Goal: Task Accomplishment & Management: Complete application form

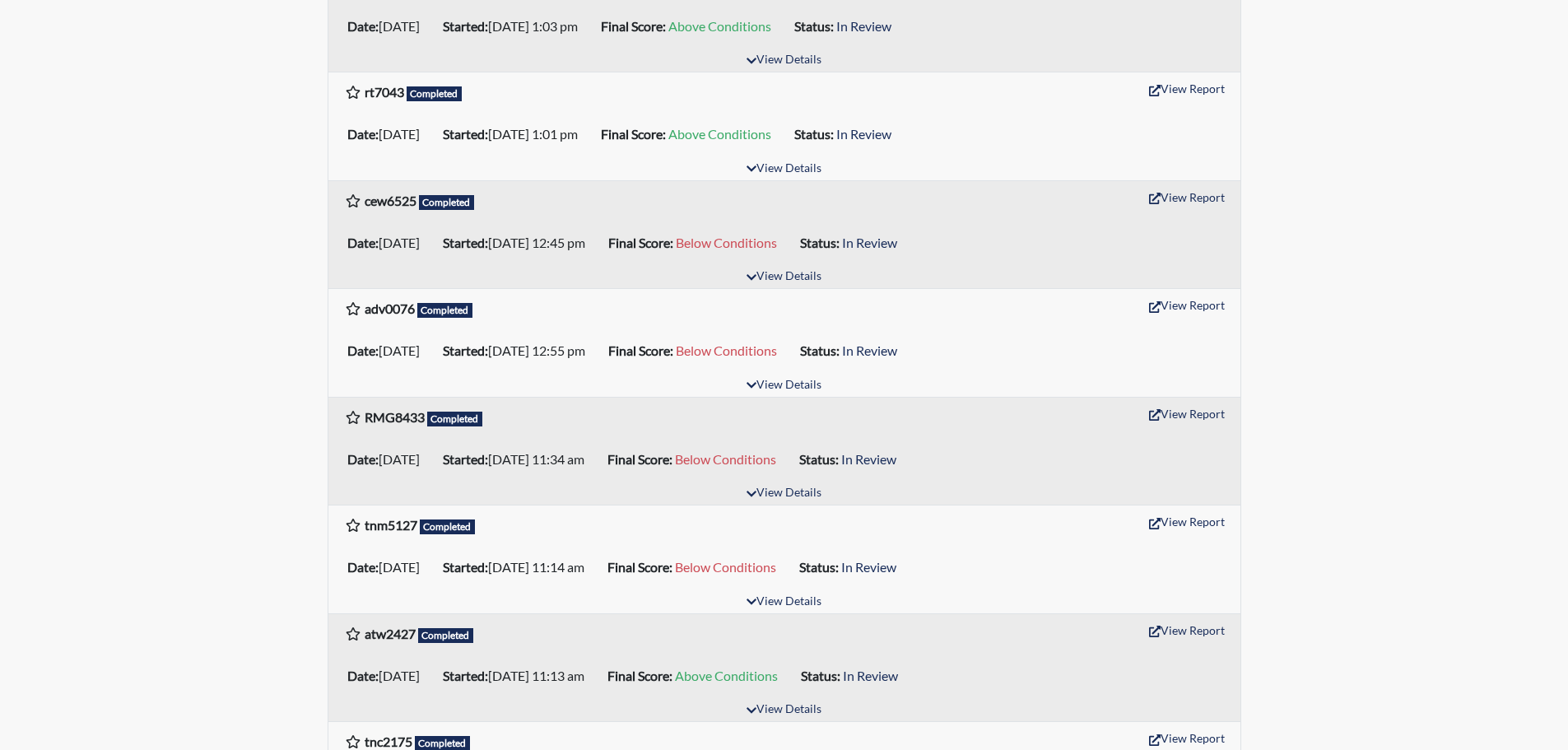
scroll to position [576, 0]
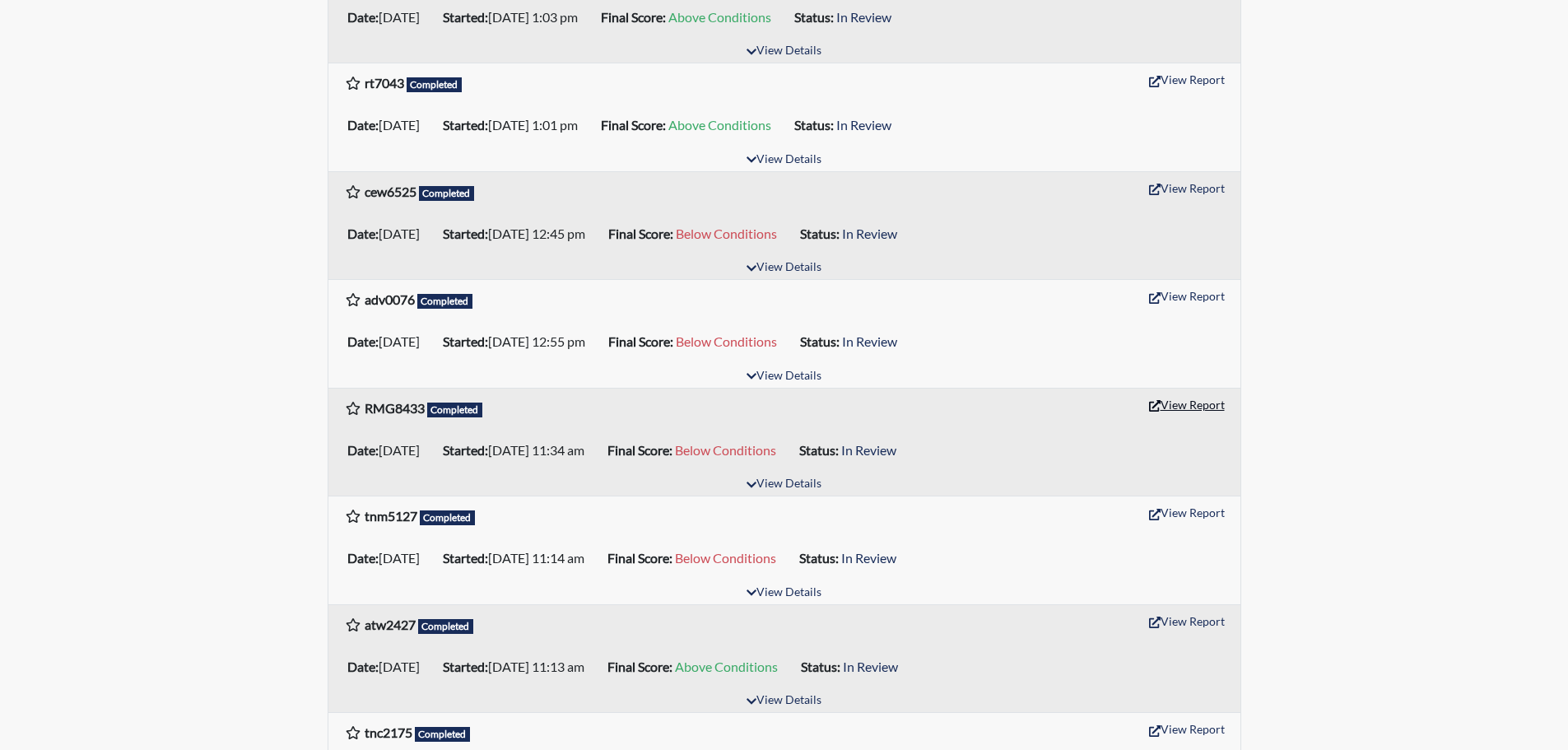
click at [1211, 399] on button "View Report" at bounding box center [1186, 405] width 91 height 26
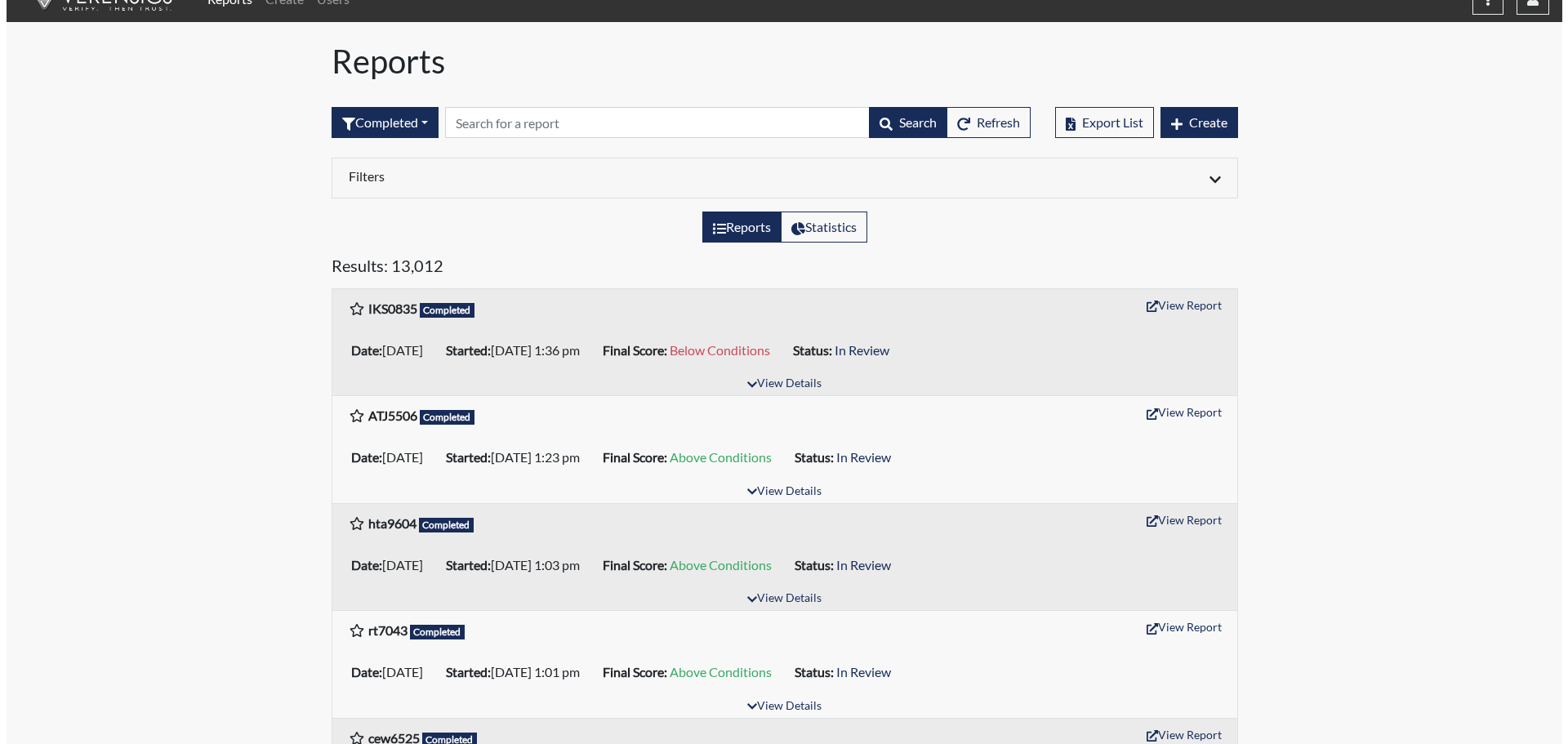
scroll to position [0, 0]
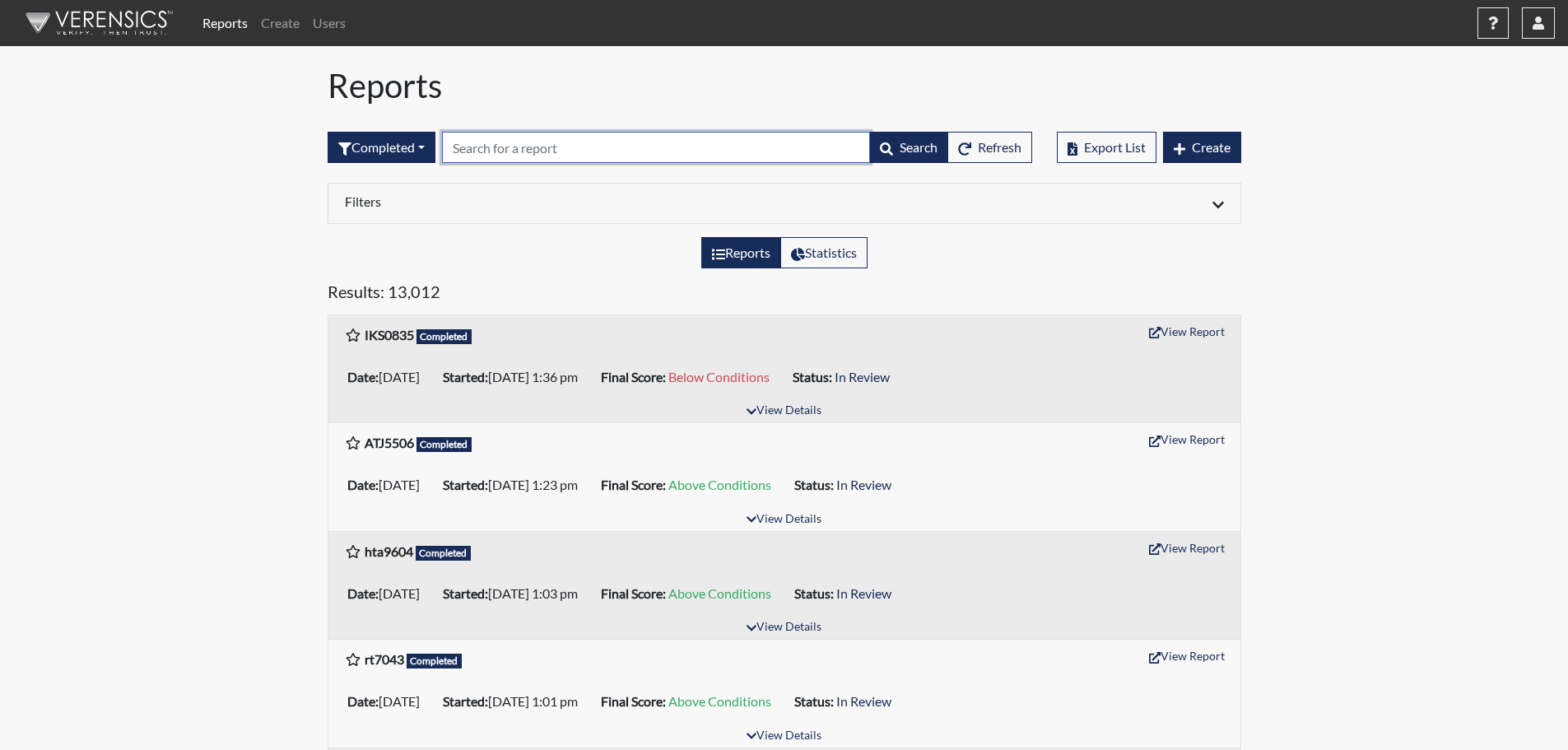
click at [551, 146] on input "text" at bounding box center [656, 147] width 428 height 31
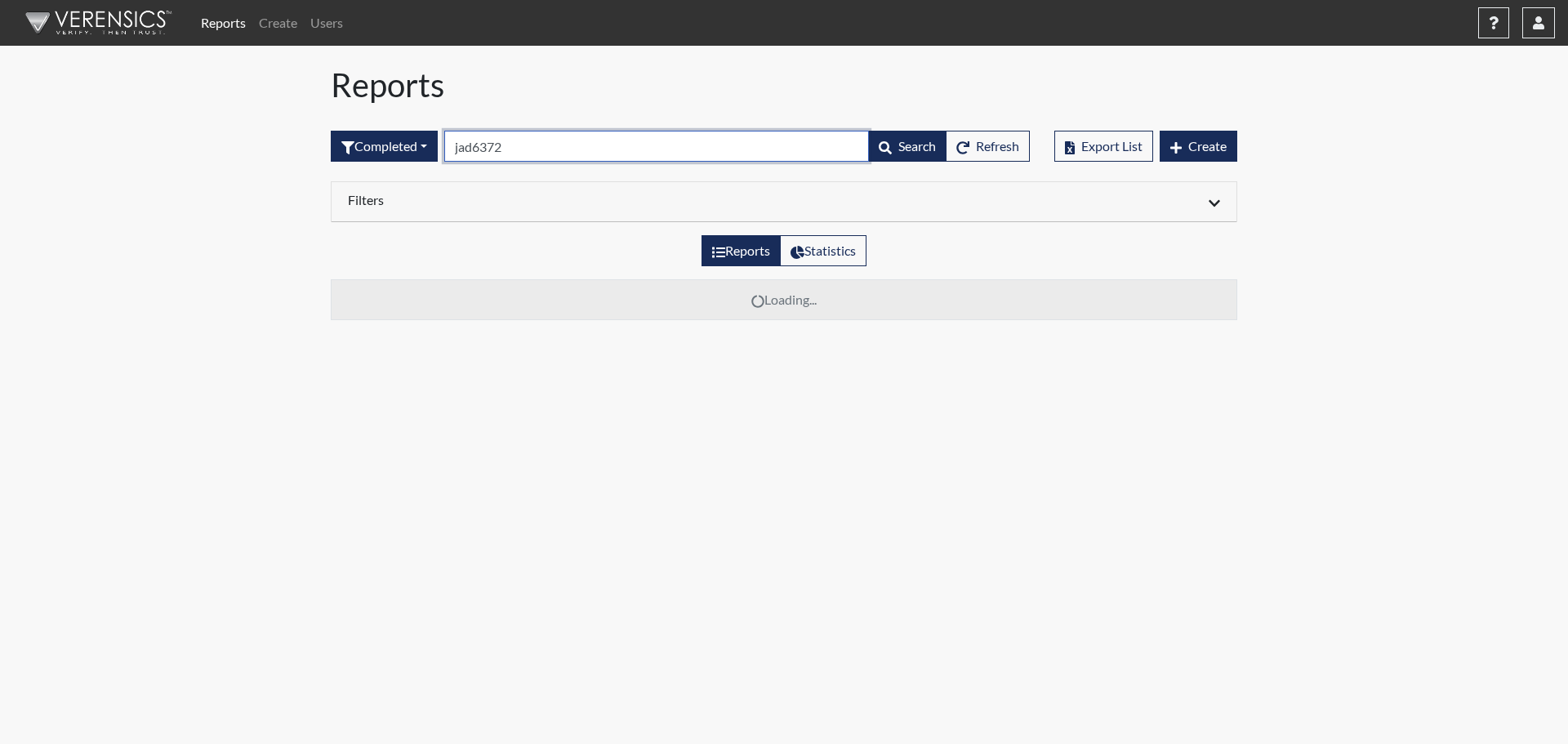
type input "jad6372"
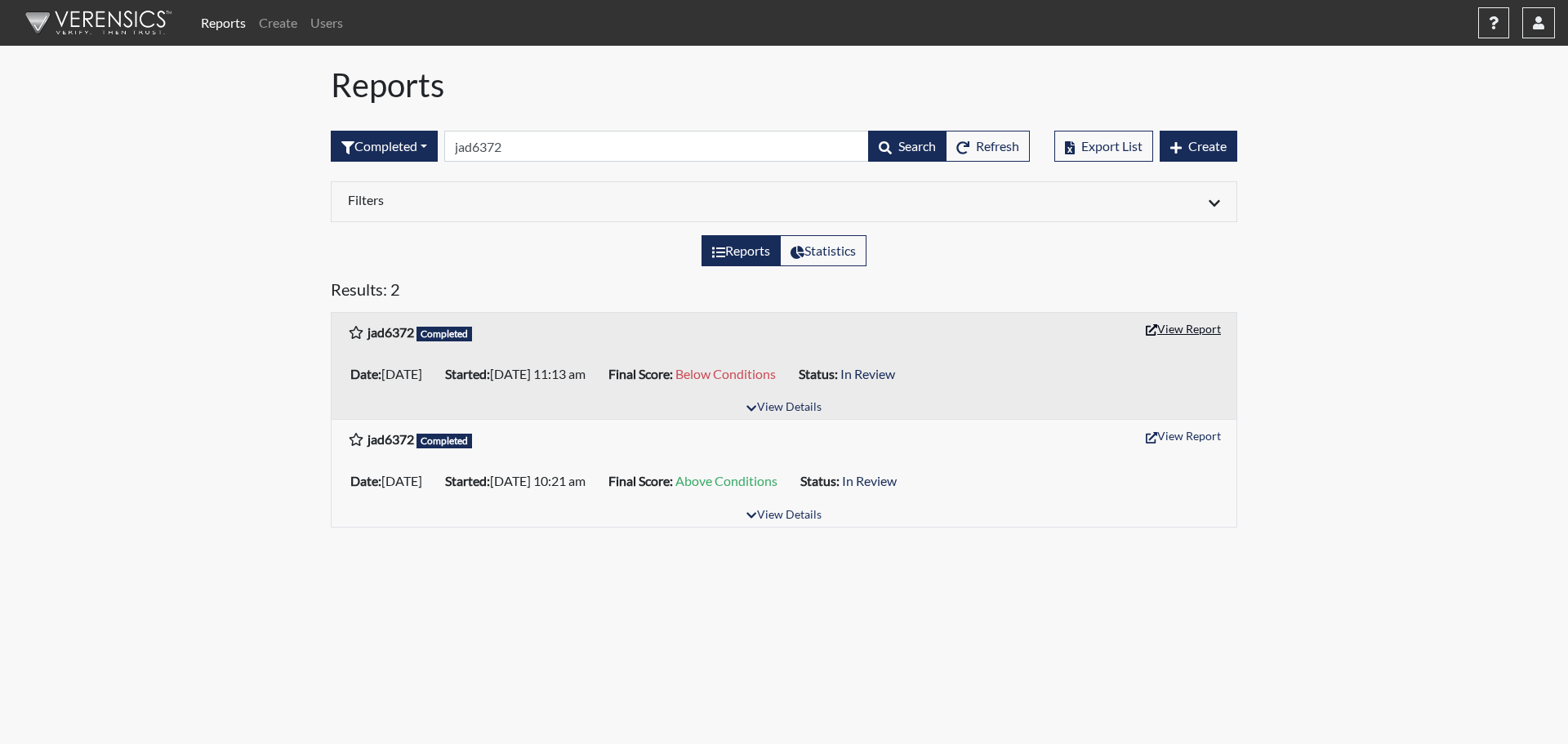
click at [1180, 338] on button "View Report" at bounding box center [1183, 328] width 90 height 26
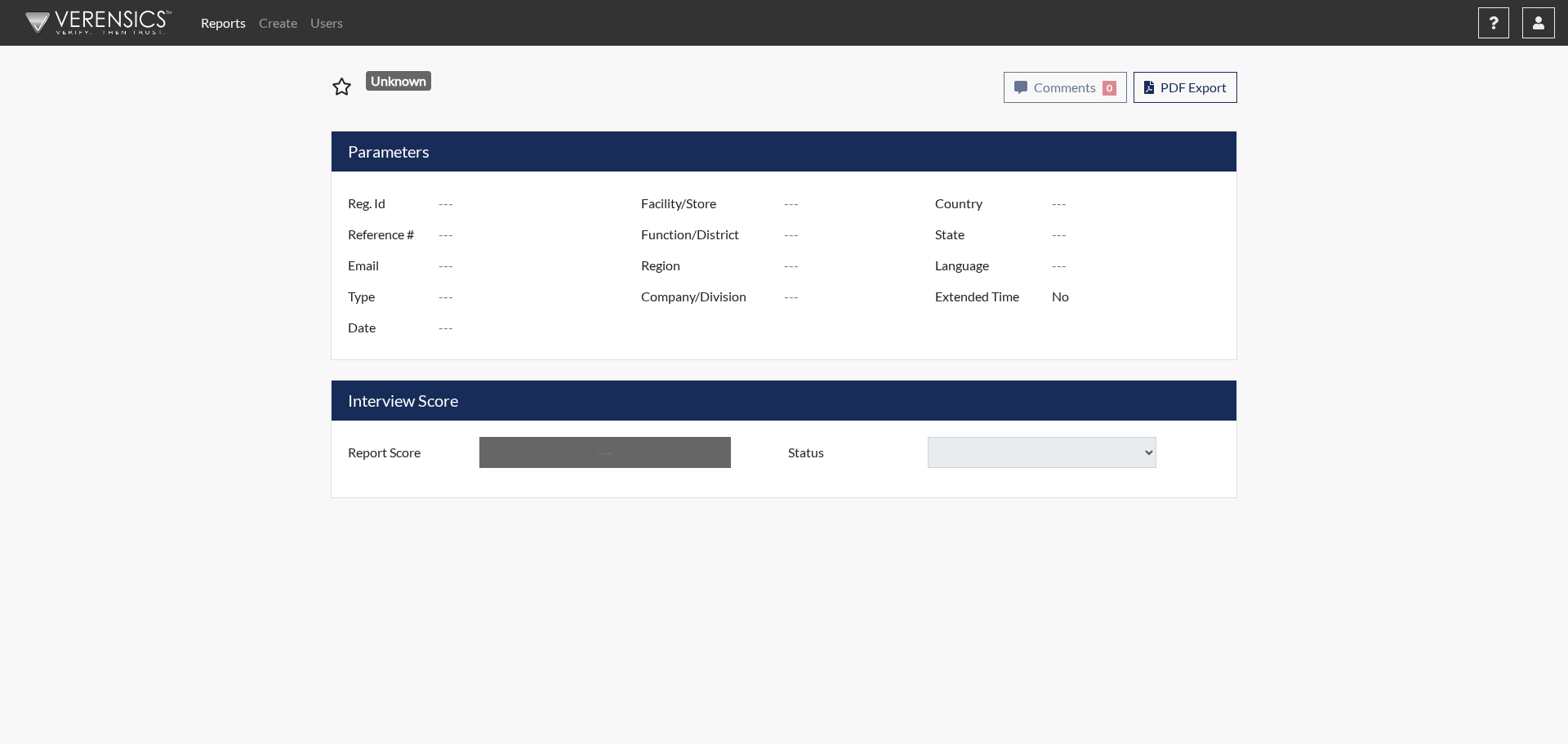
type input "RMG8433"
type input "51261"
type input "---"
type input "Corrections Pre-Employment"
type input "[DATE]"
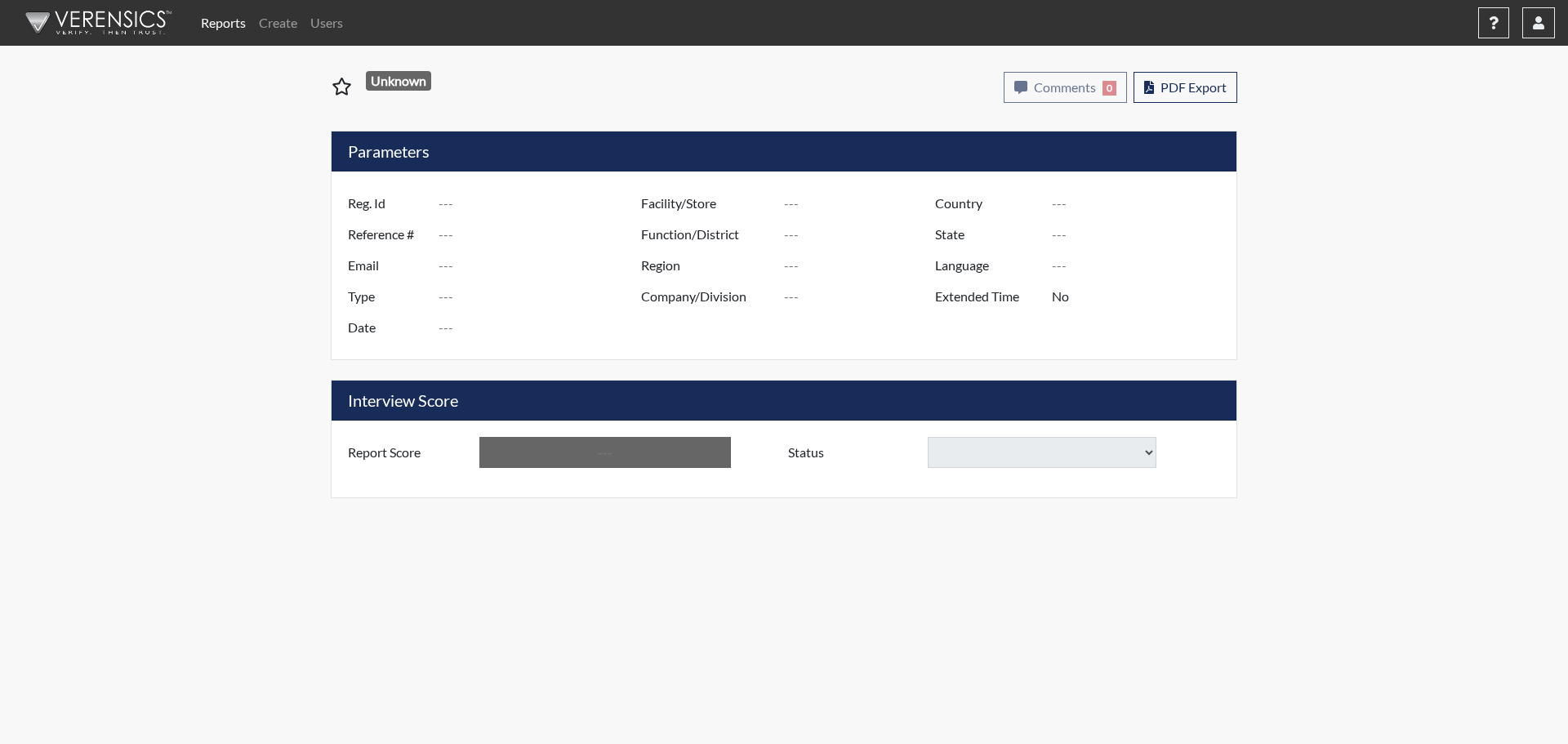
type input "Lee SP"
type input "[GEOGRAPHIC_DATA]"
type input "[US_STATE]"
type input "English"
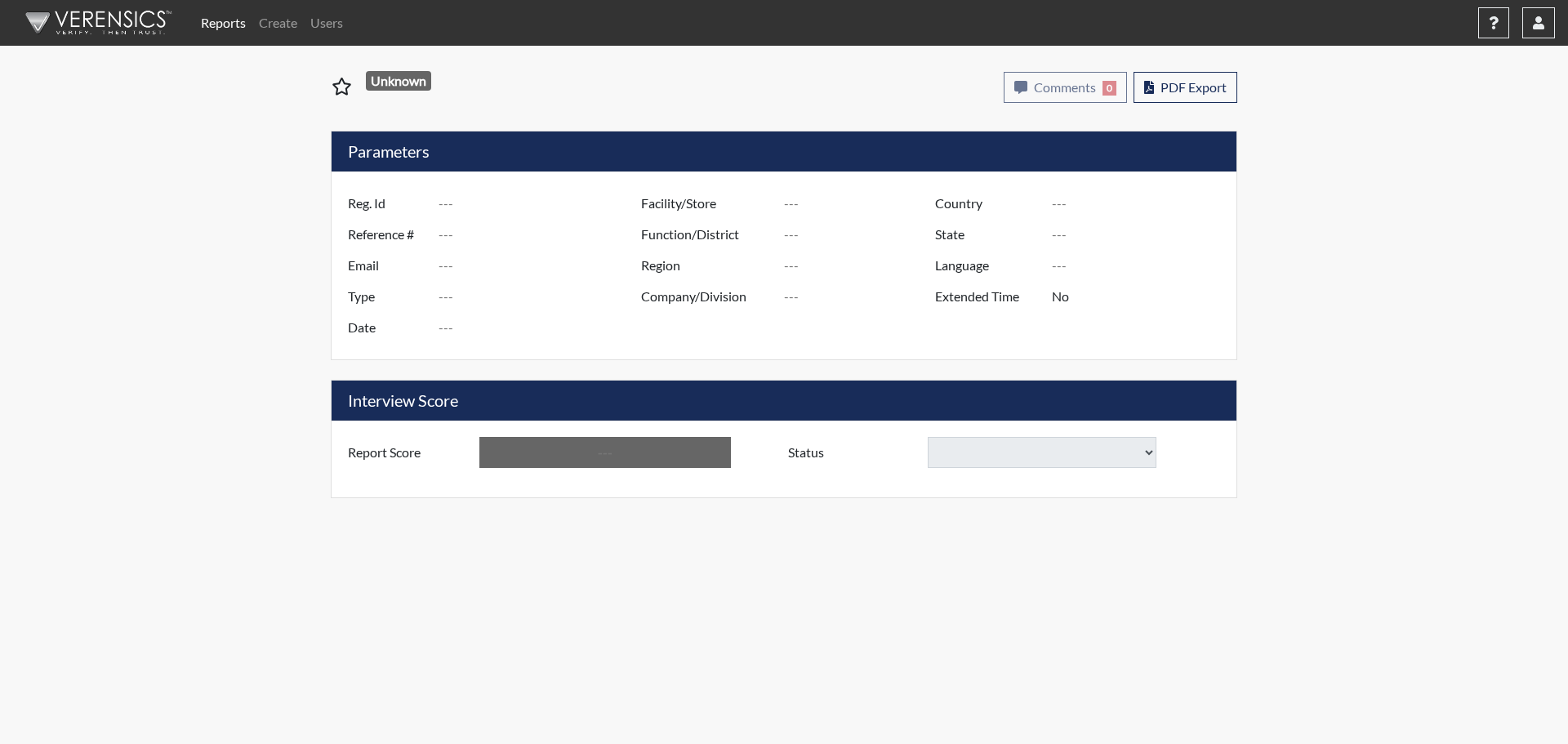
type input "Below Conditions"
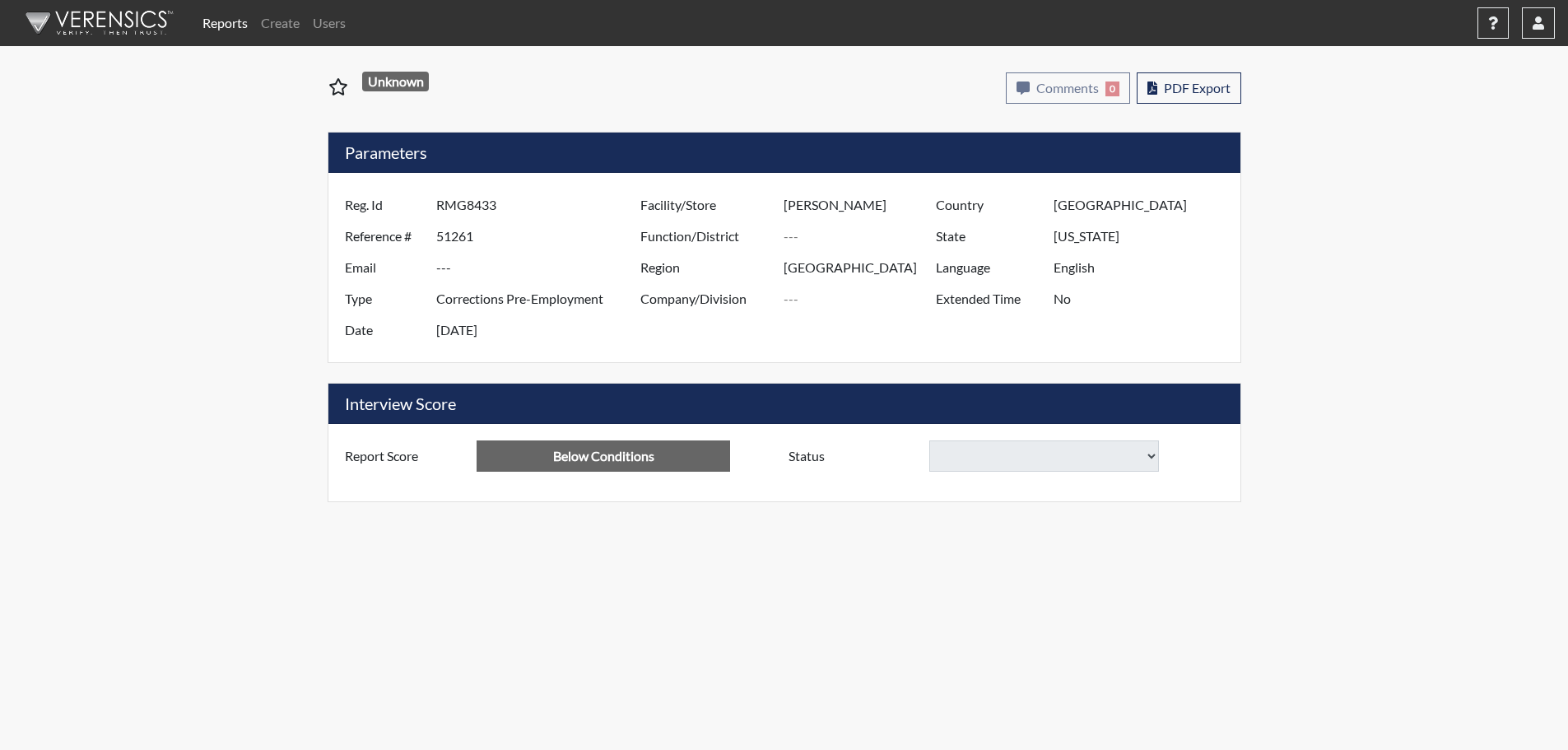
select select
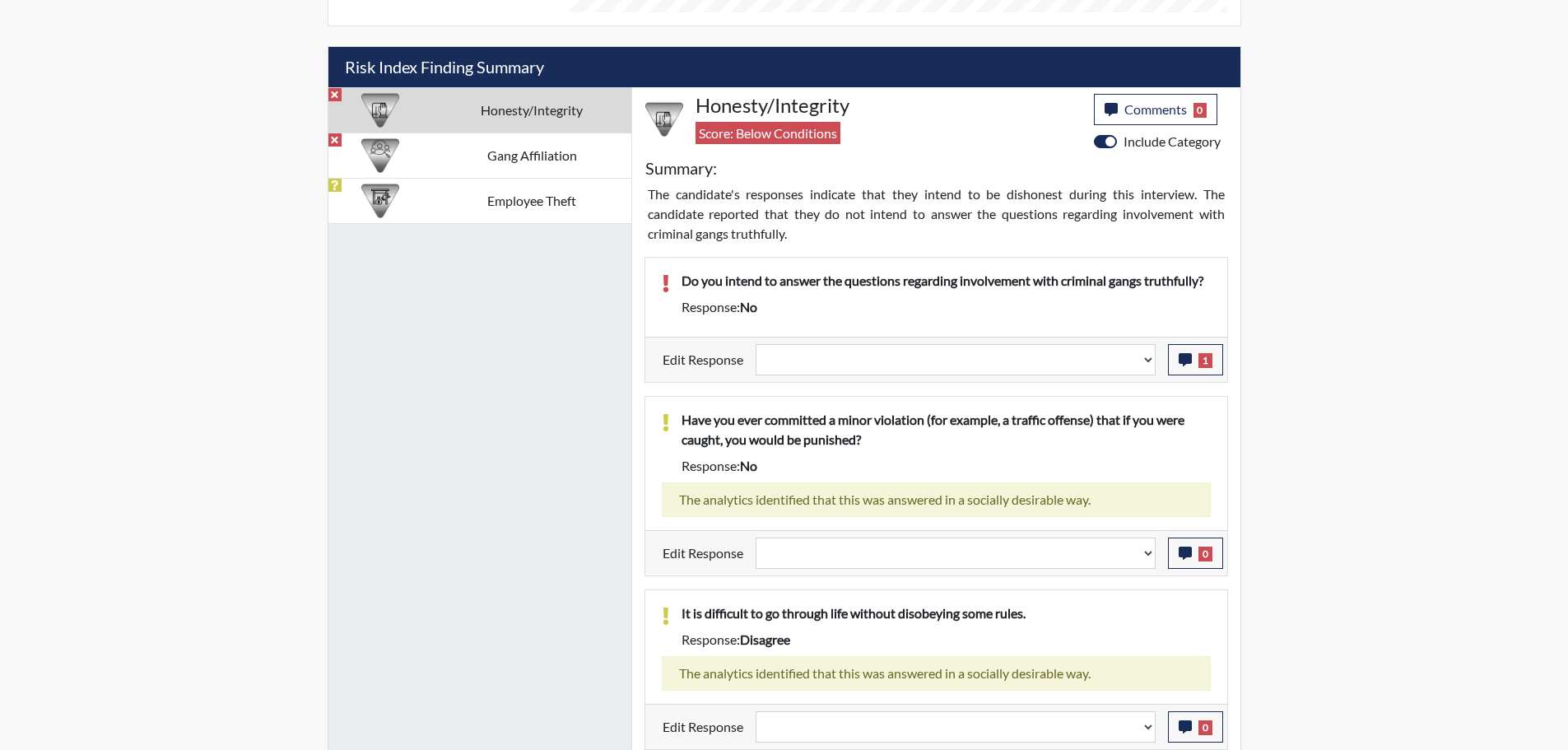
scroll to position [987, 0]
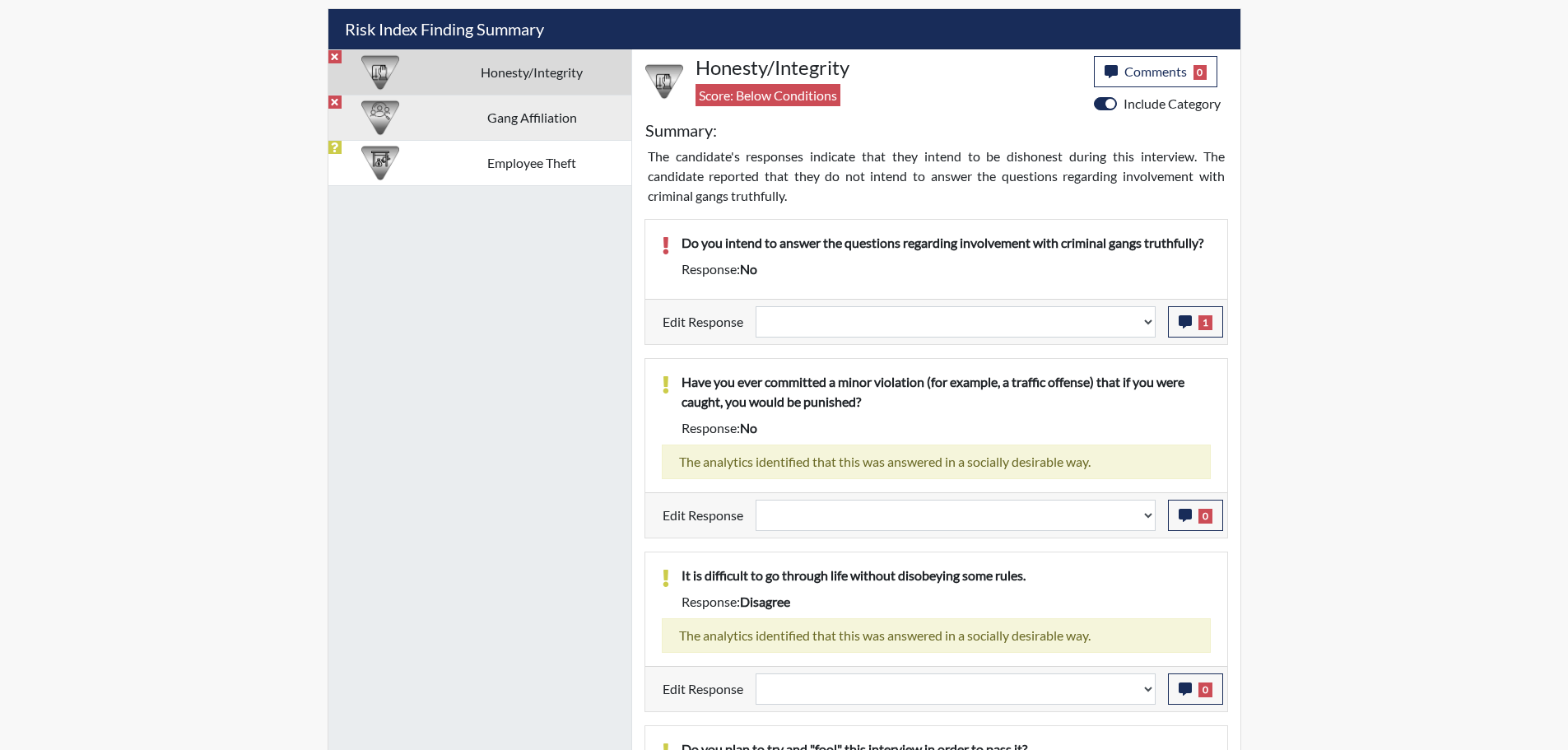
click at [566, 108] on td "Gang Affiliation" at bounding box center [532, 117] width 198 height 45
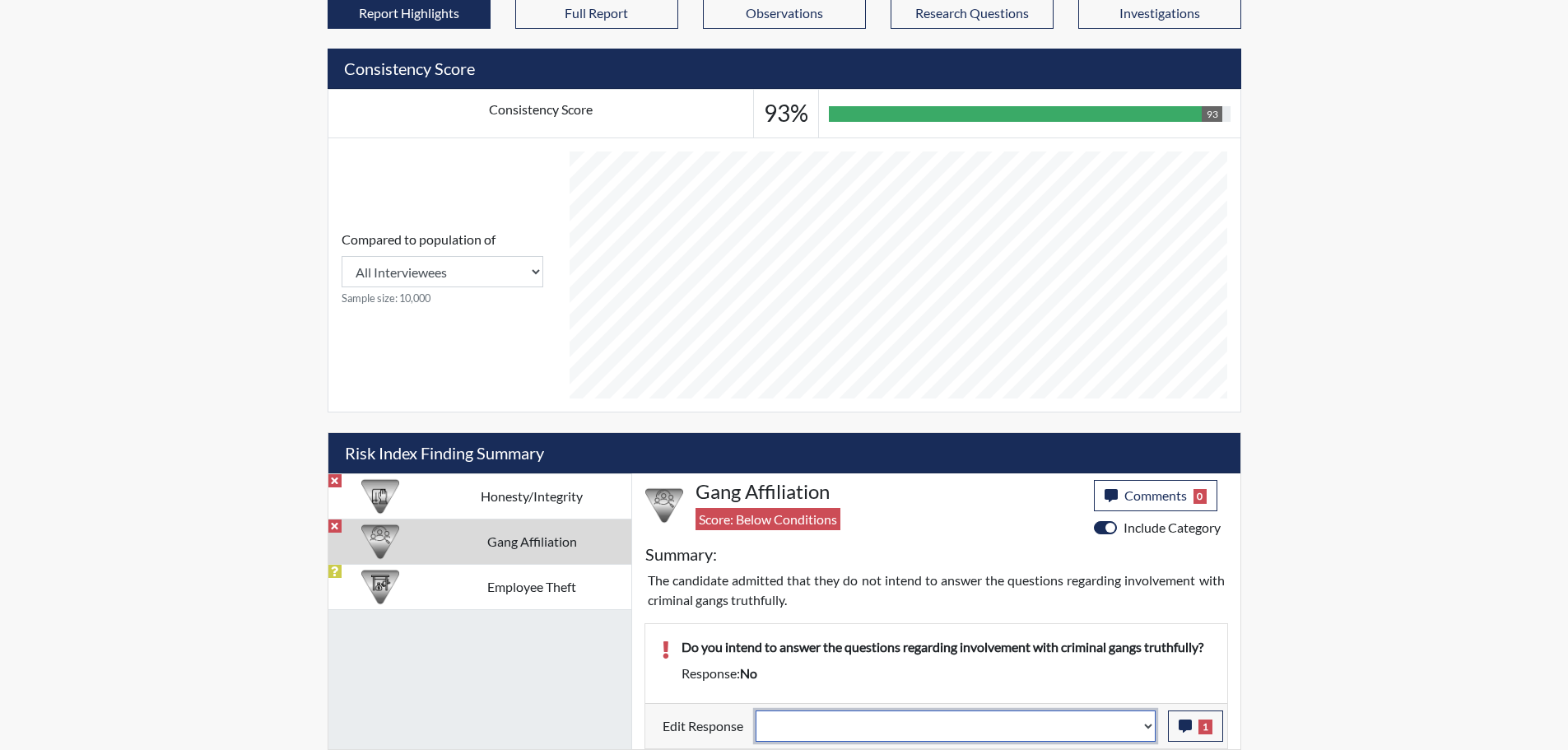
click at [1152, 723] on select "Question is not relevant. Results will be updated. Reasonable explanation provi…" at bounding box center [955, 725] width 400 height 31
select select "reasonable-explanation-provided"
click at [755, 710] on select "Question is not relevant. Results will be updated. Reasonable explanation provi…" at bounding box center [955, 725] width 400 height 31
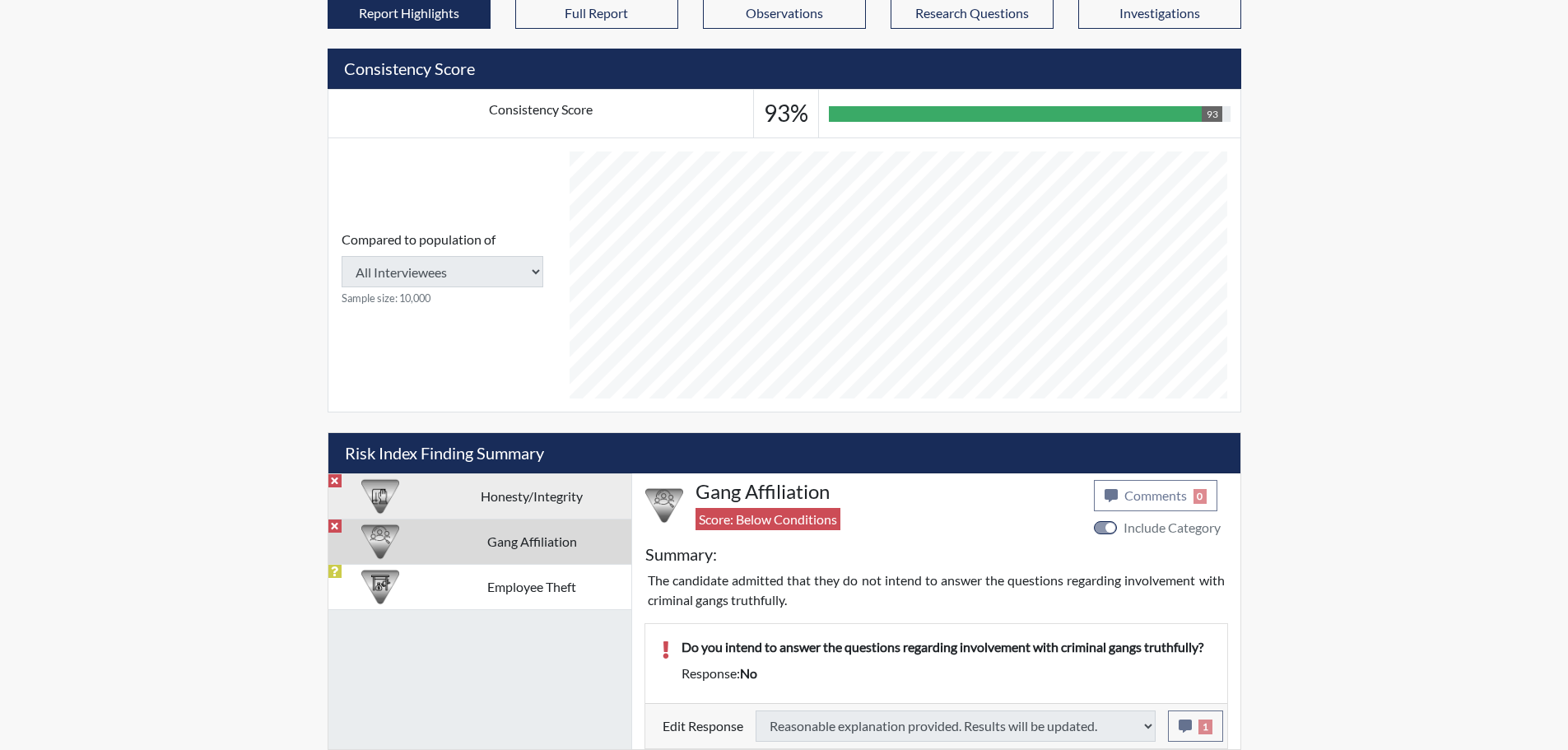
type input "Above Conditions"
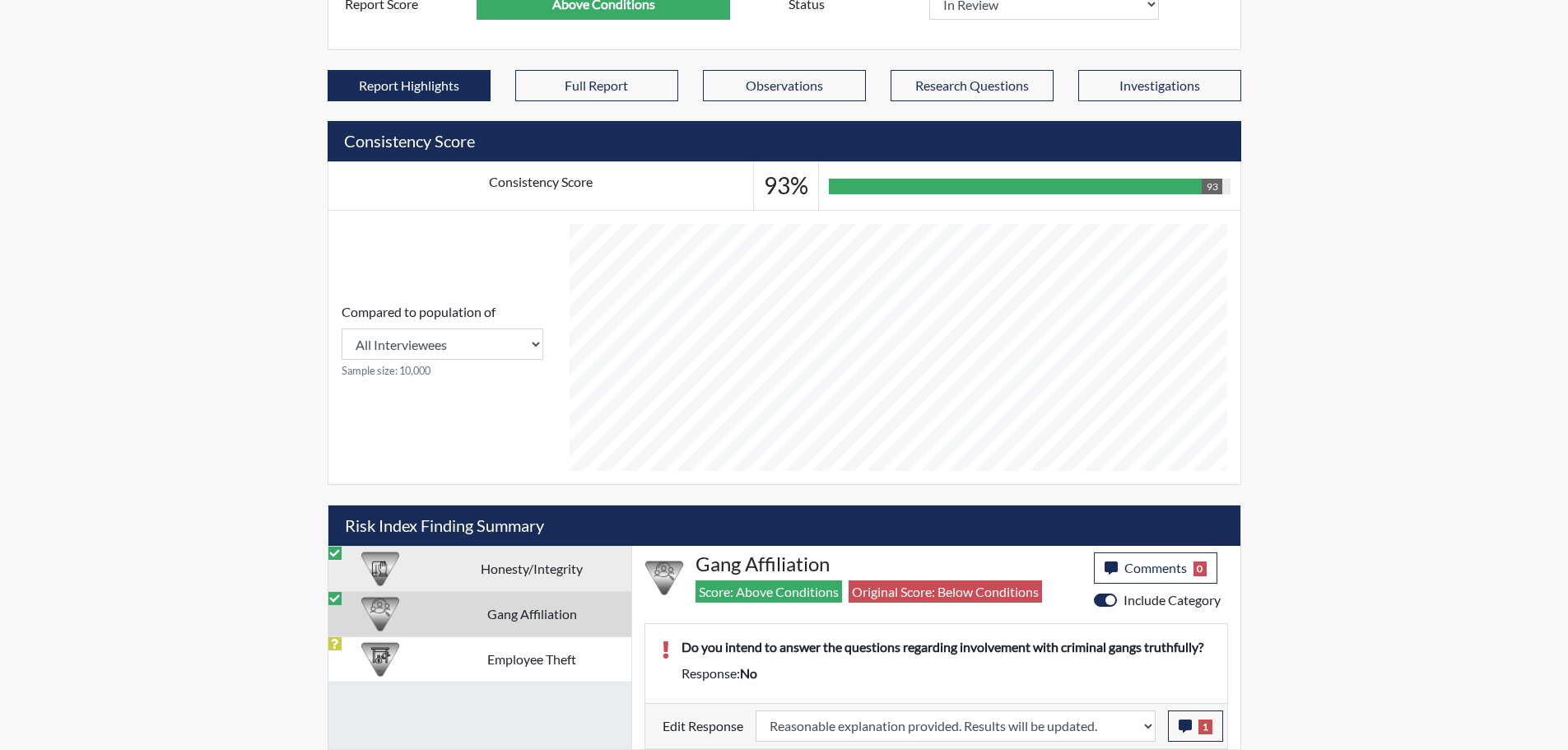
scroll to position [273, 684]
click at [493, 505] on h5 "Risk Index Finding Summary" at bounding box center [784, 525] width 912 height 40
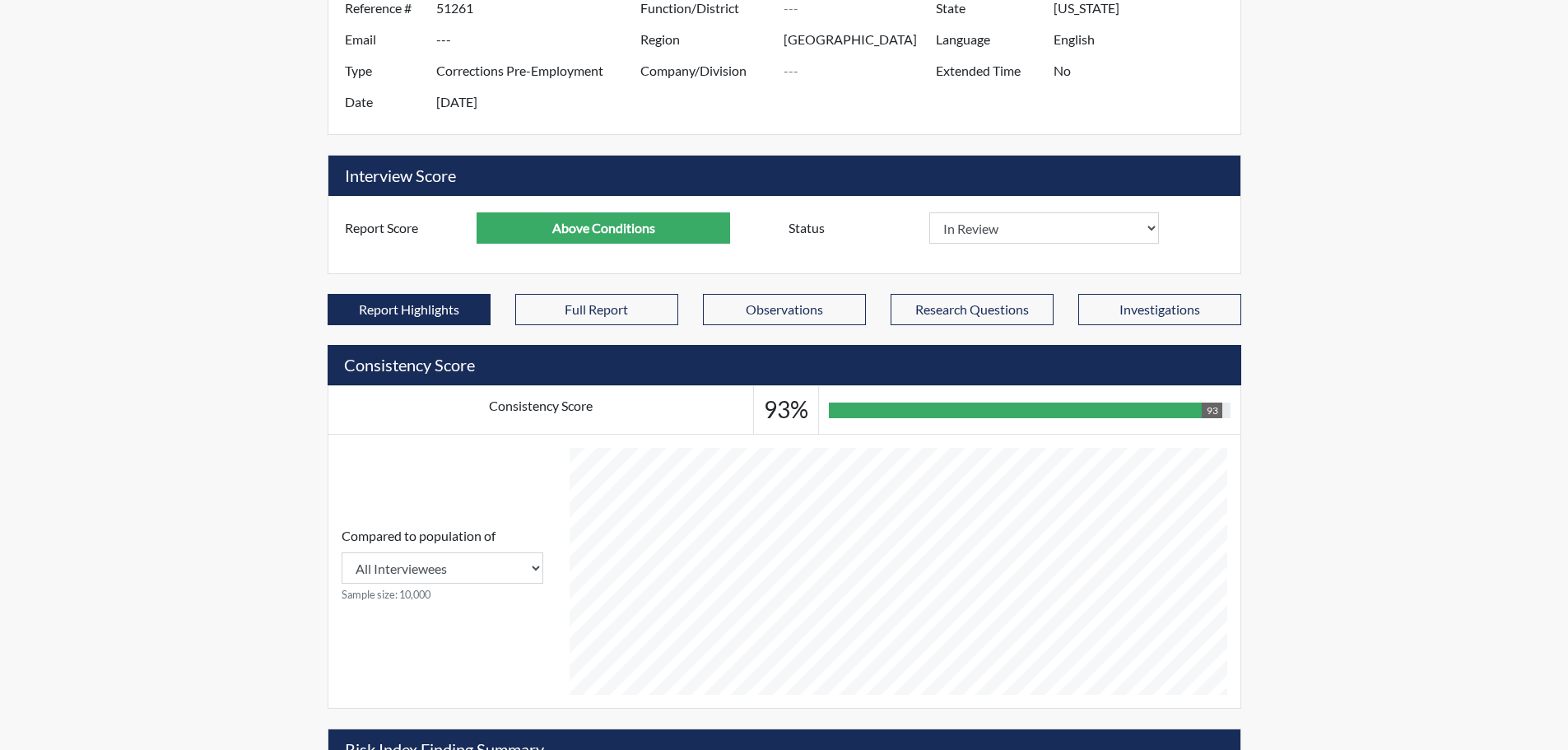
scroll to position [0, 0]
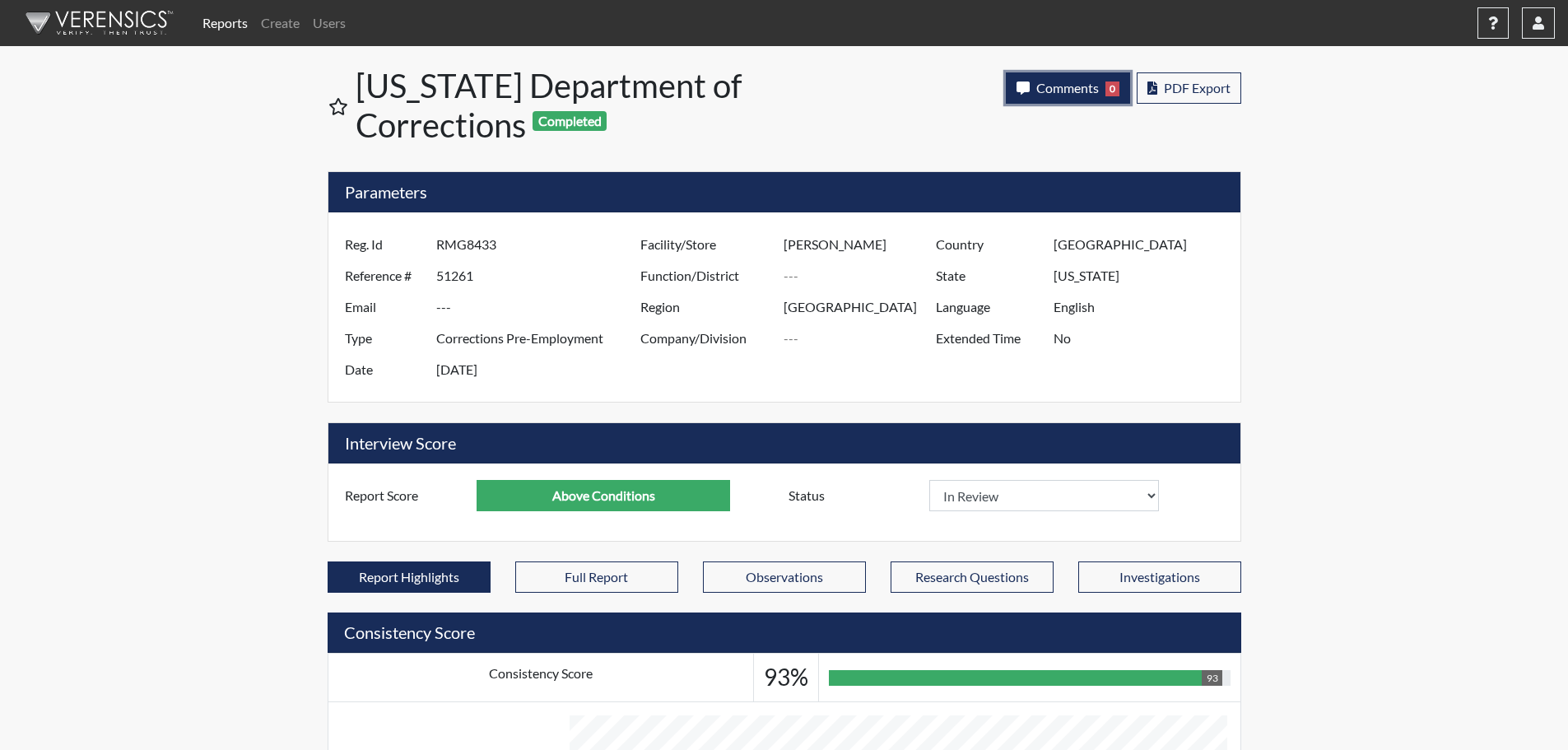
click at [1066, 82] on span "Comments" at bounding box center [1067, 88] width 63 height 16
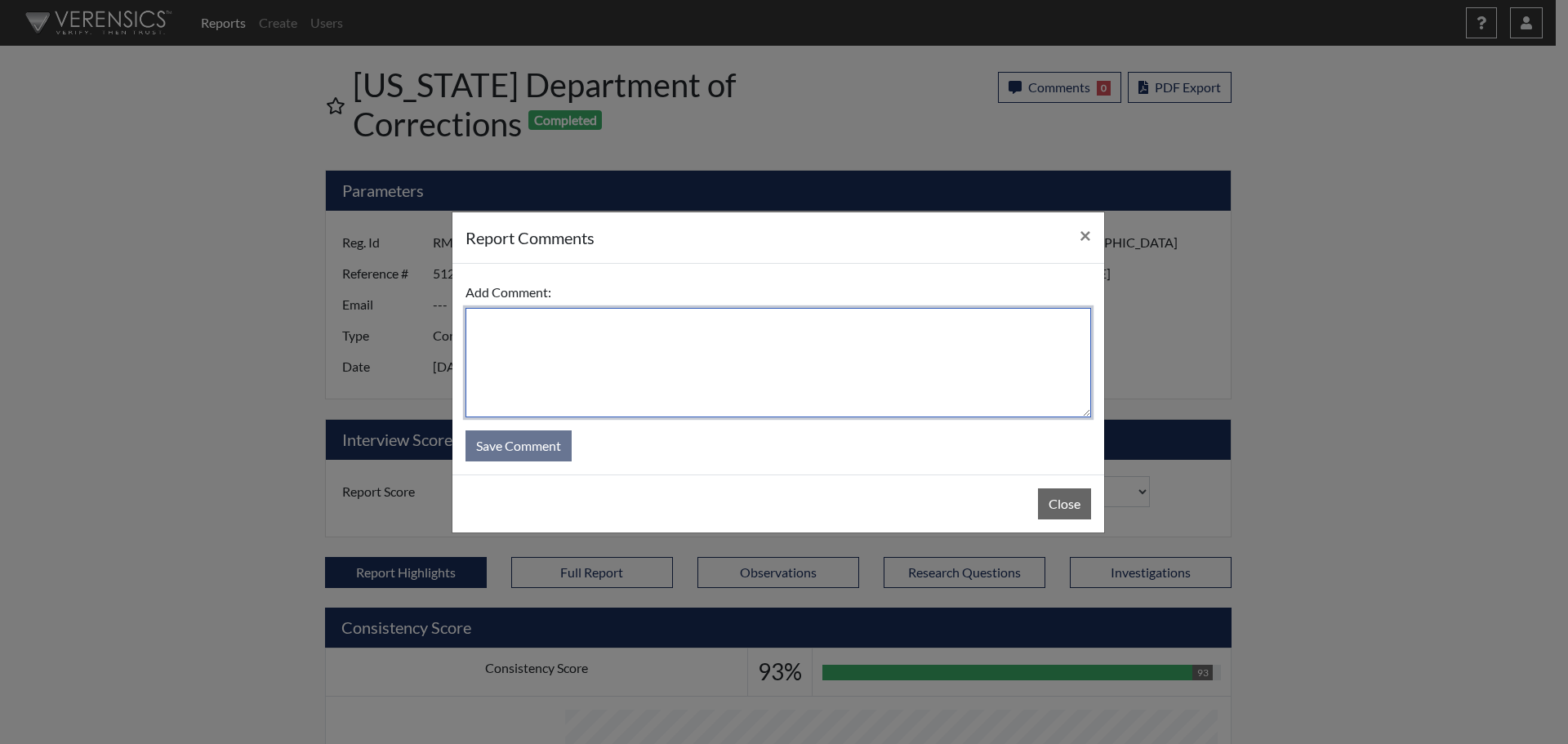
drag, startPoint x: 859, startPoint y: 373, endPoint x: 858, endPoint y: 356, distance: 17.0
click at [859, 370] on textarea at bounding box center [778, 362] width 625 height 109
type textarea "SL [DATE]"
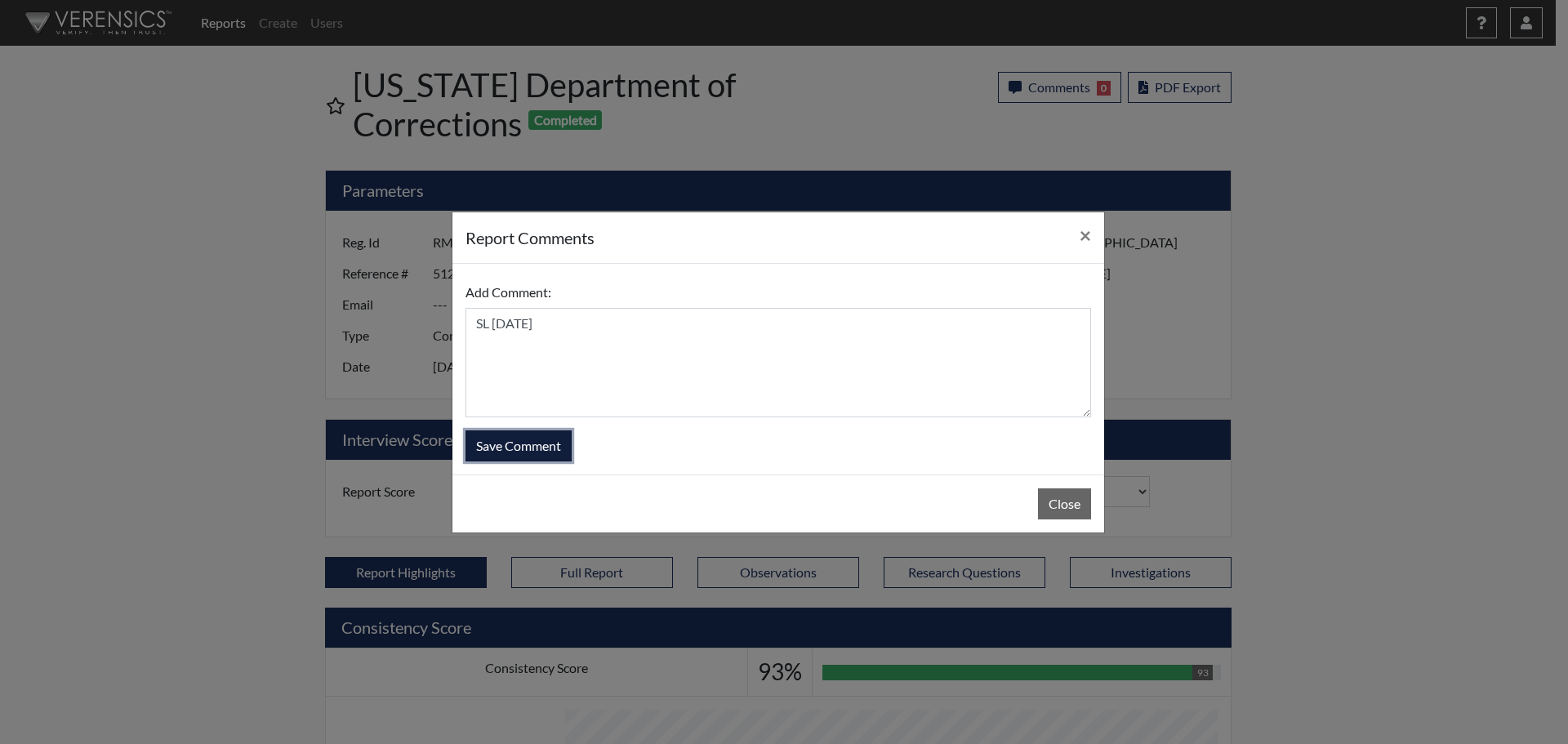
click at [546, 456] on button "Save Comment" at bounding box center [518, 445] width 106 height 31
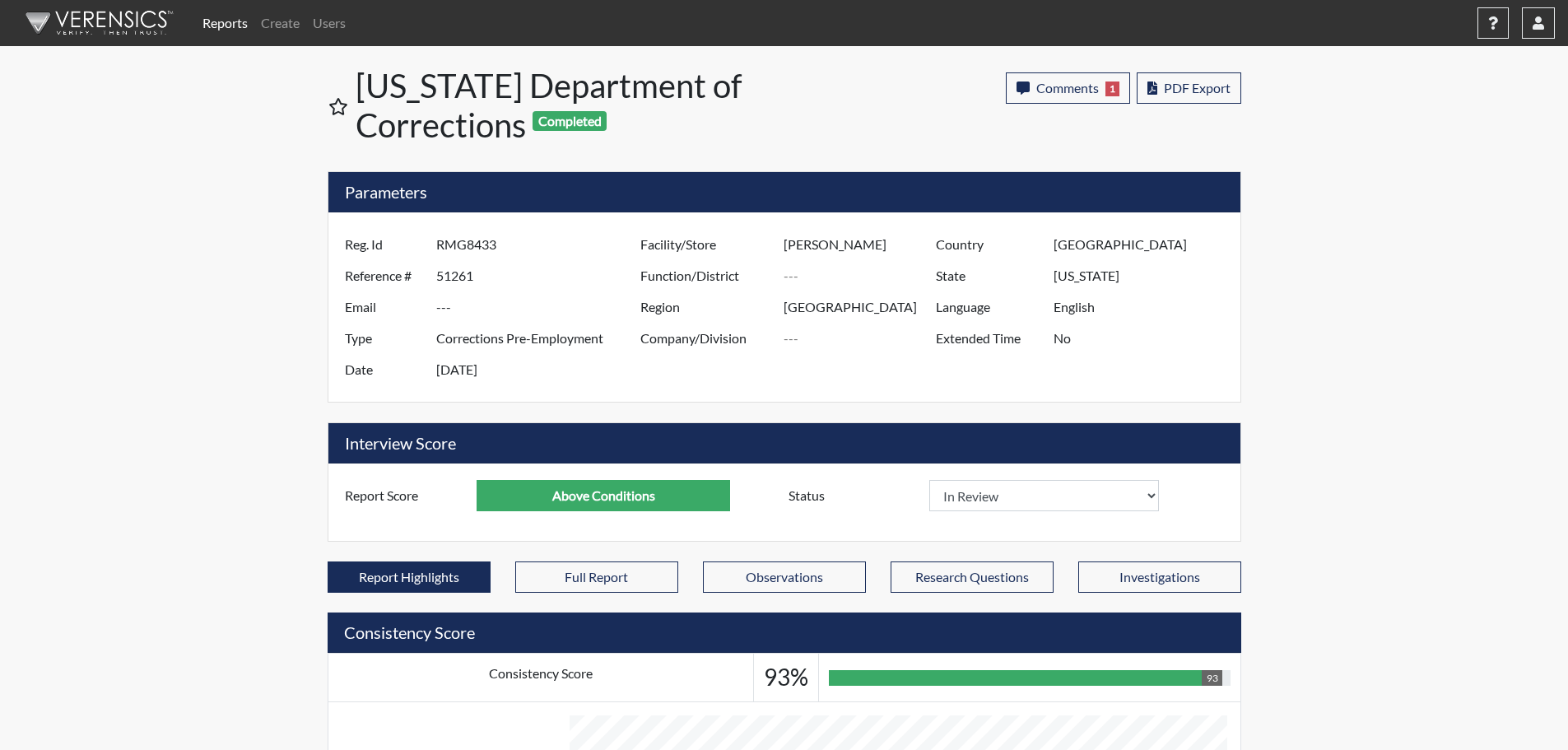
scroll to position [273, 684]
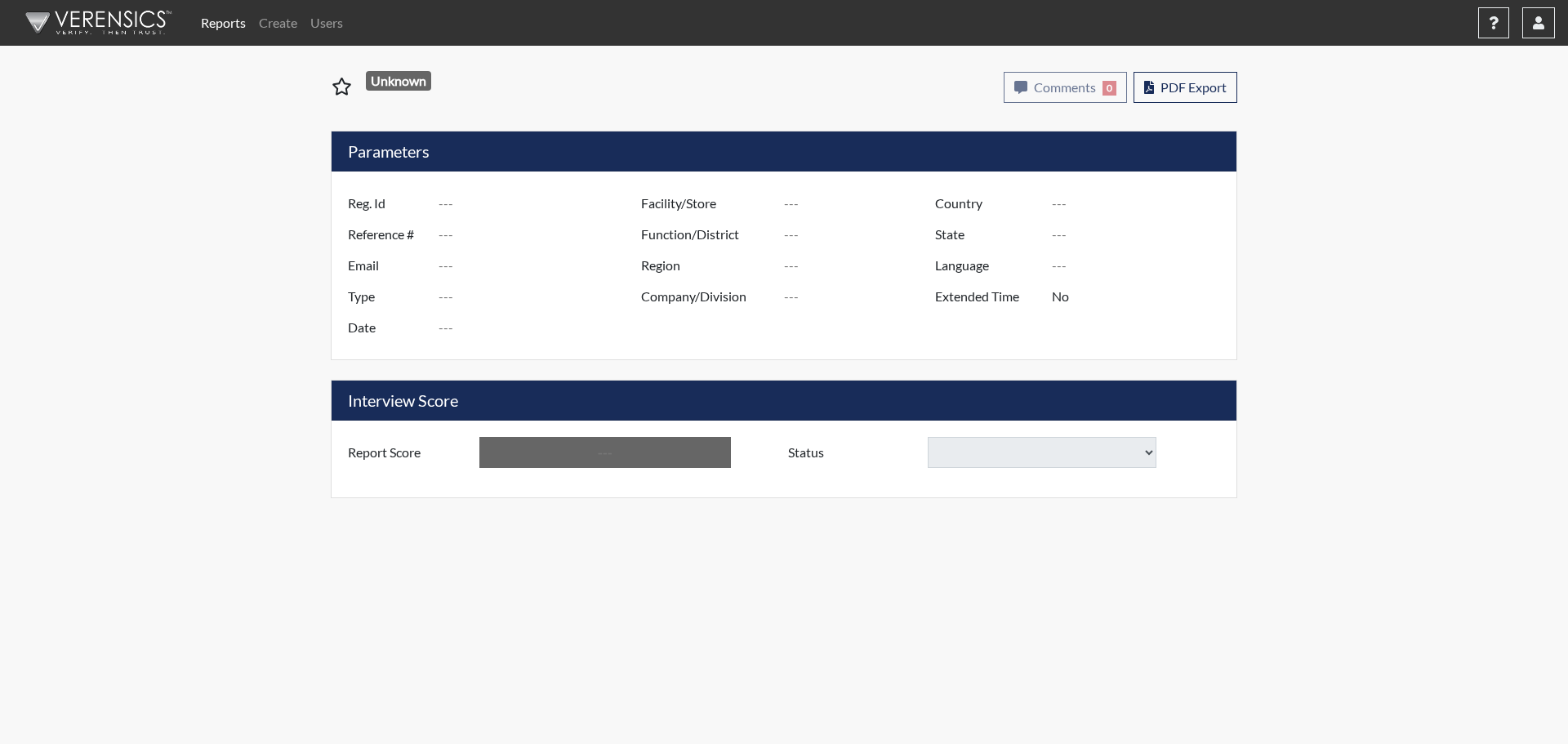
type input "jad6372"
type input "50960"
type input "---"
type input "Corrections Pre-Employment"
type input "Aug 27, 2025"
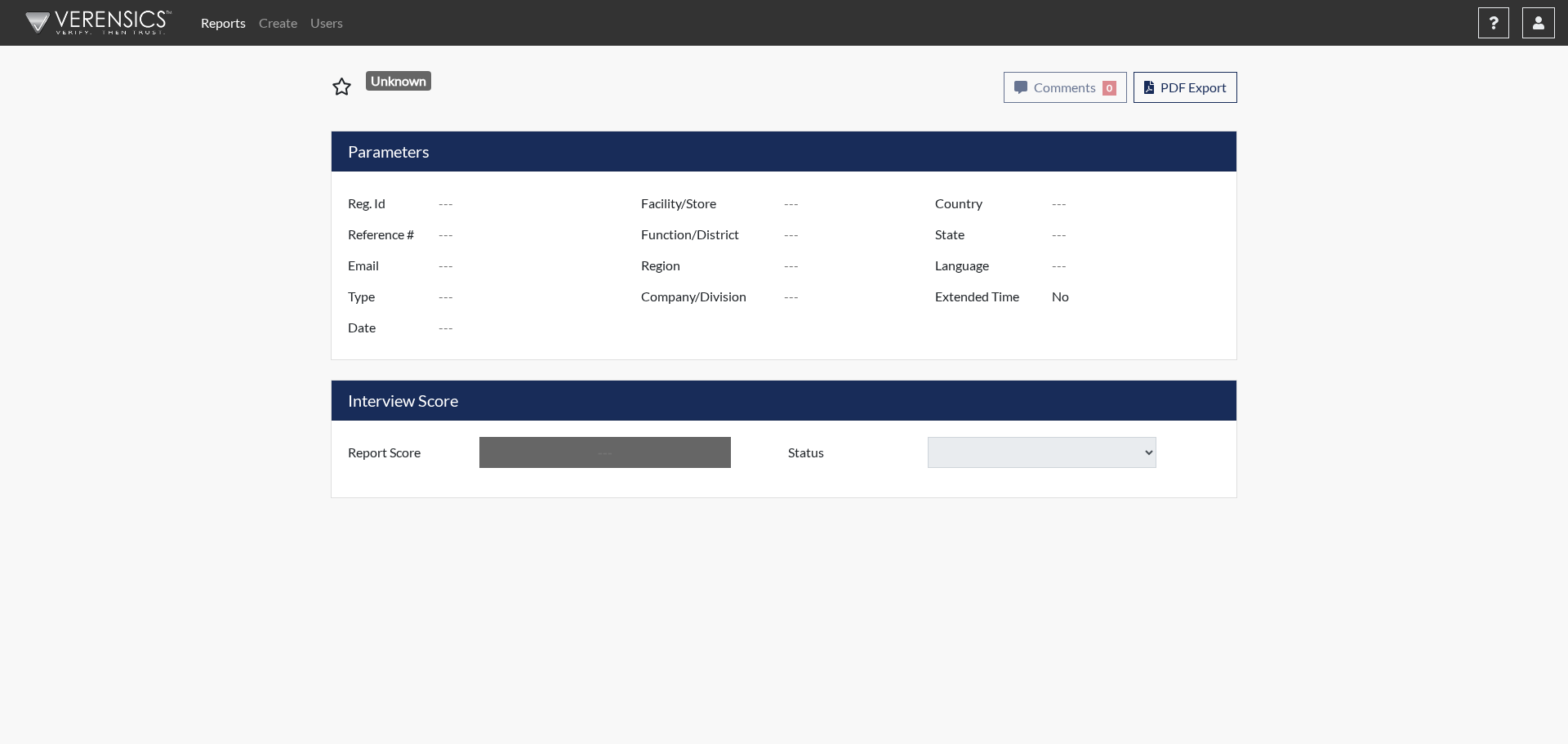
type input "Pulaski SP"
type input "[GEOGRAPHIC_DATA]"
type input "[US_STATE]"
type input "English"
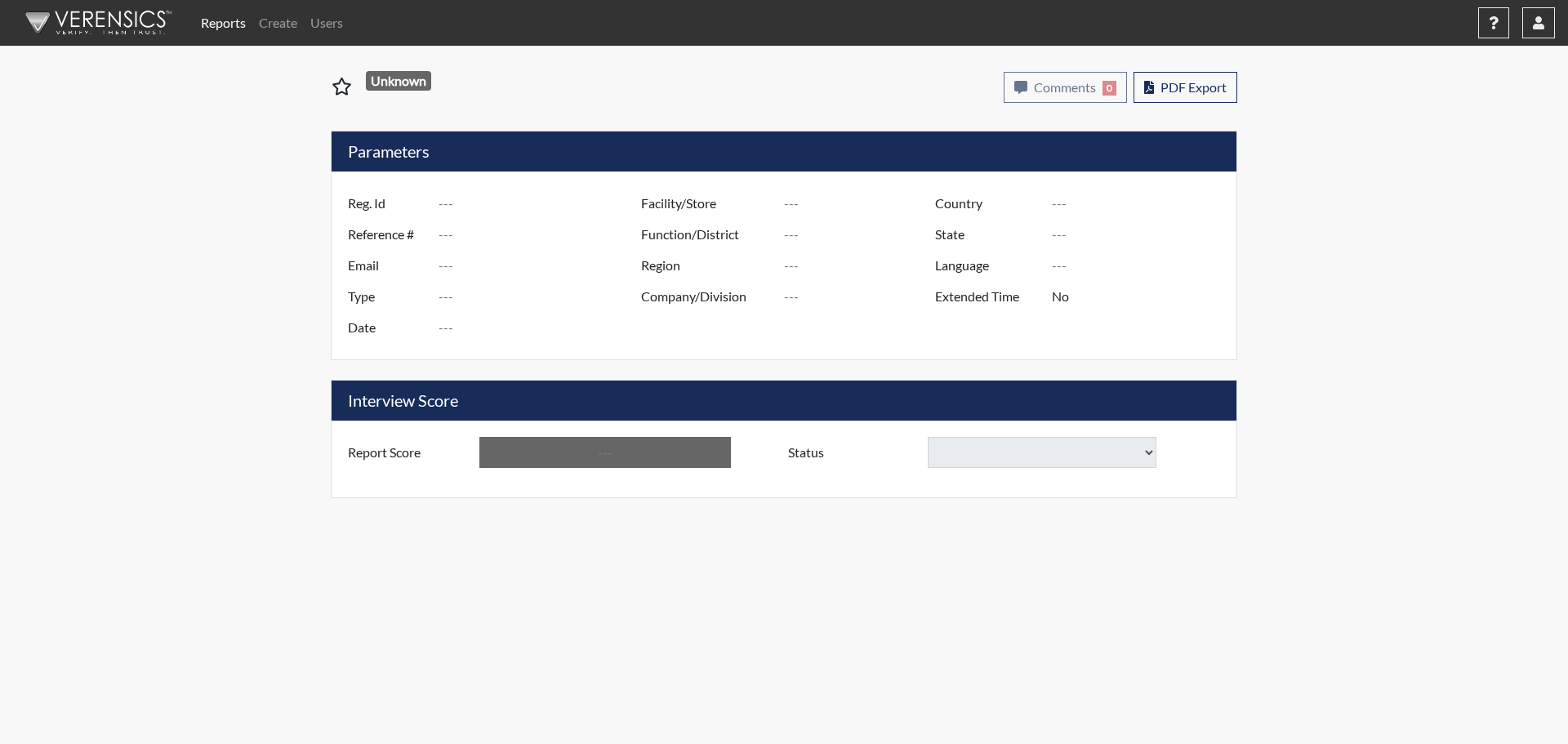
type input "Below Conditions"
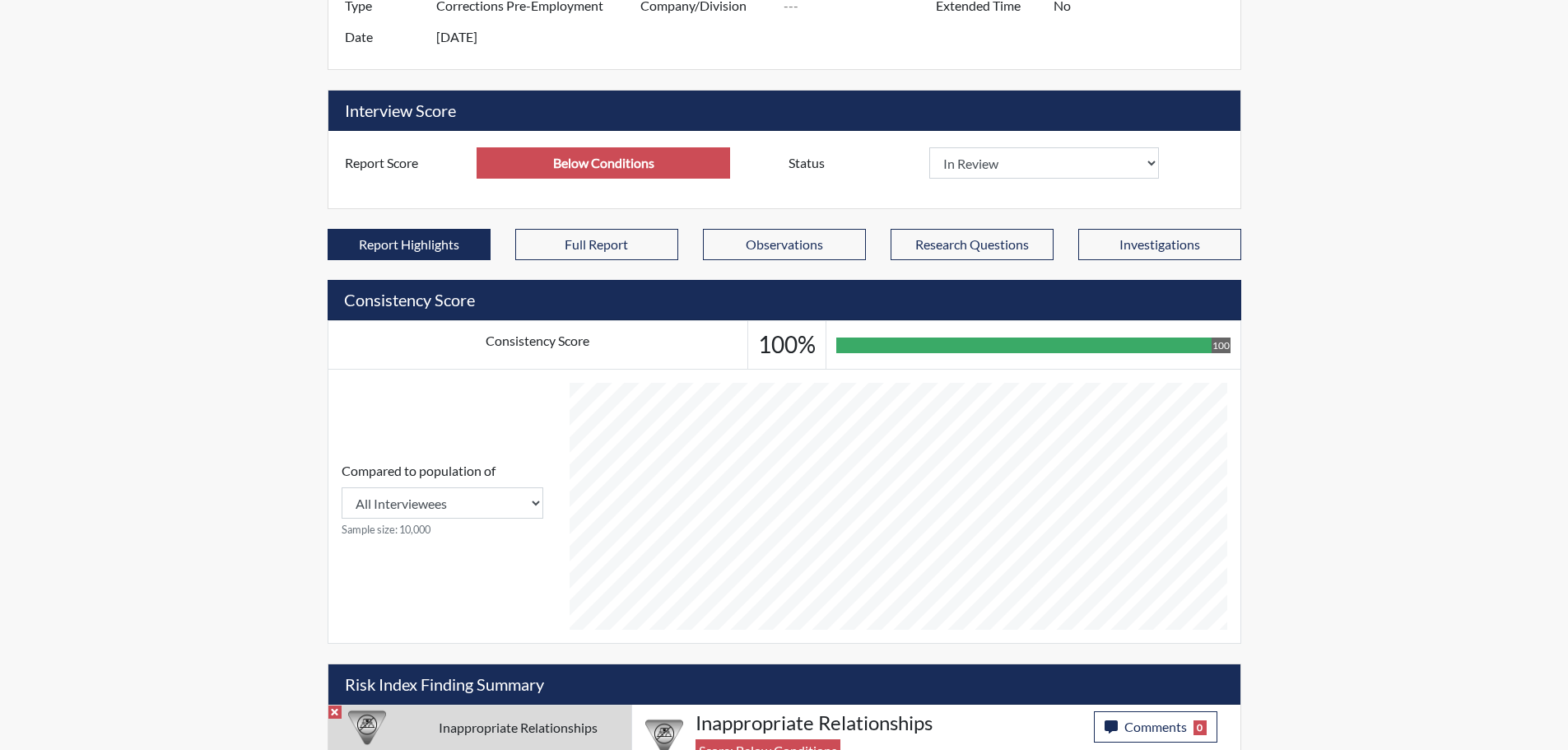
scroll to position [491, 0]
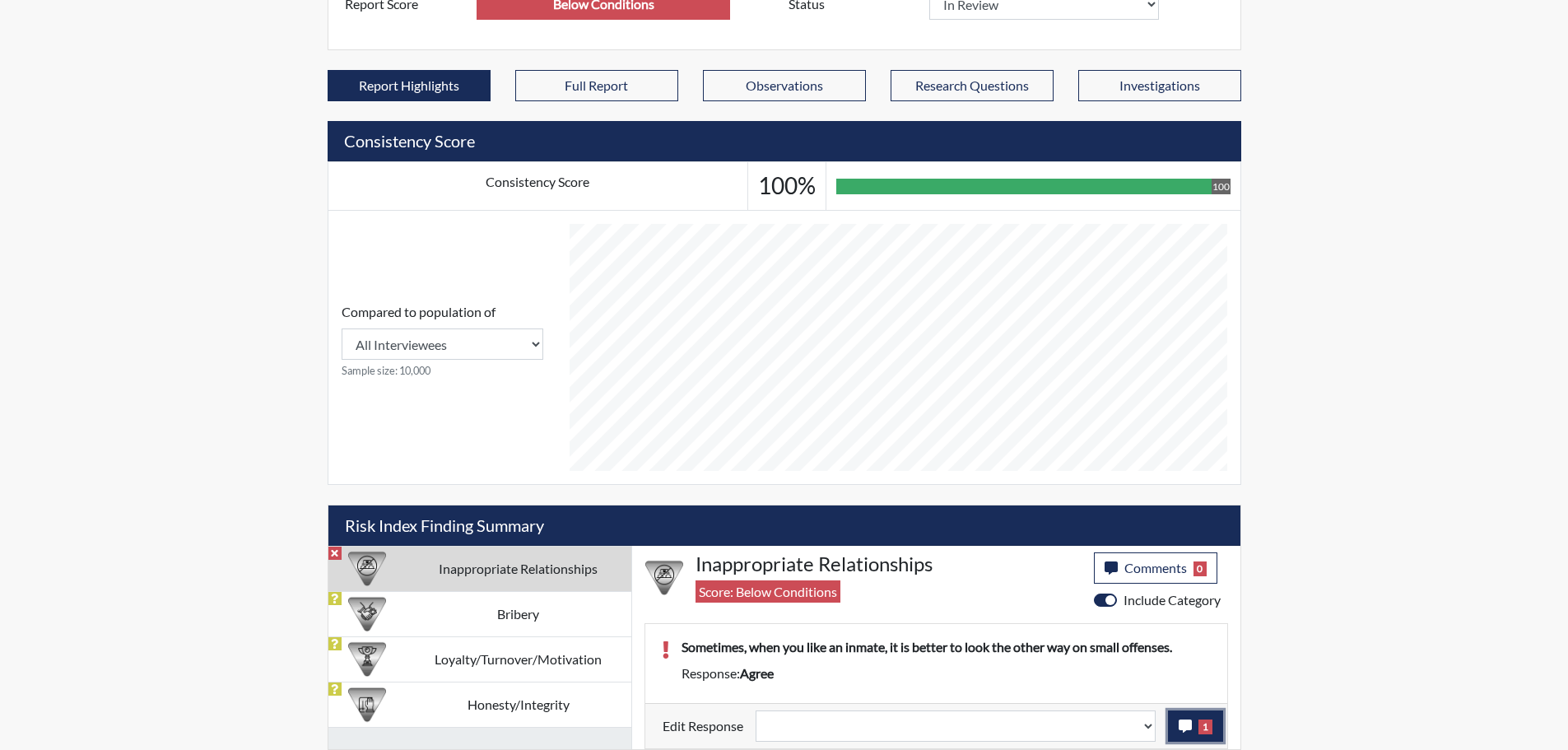
click at [1175, 723] on button "1" at bounding box center [1195, 725] width 55 height 31
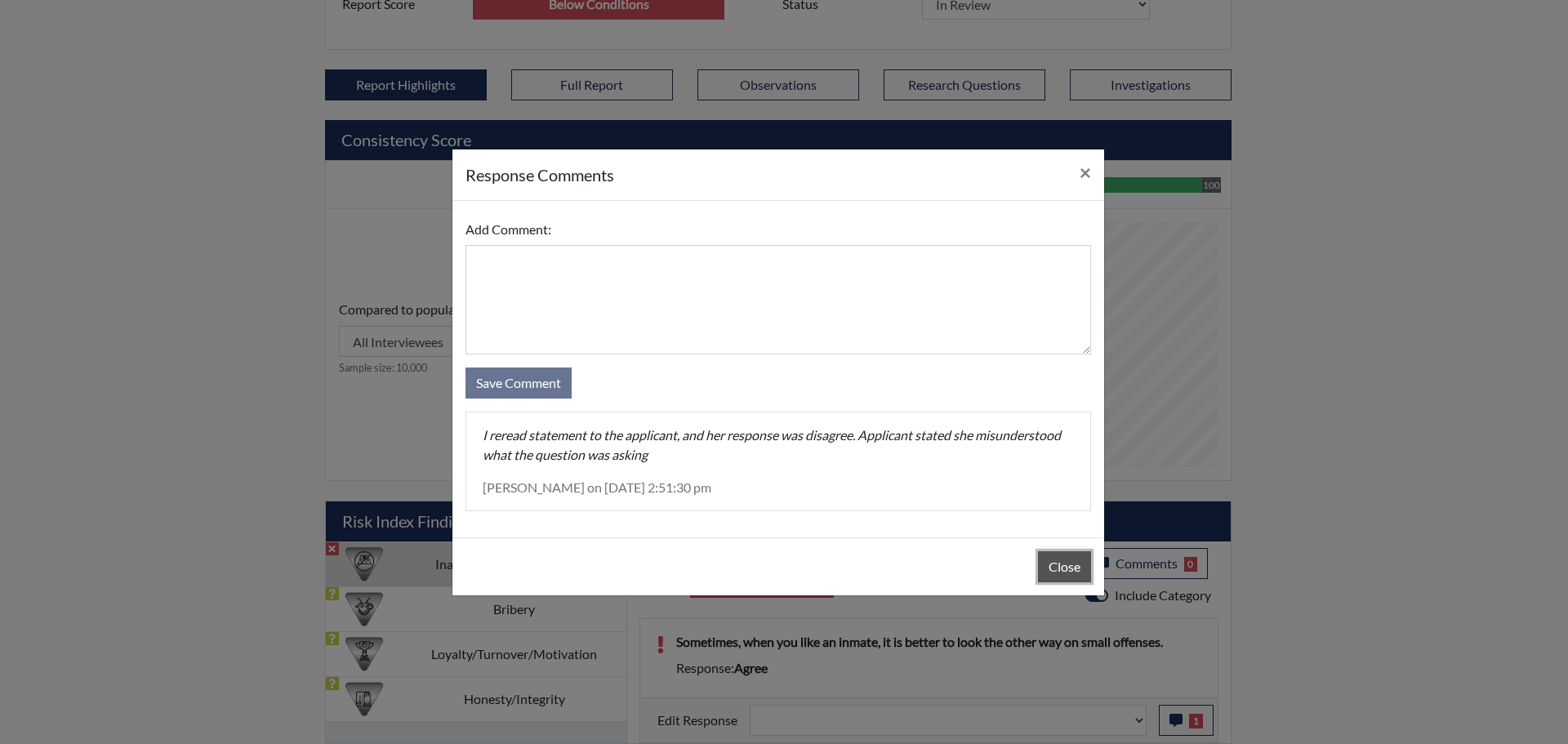
click at [1049, 569] on button "Close" at bounding box center [1064, 565] width 53 height 31
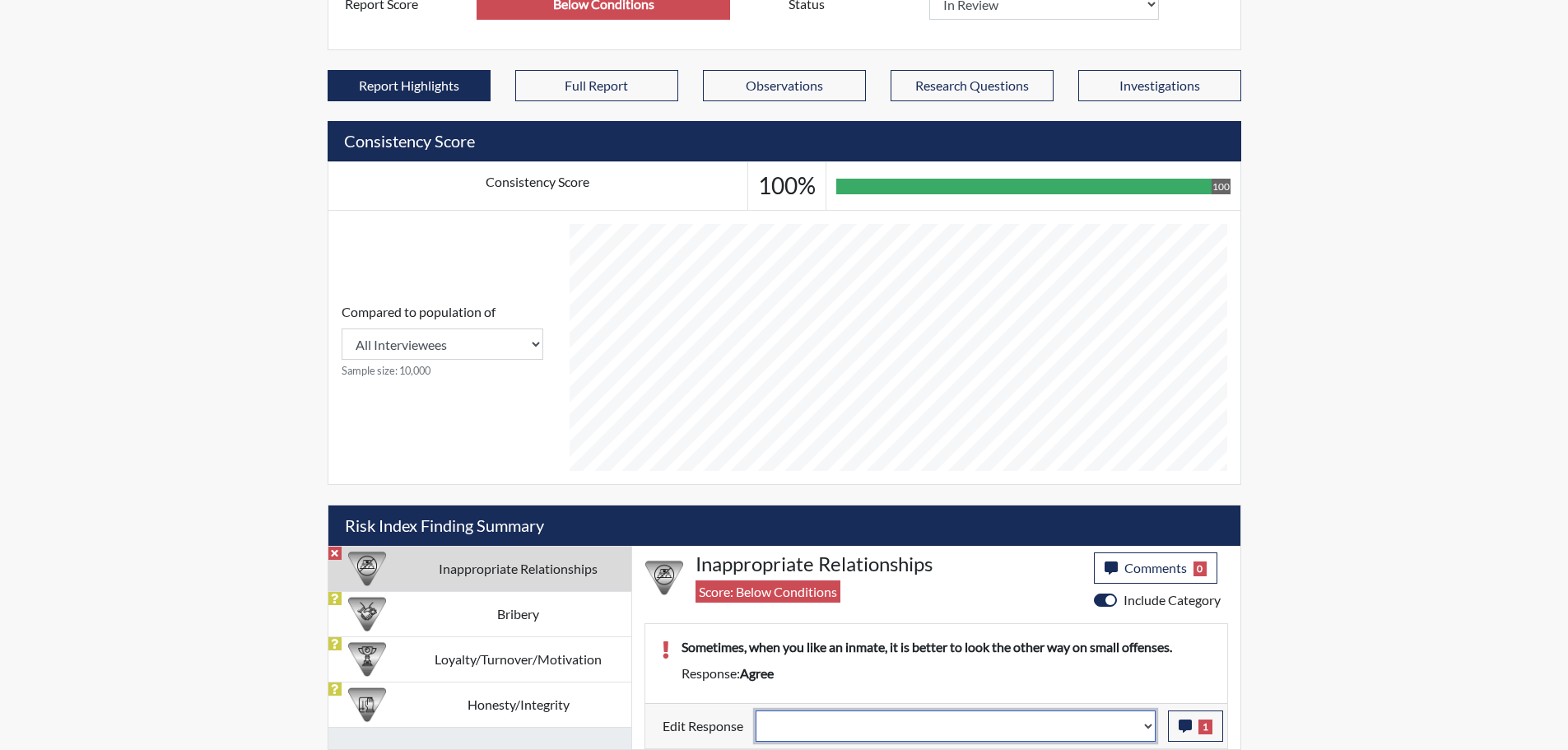
click at [1145, 724] on select "Question is not relevant. Results will be updated. Reasonable explanation provi…" at bounding box center [955, 725] width 400 height 31
select select "reasonable-explanation-provided"
click at [755, 710] on select "Question is not relevant. Results will be updated. Reasonable explanation provi…" at bounding box center [955, 725] width 400 height 31
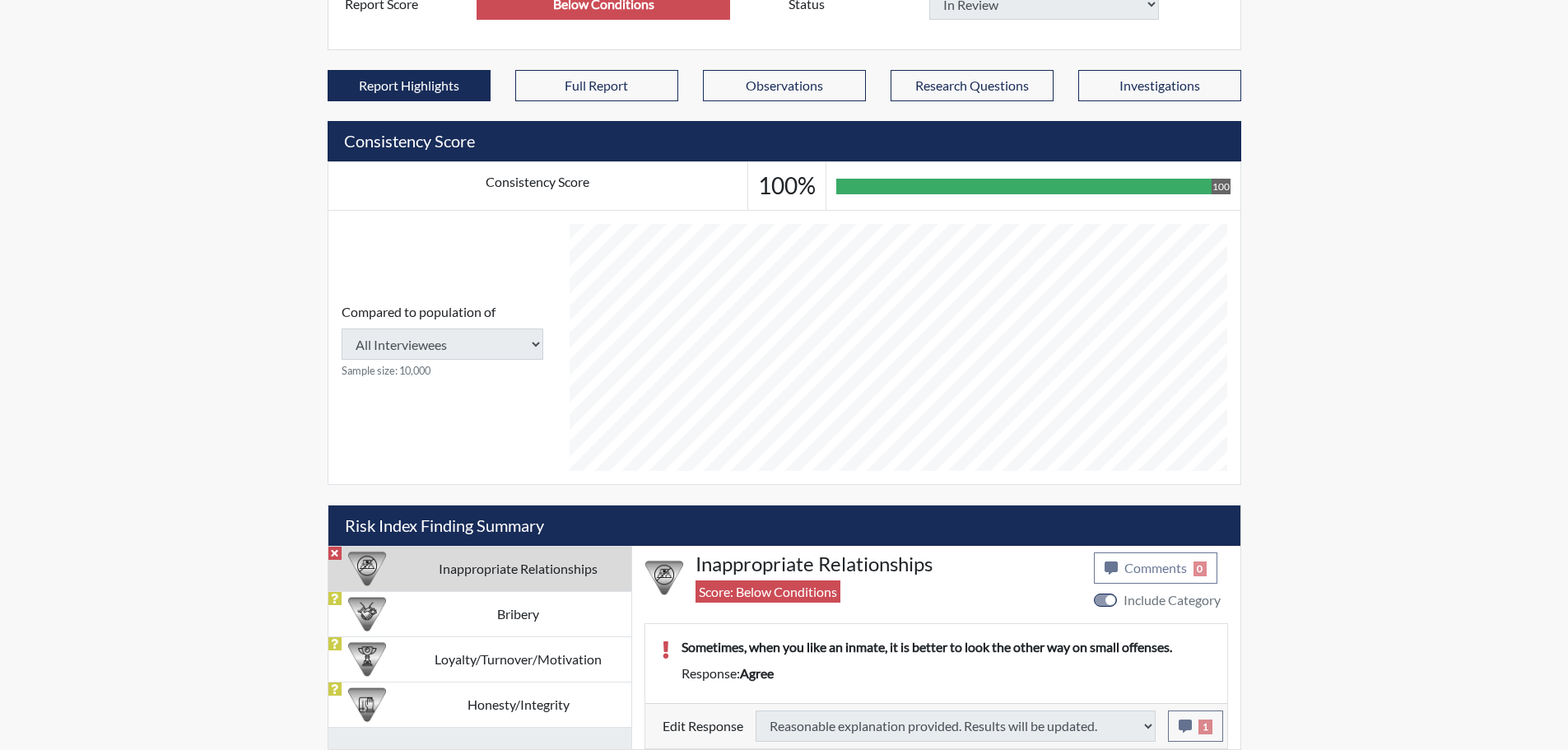
type input "Above Conditions"
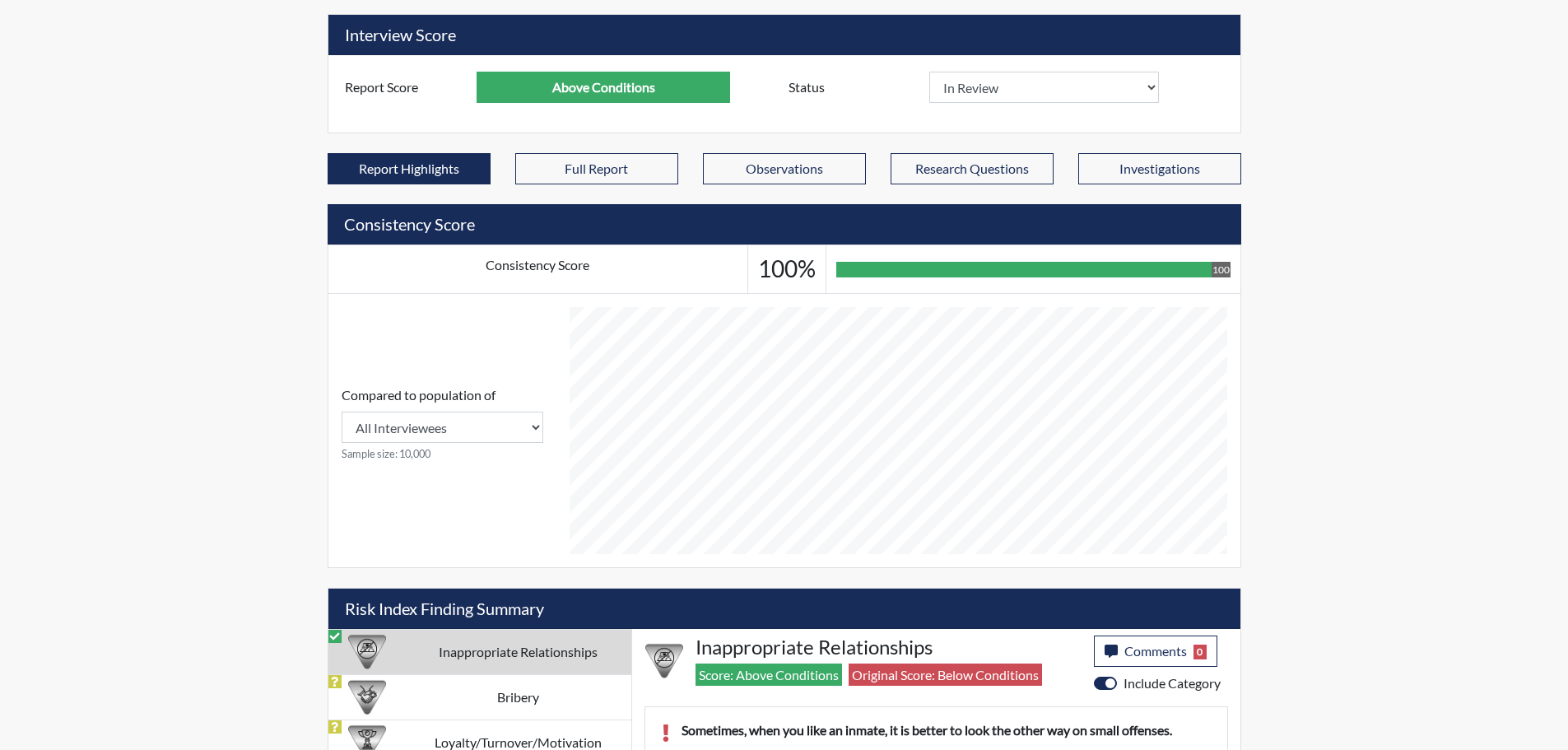
scroll to position [0, 0]
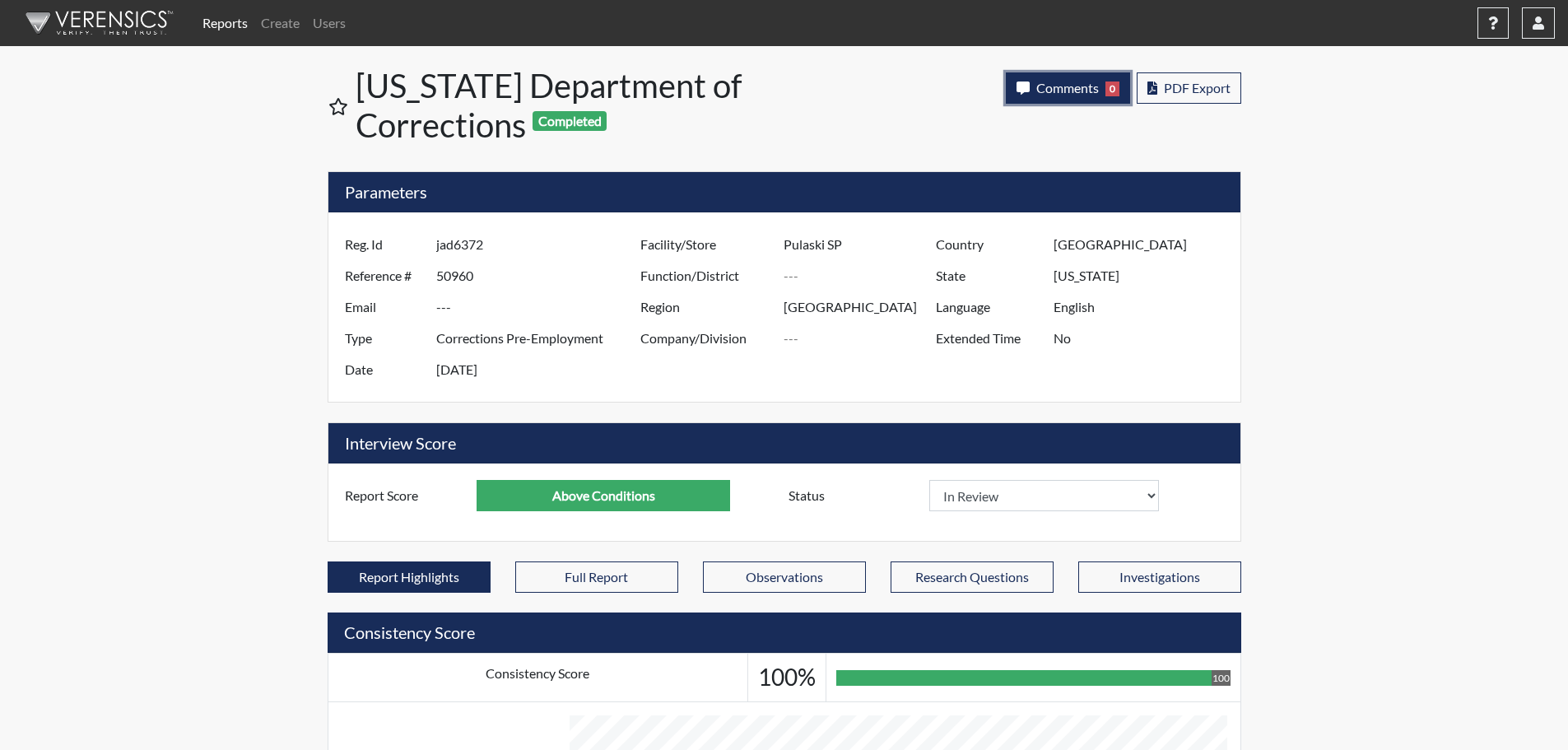
click at [1069, 81] on span "Comments" at bounding box center [1067, 88] width 63 height 16
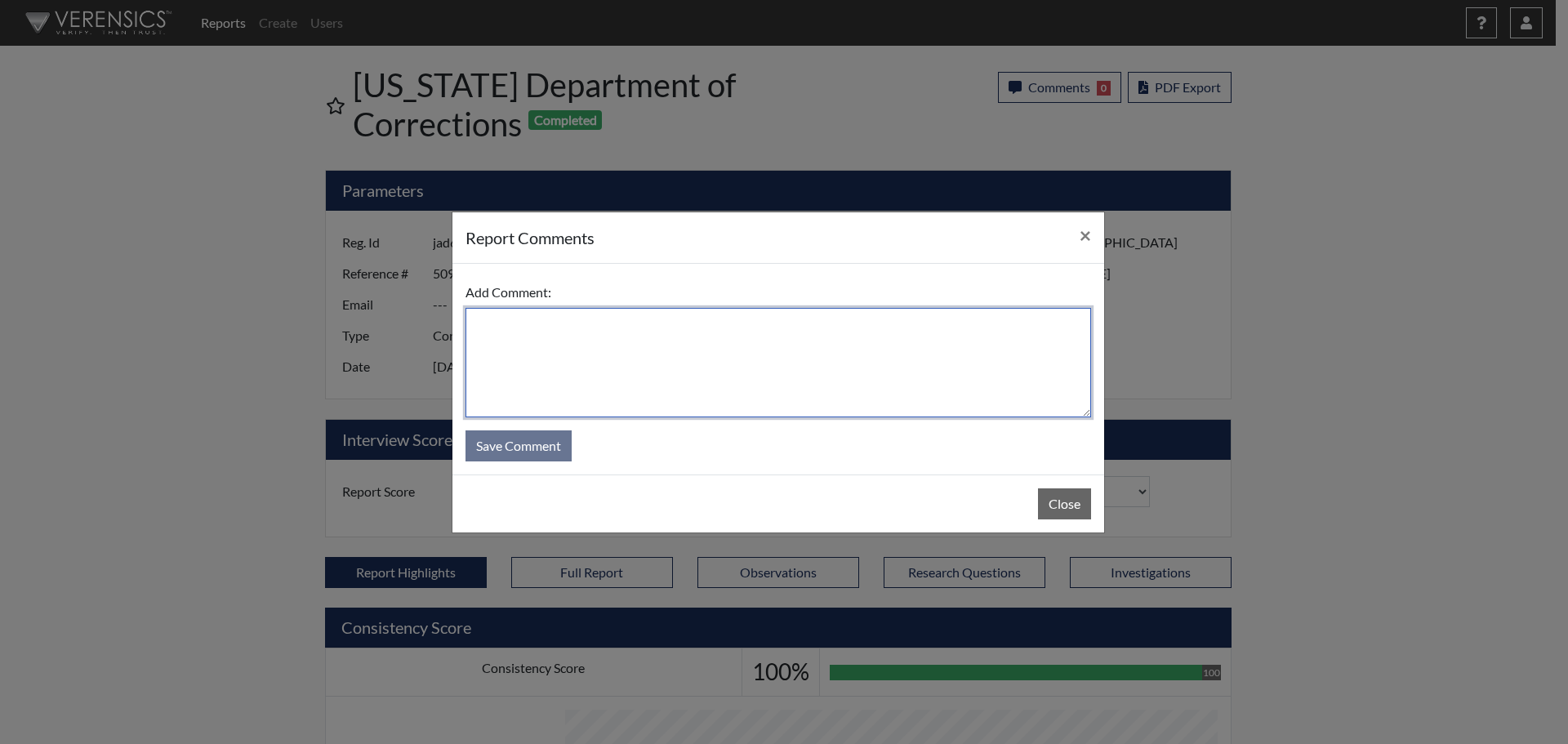
click at [876, 329] on textarea at bounding box center [778, 362] width 625 height 109
type textarea "SL [DATE]"
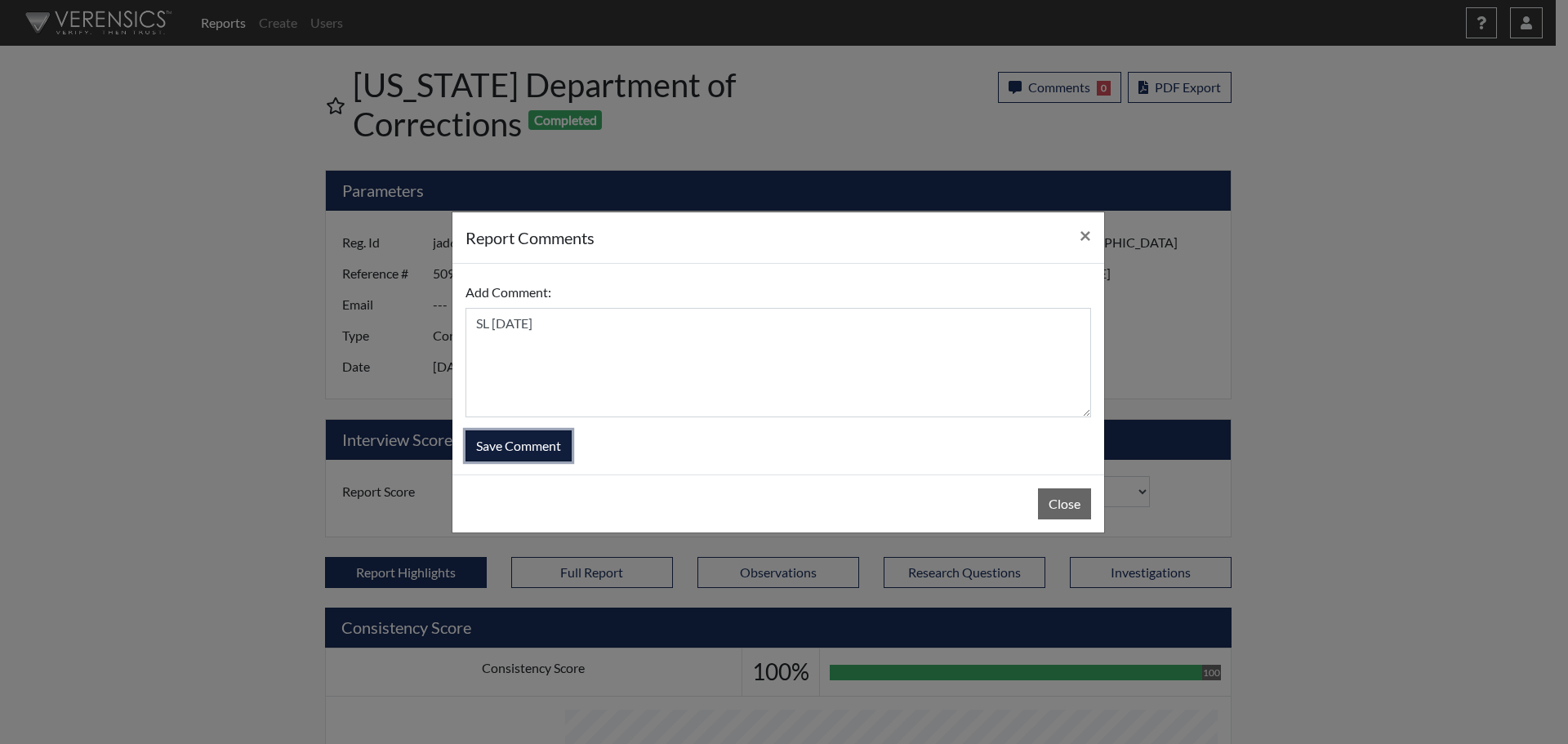
drag, startPoint x: 547, startPoint y: 445, endPoint x: 593, endPoint y: 444, distance: 46.0
click at [547, 444] on button "Save Comment" at bounding box center [518, 445] width 106 height 31
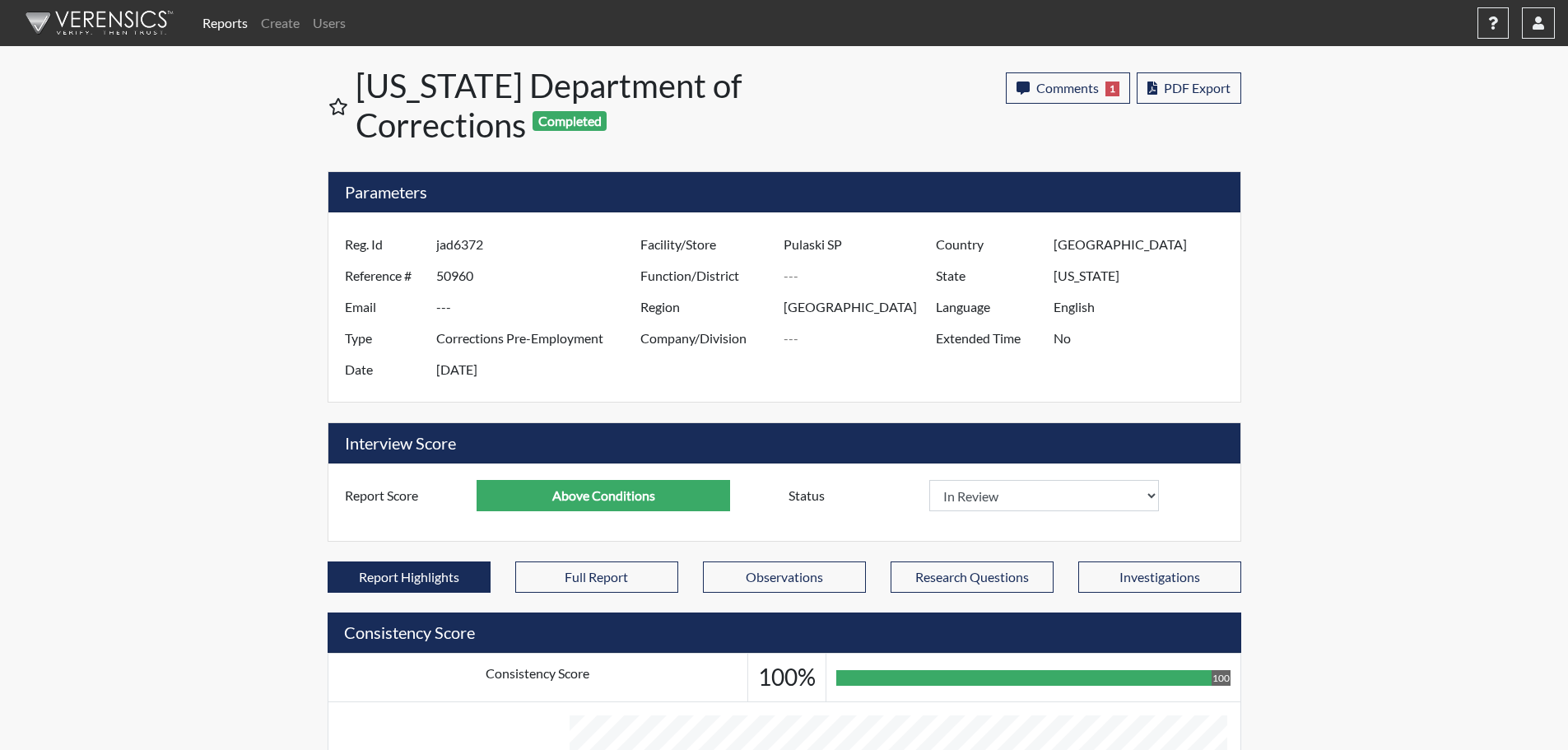
scroll to position [273, 684]
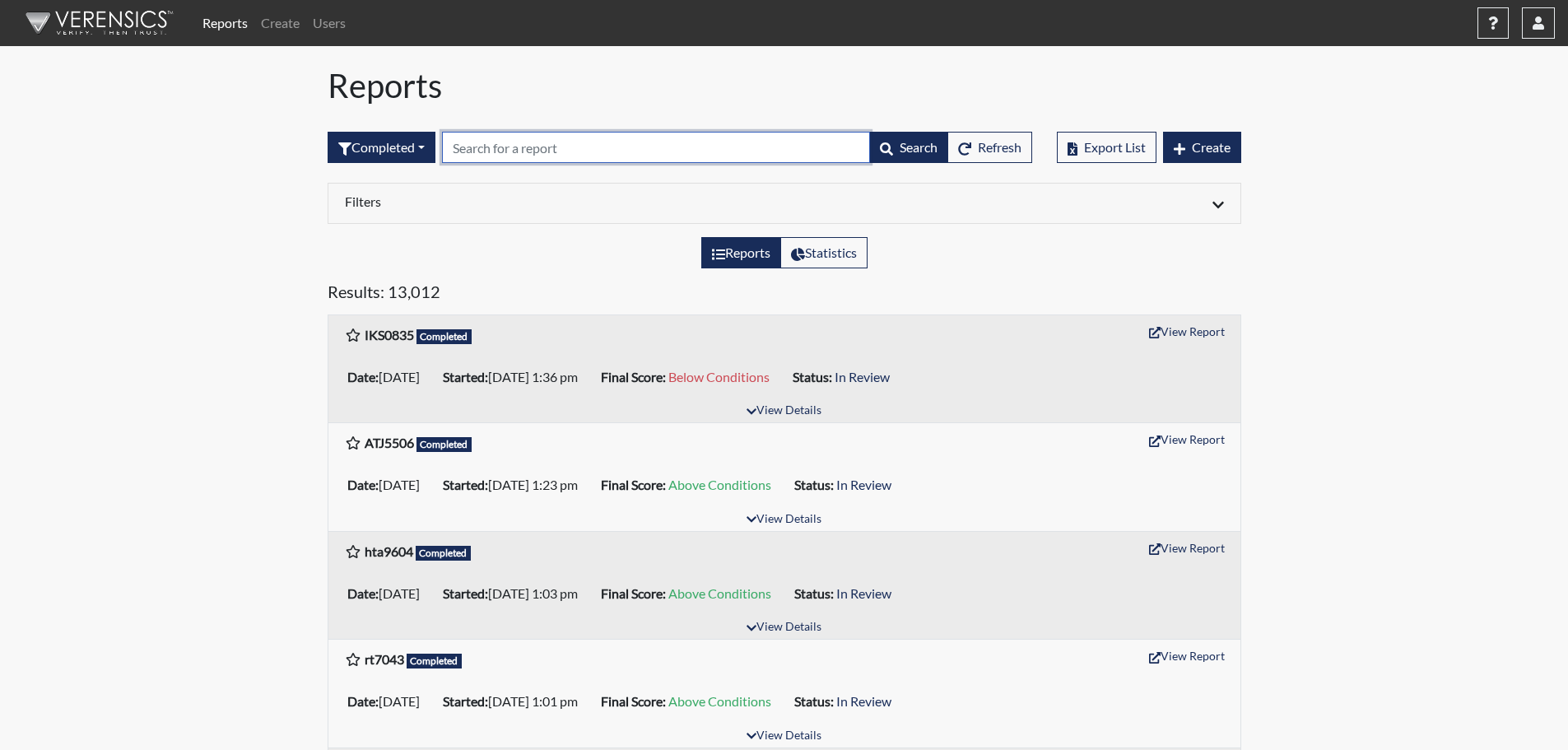
click at [554, 142] on input "text" at bounding box center [656, 147] width 428 height 31
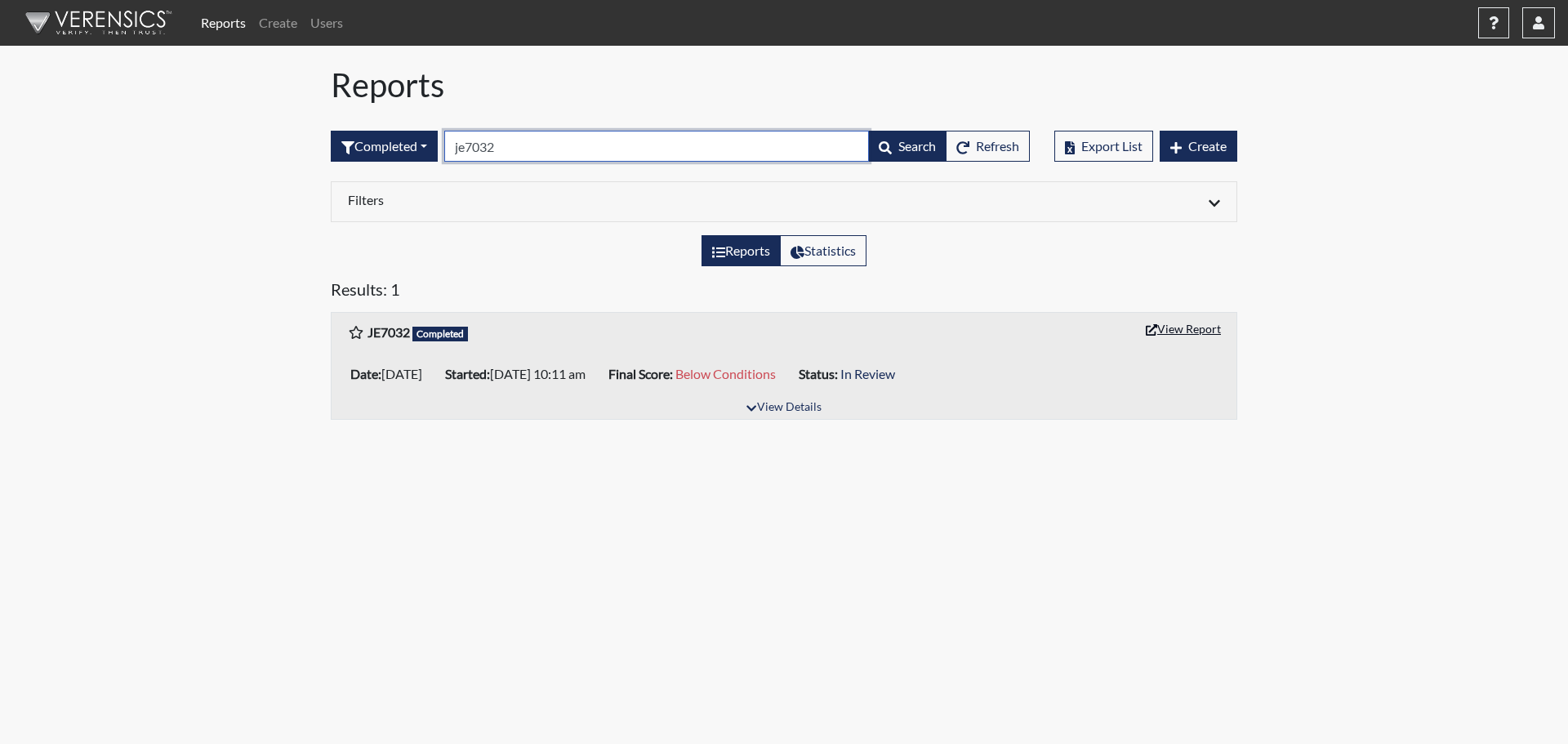
type input "je7032"
click at [1225, 326] on button "View Report" at bounding box center [1183, 328] width 90 height 26
drag, startPoint x: 530, startPoint y: 152, endPoint x: 223, endPoint y: 144, distance: 307.1
click at [245, 155] on div "Reports Create Users Help Center × Verensics Best Practices How to successfully…" at bounding box center [784, 216] width 1568 height 433
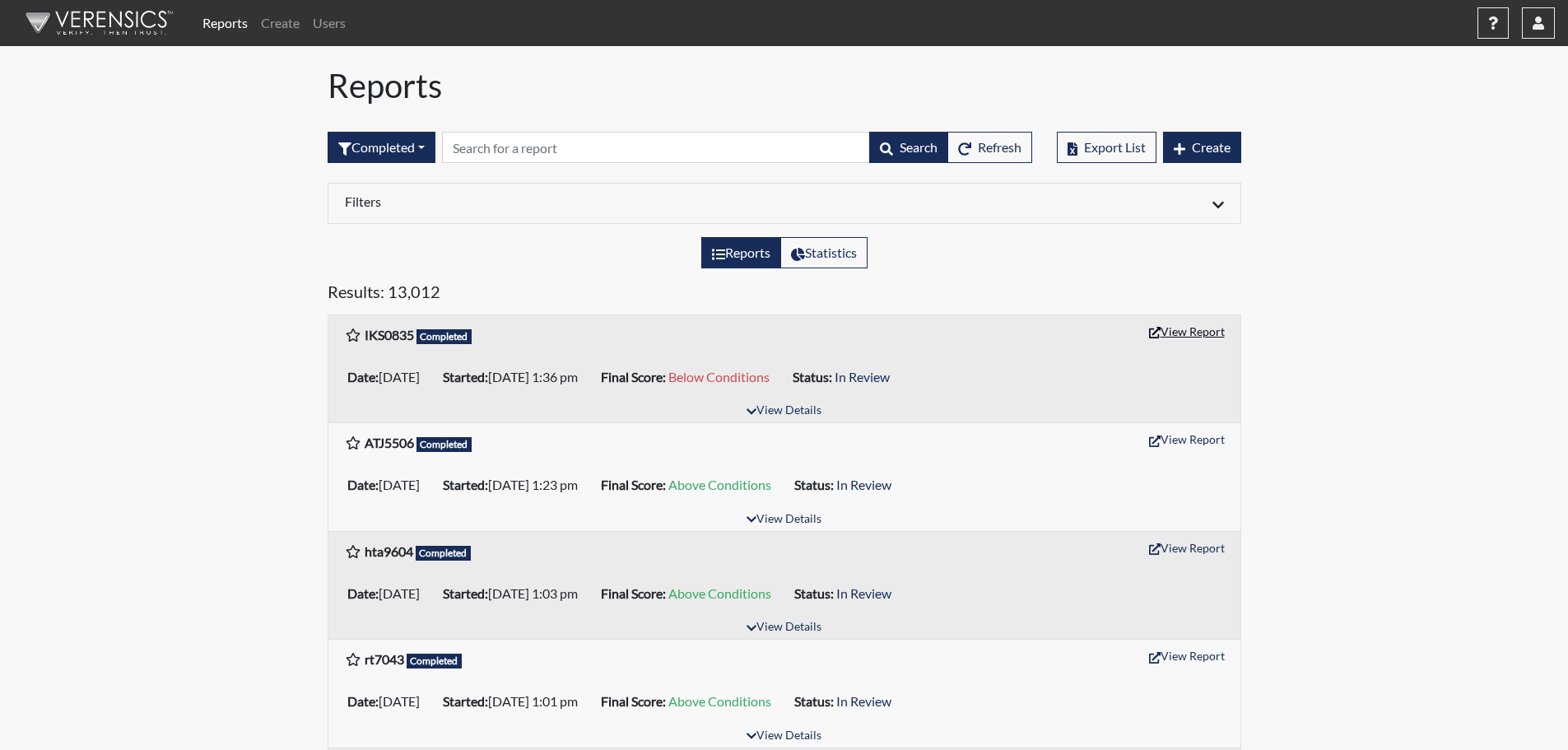
click at [1203, 334] on button "View Report" at bounding box center [1186, 331] width 91 height 26
click at [572, 152] on input "text" at bounding box center [656, 147] width 428 height 31
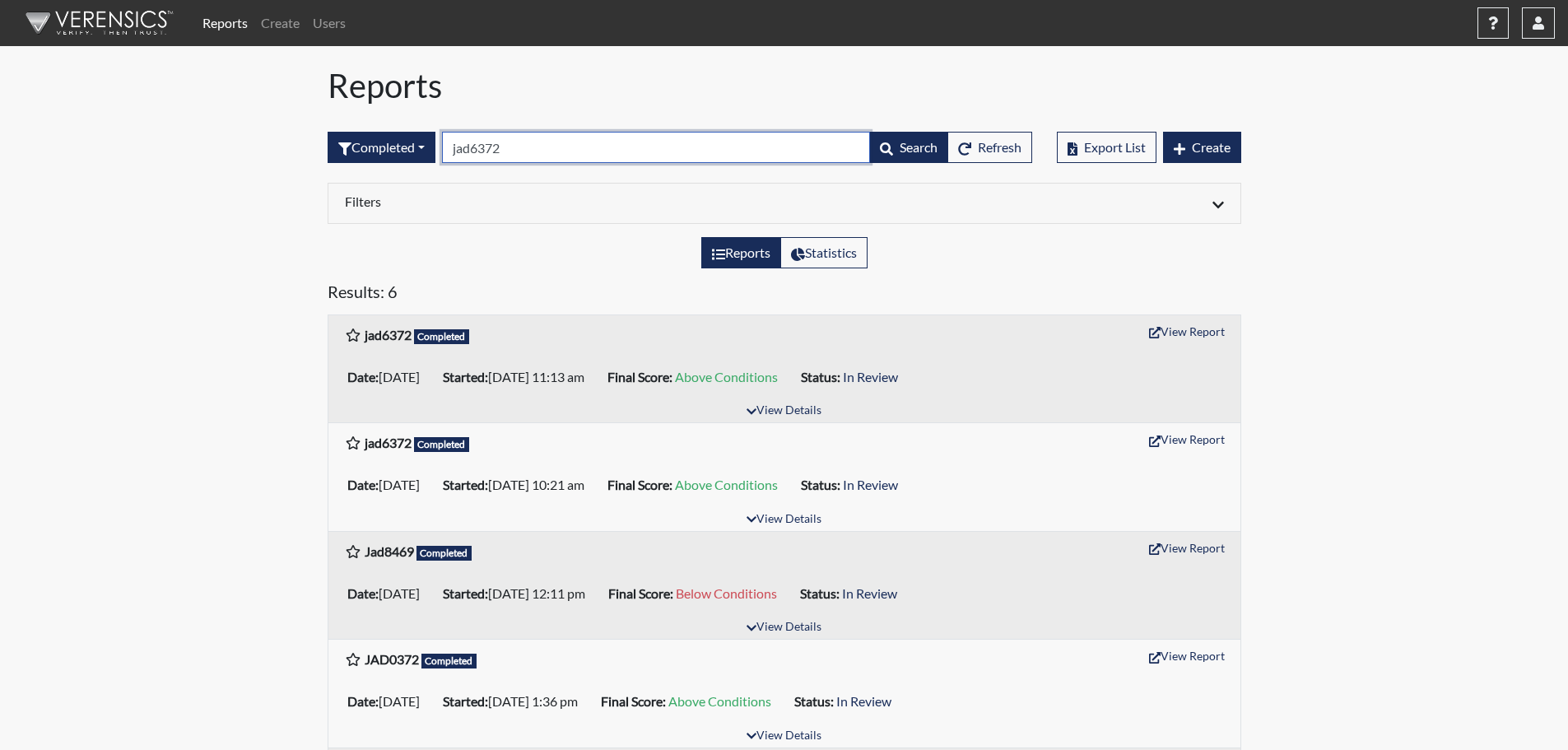
type input "jad6372"
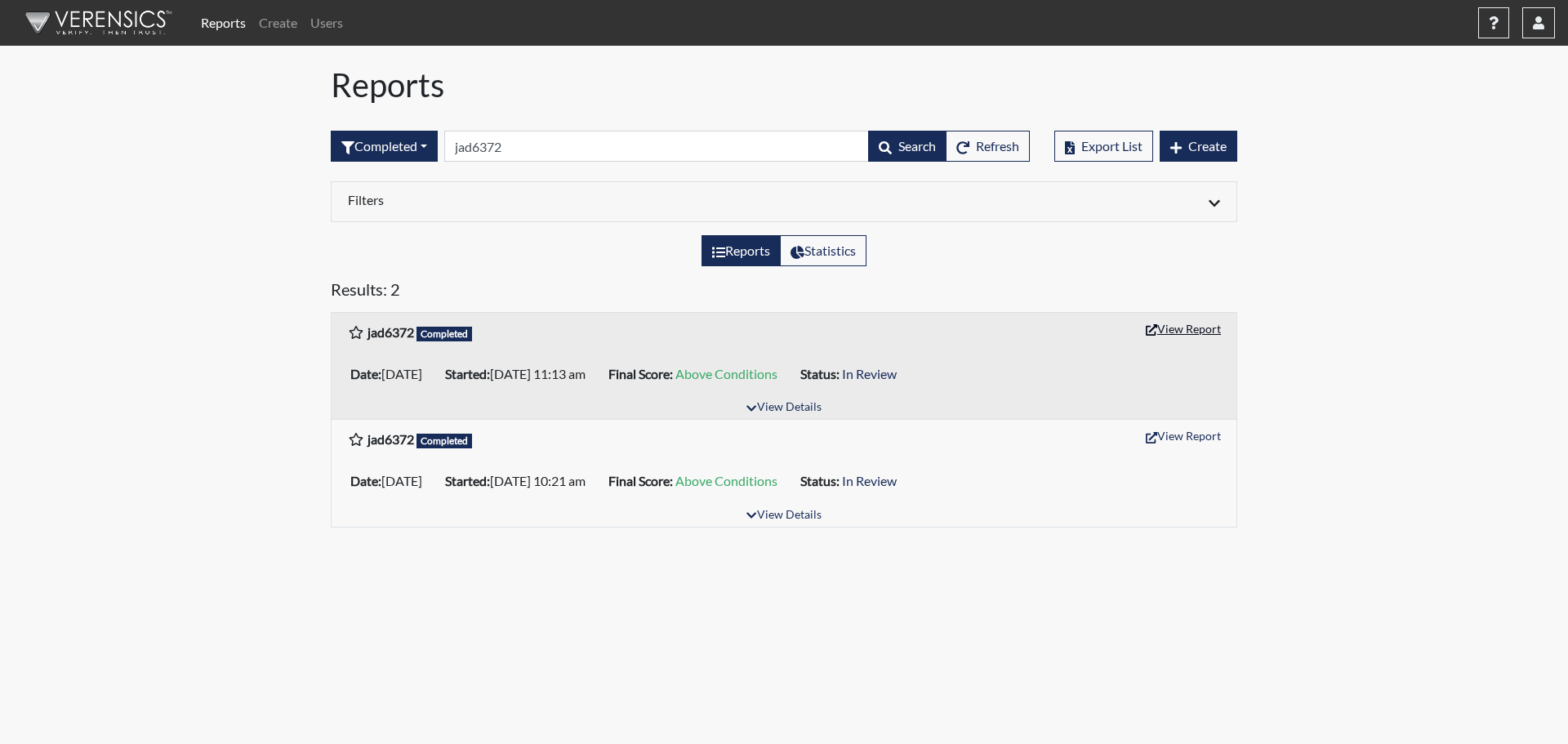
click at [1197, 325] on button "View Report" at bounding box center [1183, 328] width 90 height 26
click at [319, 26] on link "Users" at bounding box center [327, 23] width 46 height 33
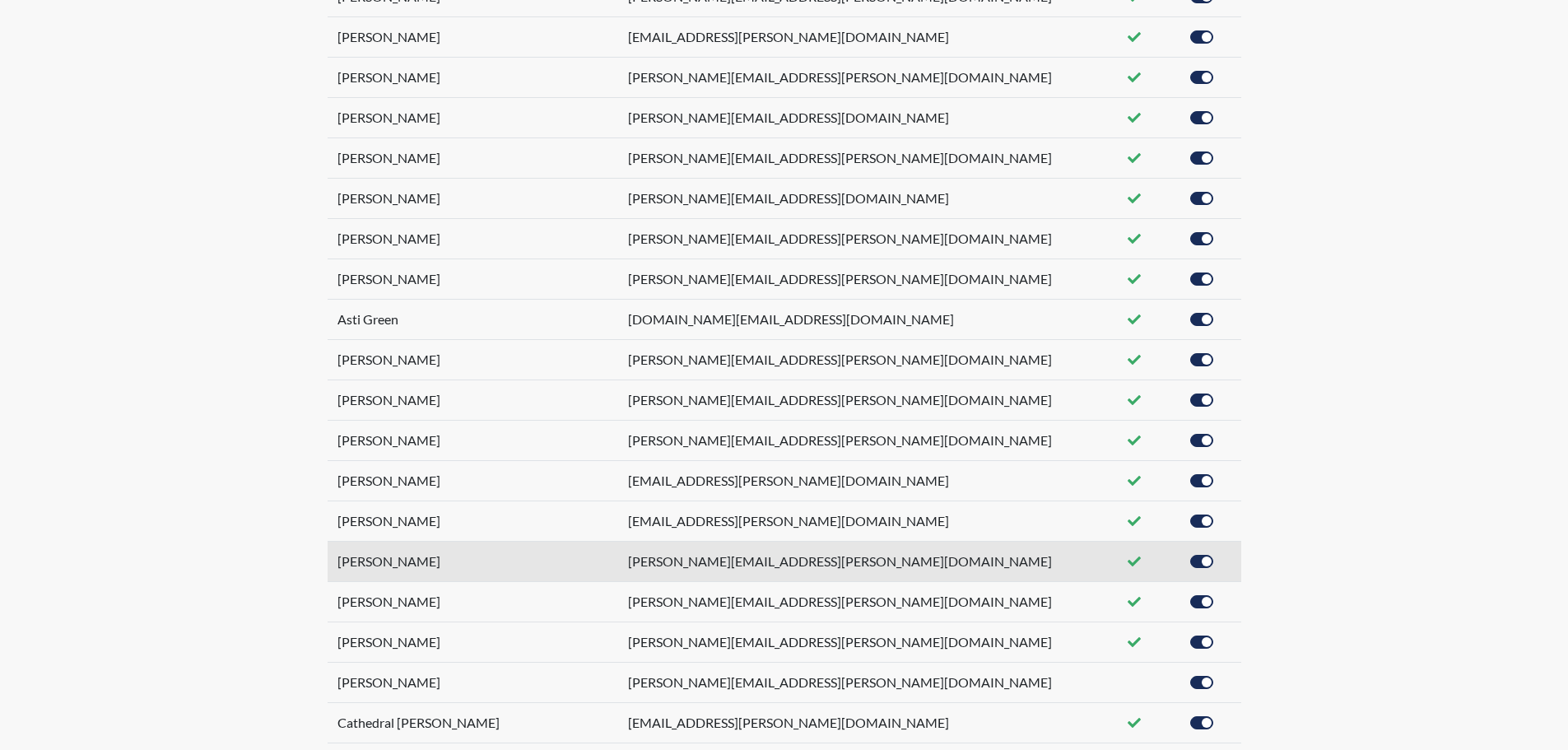
scroll to position [329, 0]
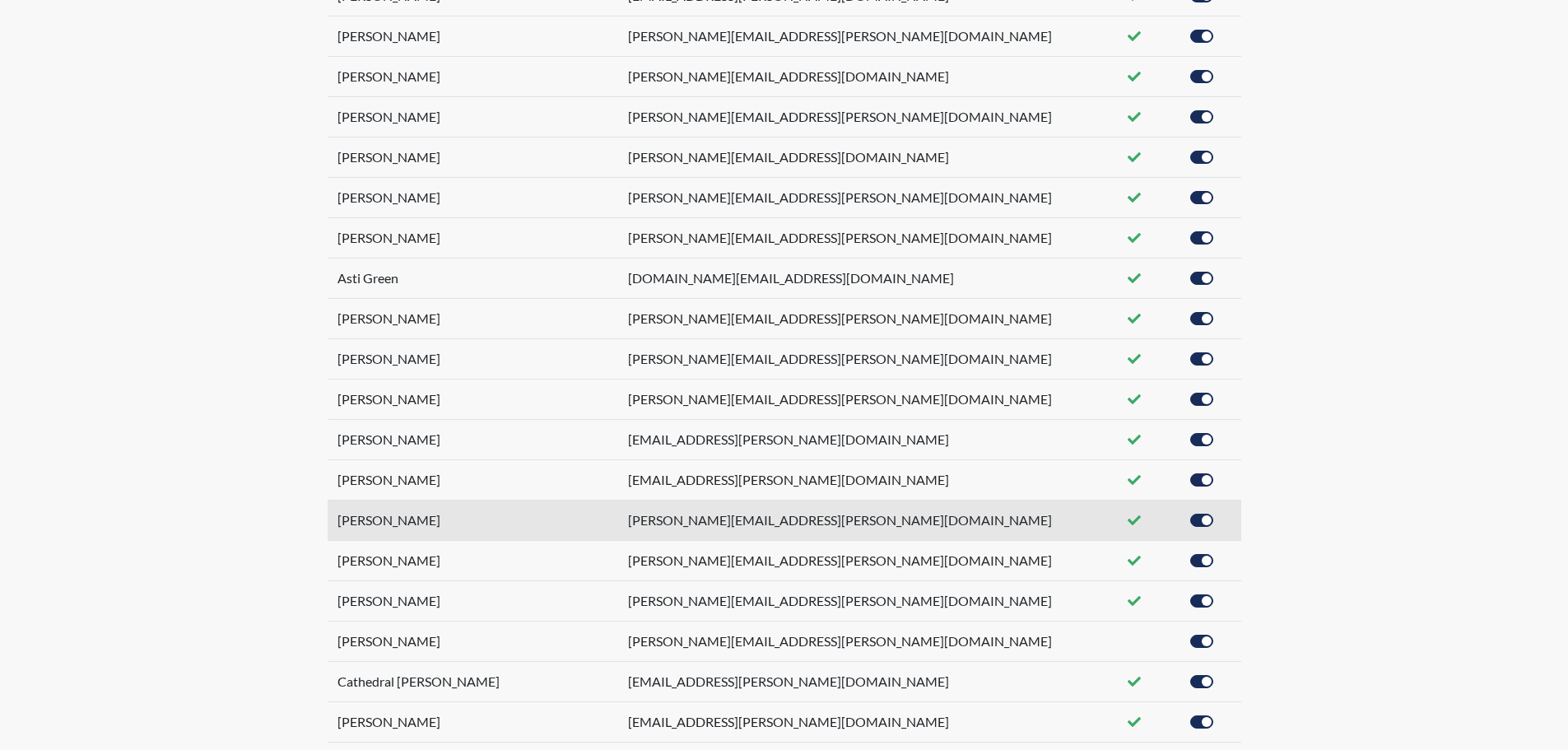
click at [513, 522] on td "Brittany Salter" at bounding box center [473, 520] width 291 height 40
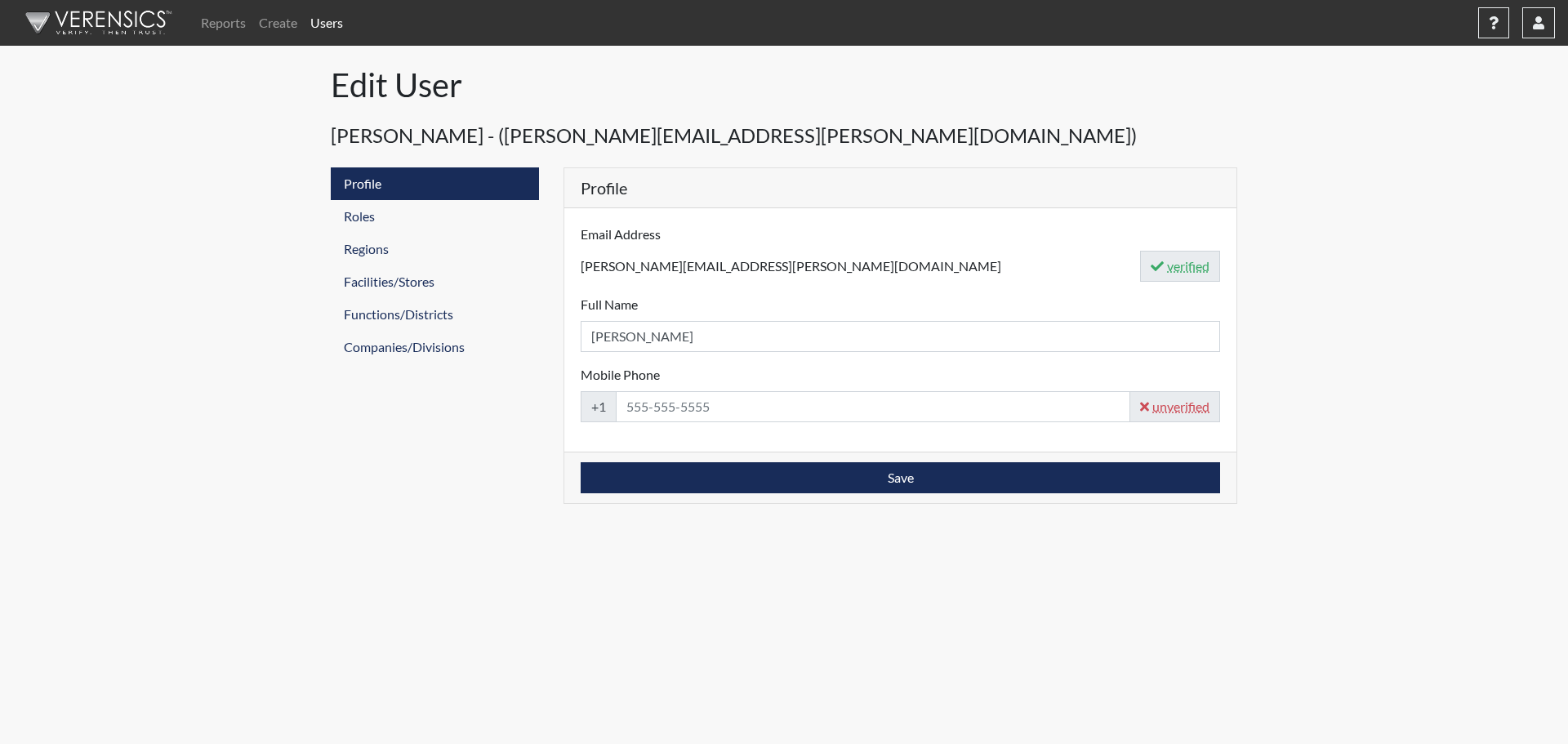
click at [334, 29] on link "Users" at bounding box center [327, 23] width 46 height 33
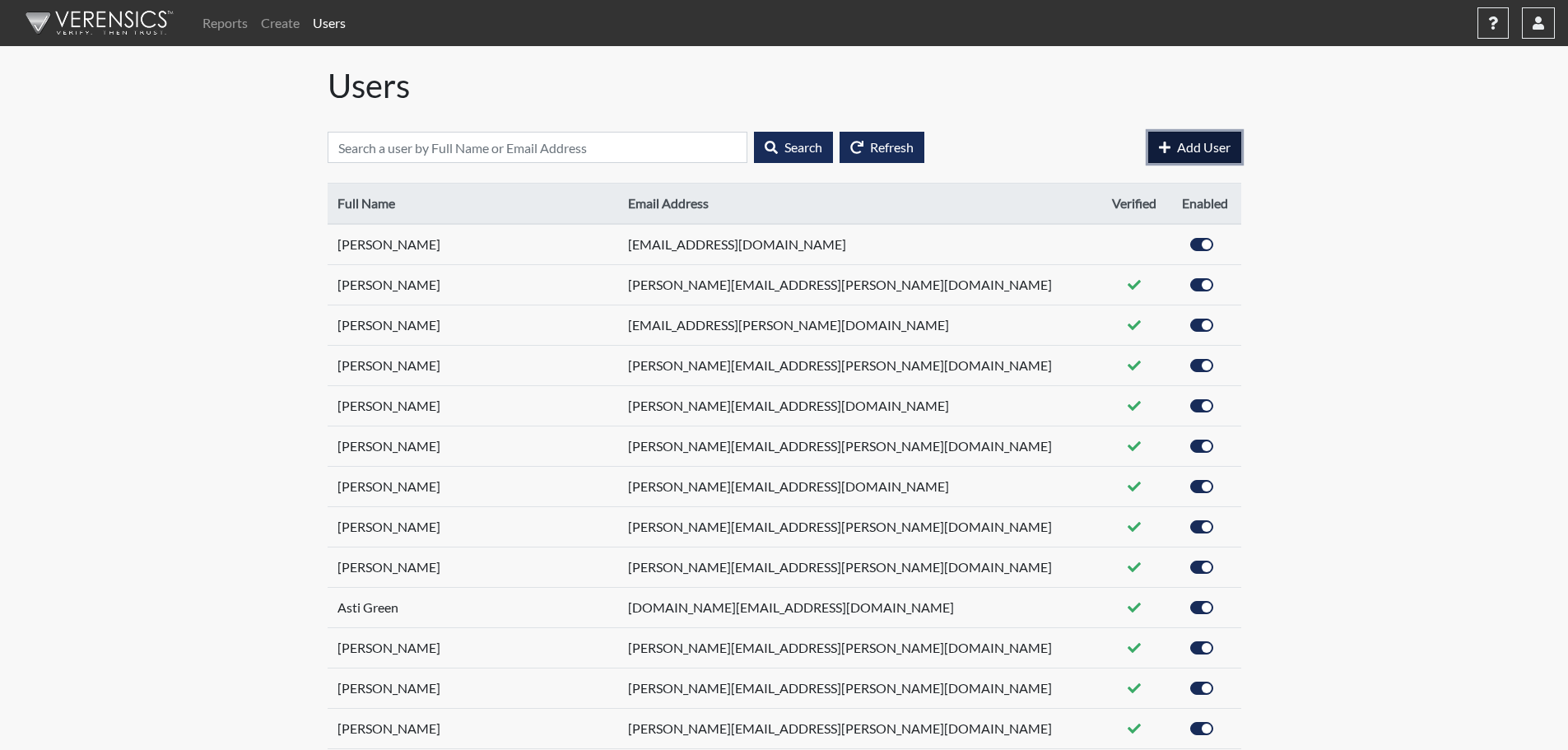
click at [1224, 146] on span "Add User" at bounding box center [1203, 147] width 53 height 16
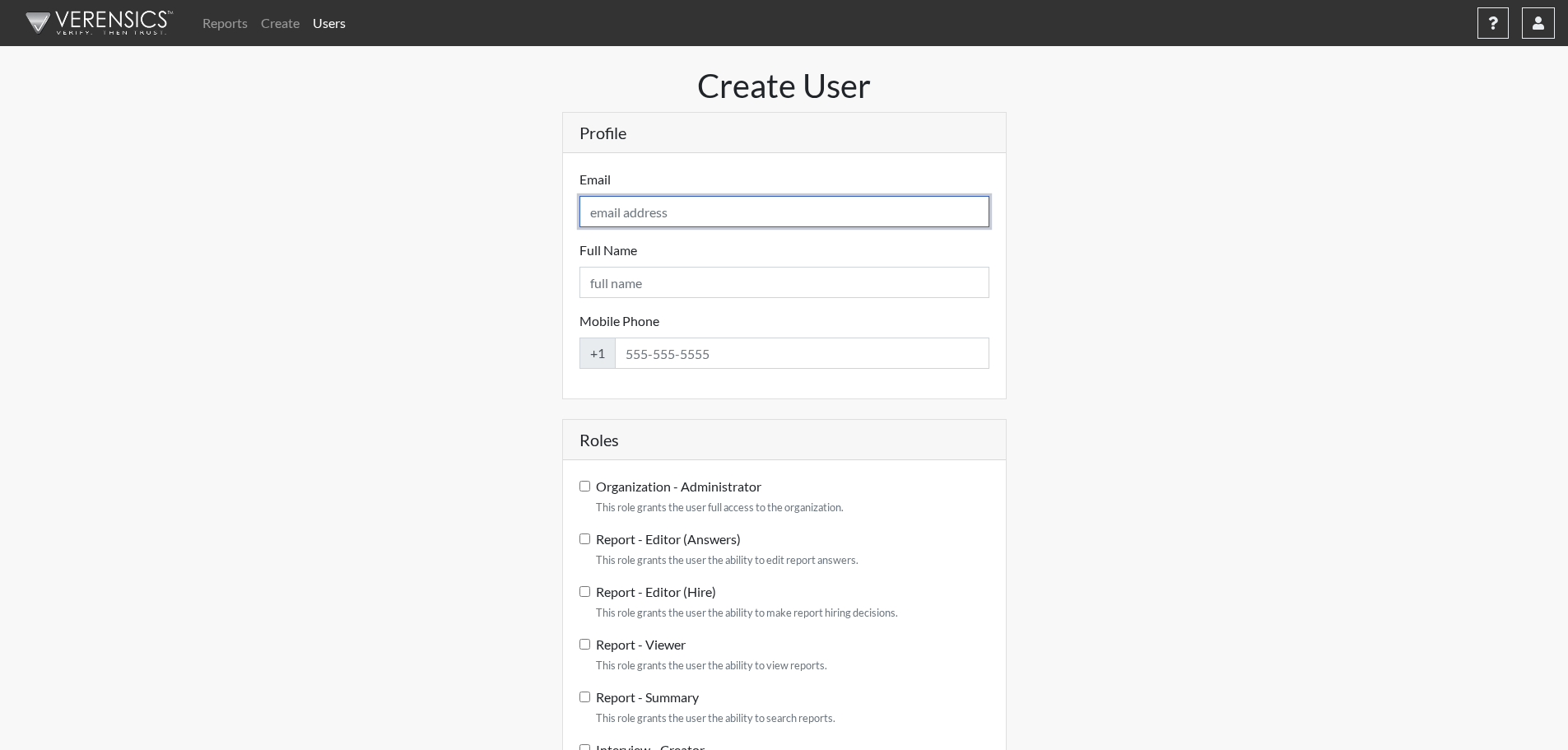
click at [639, 209] on input "Email" at bounding box center [784, 211] width 410 height 31
type input "Brittany.taylor3@gdc.ga.gov"
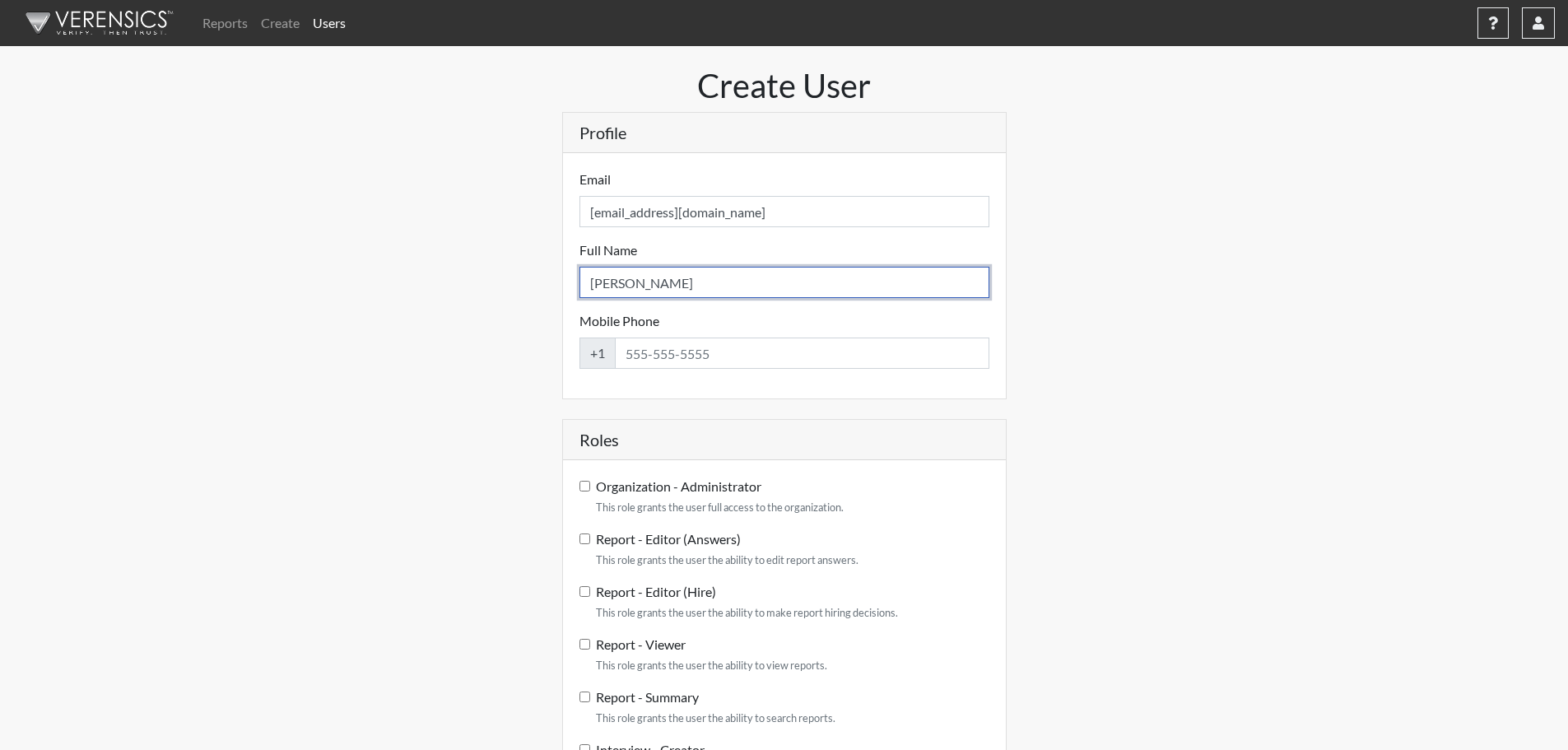
click at [711, 277] on input "Brittany" at bounding box center [784, 282] width 410 height 31
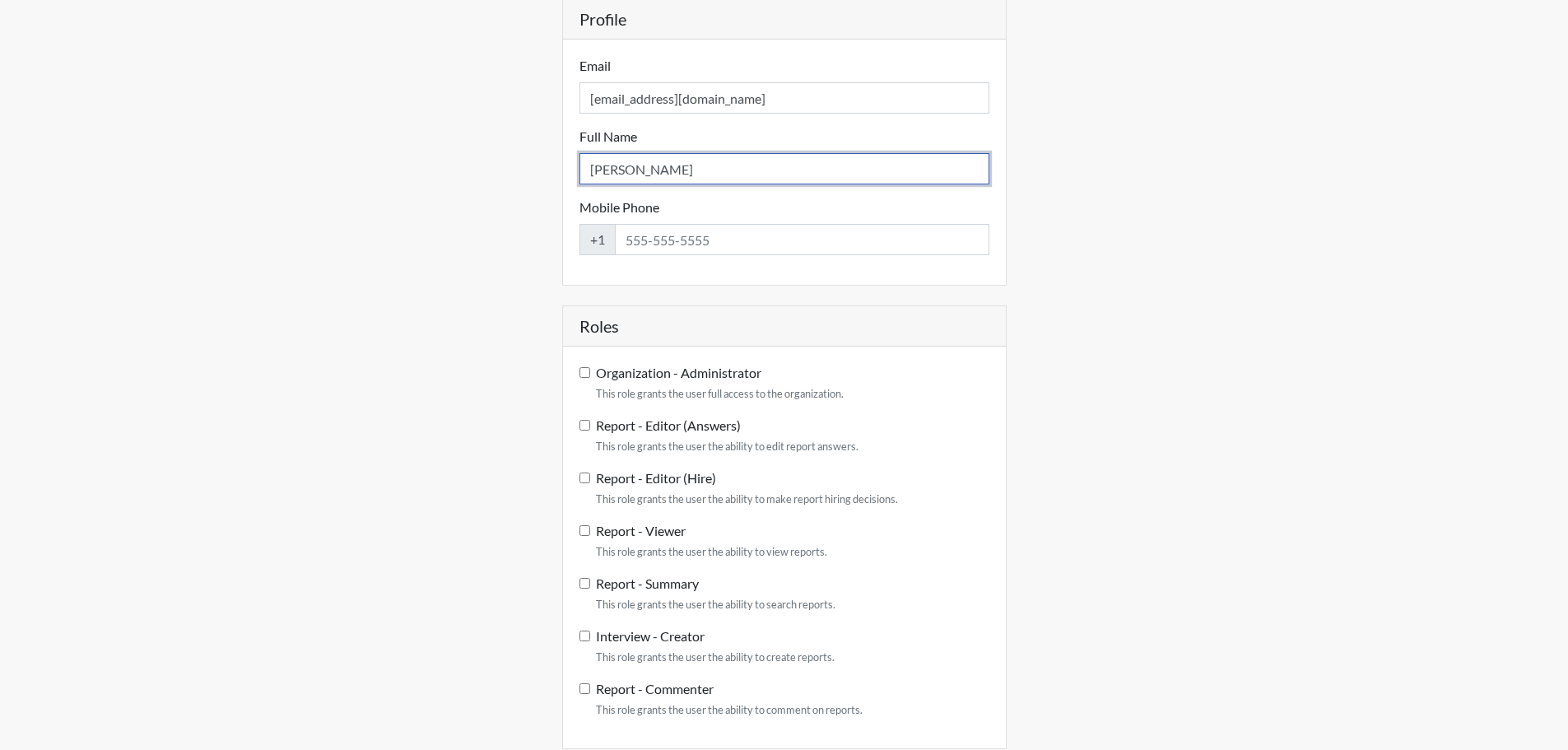
scroll to position [164, 0]
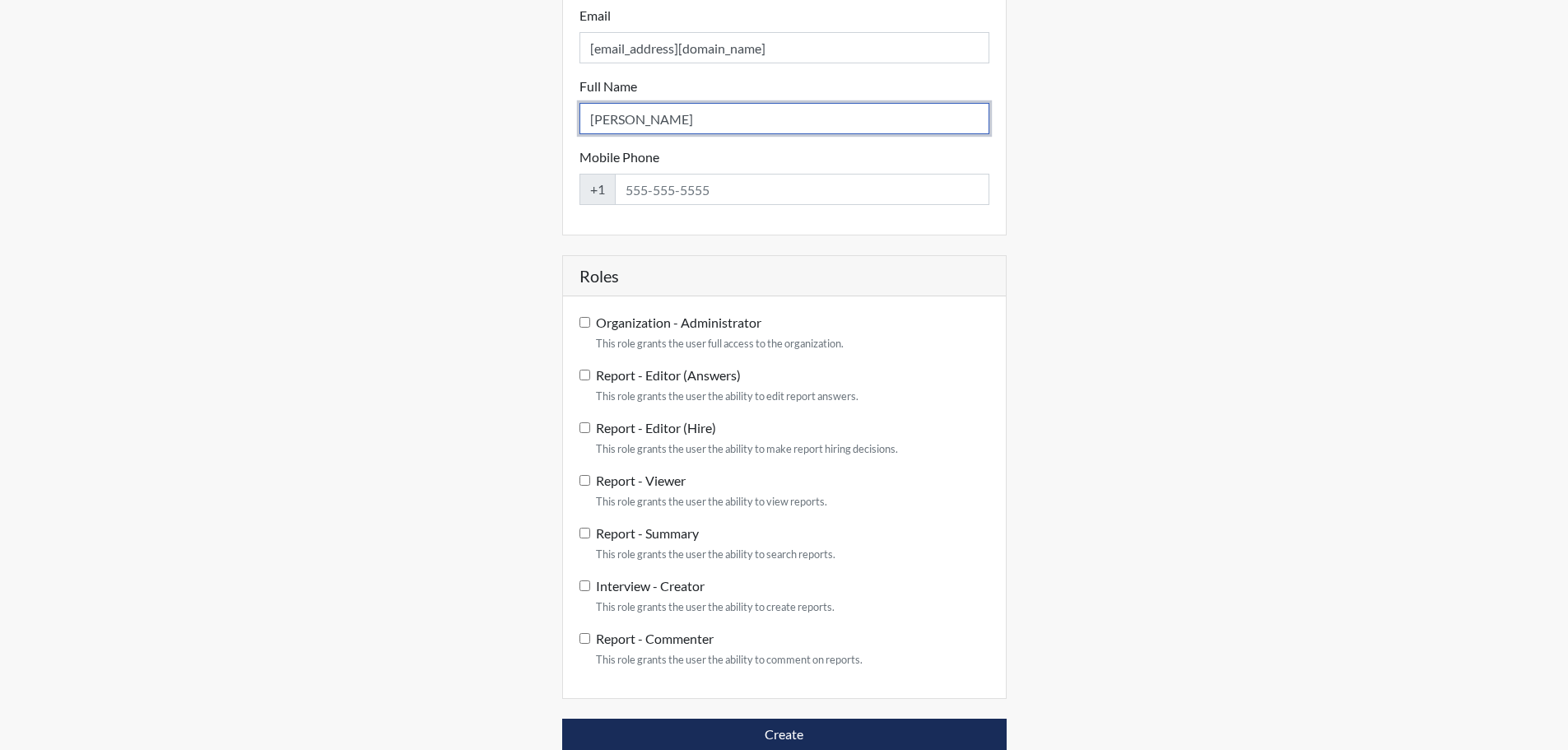
type input "Brittany Taylor"
click at [583, 481] on input "Report - Viewer This role grants the user the ability to view reports." at bounding box center [584, 480] width 11 height 11
checkbox input "true"
click at [587, 528] on input "Report - Summary This role grants the user the ability to search reports." at bounding box center [584, 532] width 11 height 11
checkbox input "true"
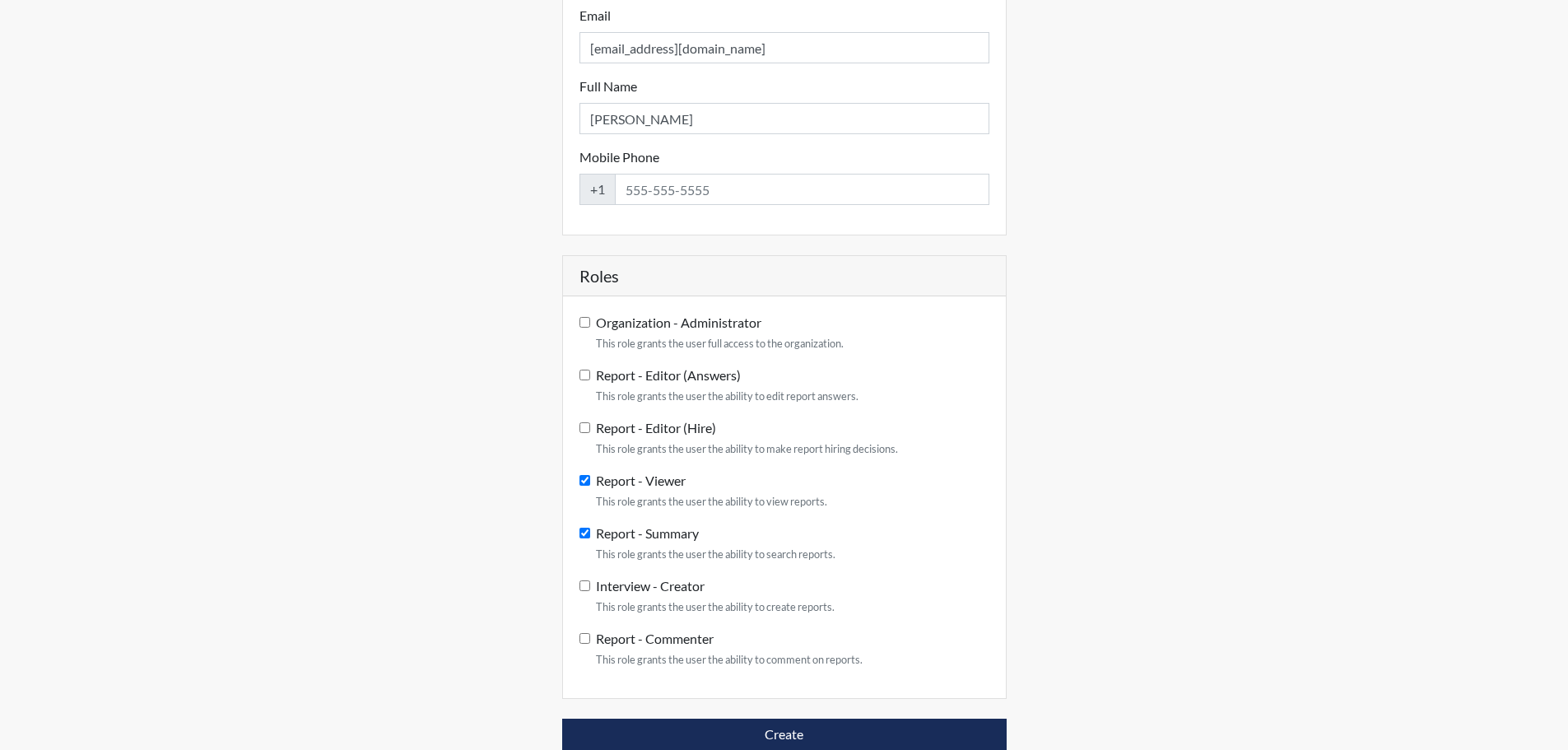
click at [585, 575] on form "Organization - Administrator This role grants the user full access to the organ…" at bounding box center [784, 490] width 410 height 355
click at [584, 586] on input "Interview - Creator This role grants the user the ability to create reports." at bounding box center [584, 585] width 11 height 11
checkbox input "true"
click at [584, 633] on input "Report - Commenter This role grants the user the ability to comment on reports." at bounding box center [584, 638] width 11 height 11
checkbox input "true"
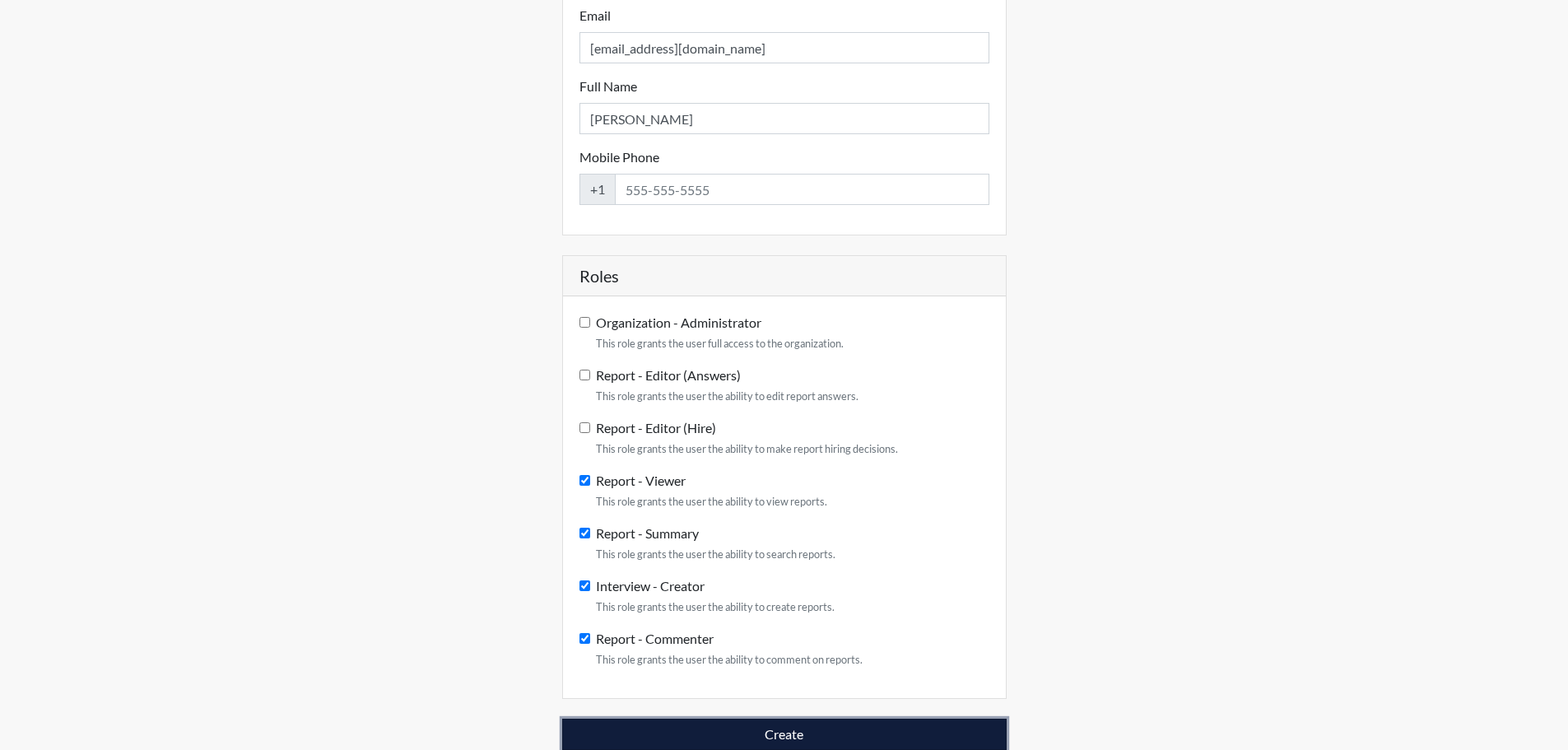
click at [884, 735] on button "Create" at bounding box center [784, 733] width 444 height 31
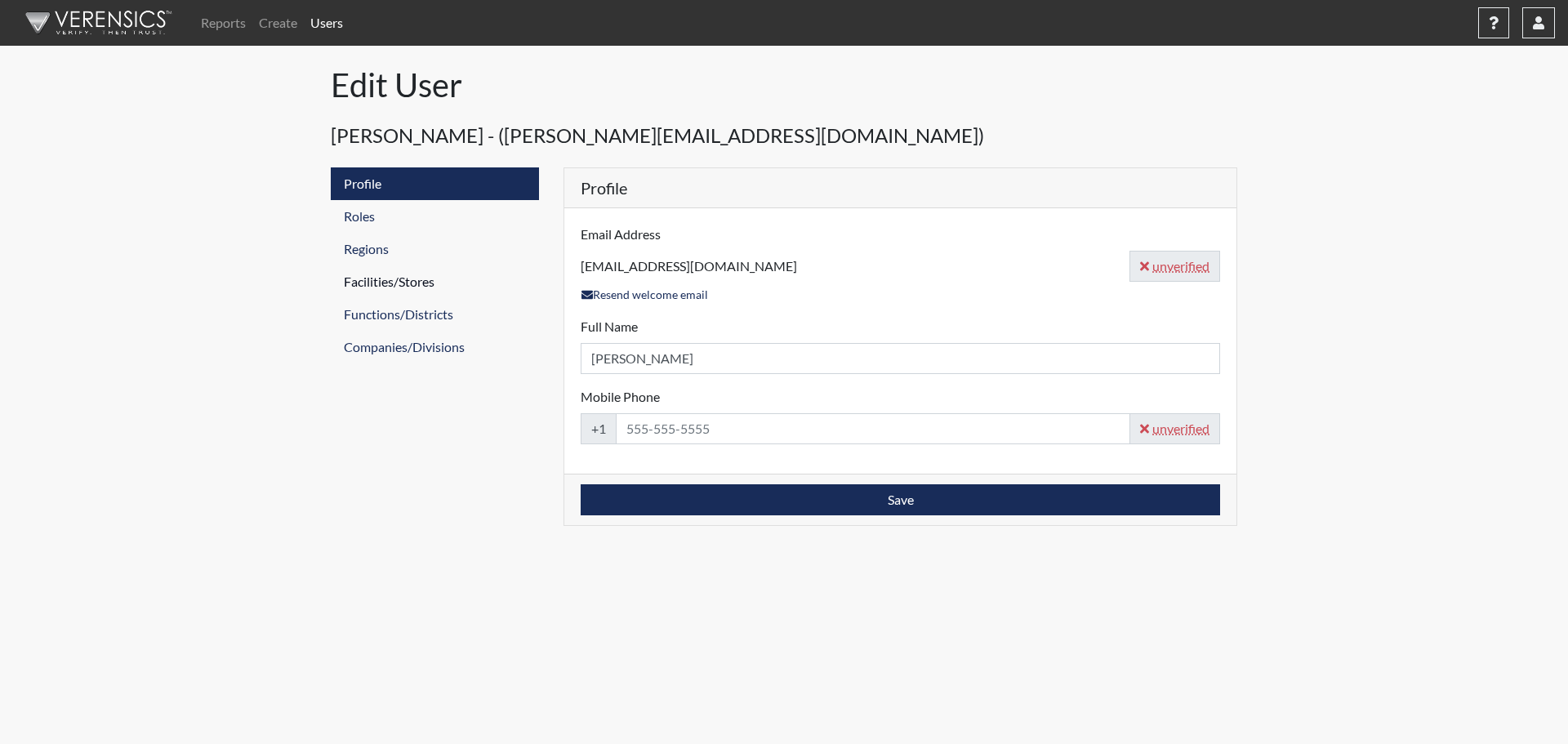
click at [367, 280] on link "Facilities/Stores" at bounding box center [435, 281] width 208 height 33
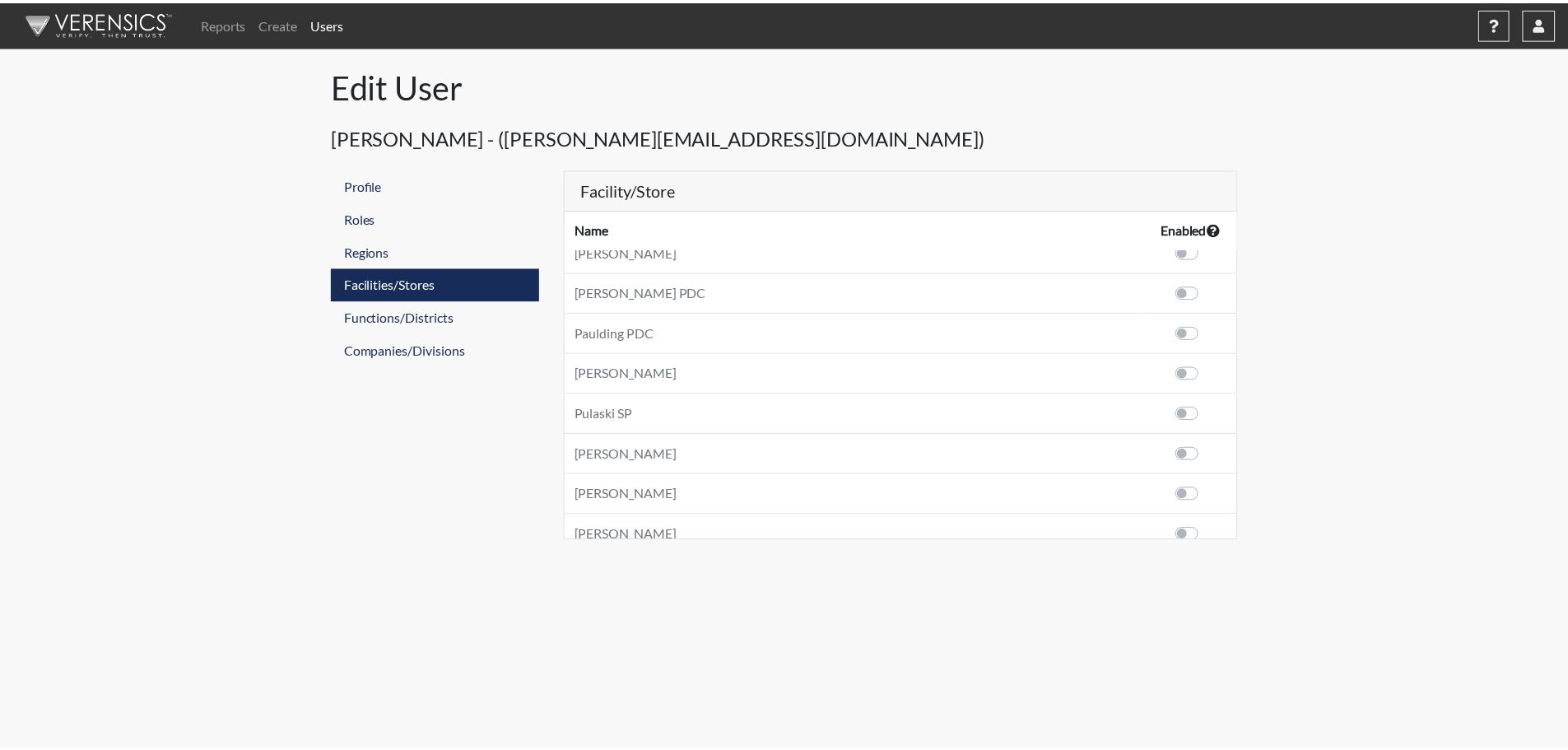
scroll to position [1564, 0]
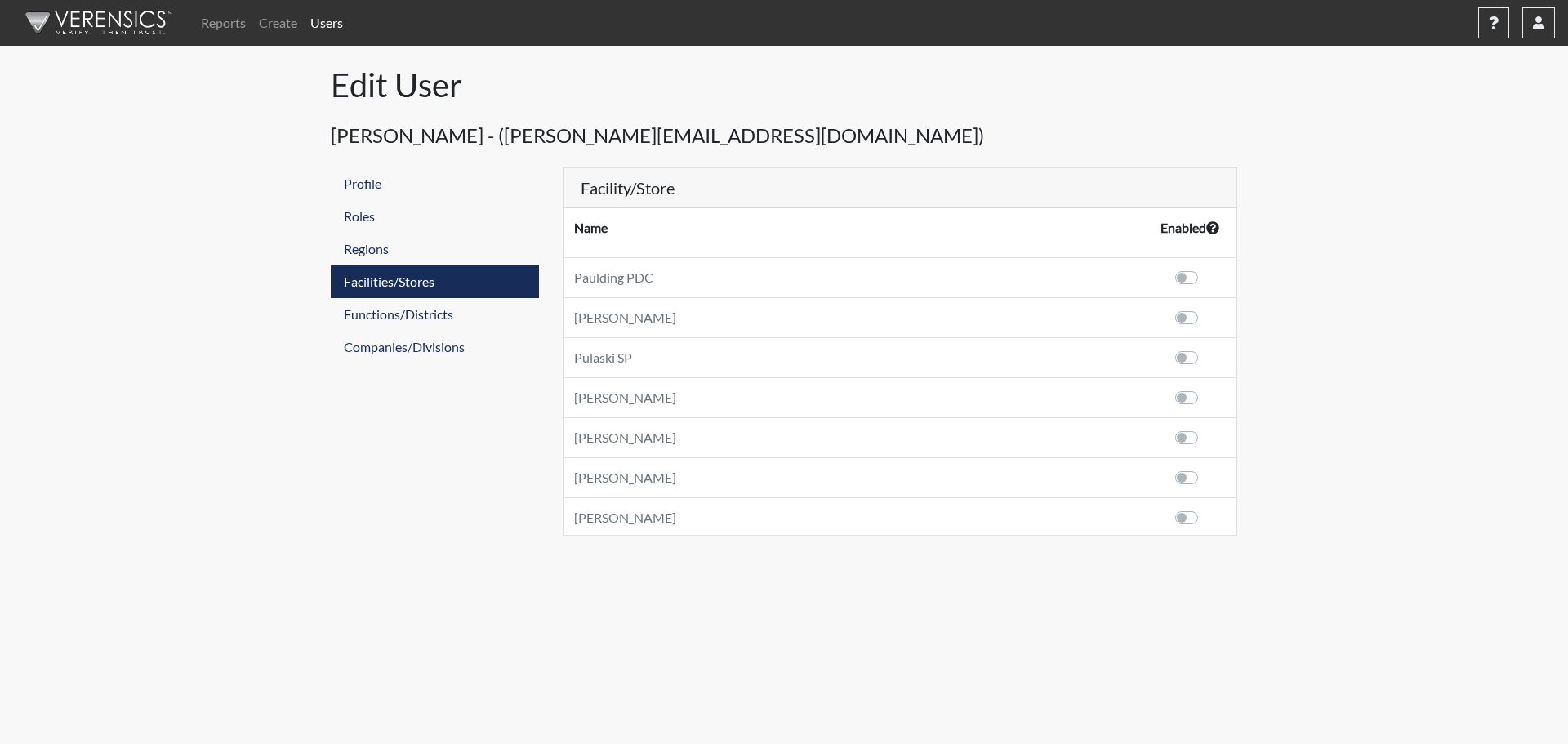
click at [1205, 348] on label at bounding box center [1205, 348] width 0 height 0
click at [1165, 360] on input "checkbox" at bounding box center [1158, 356] width 13 height 16
checkbox input "true"
click at [219, 23] on link "Reports" at bounding box center [223, 23] width 58 height 33
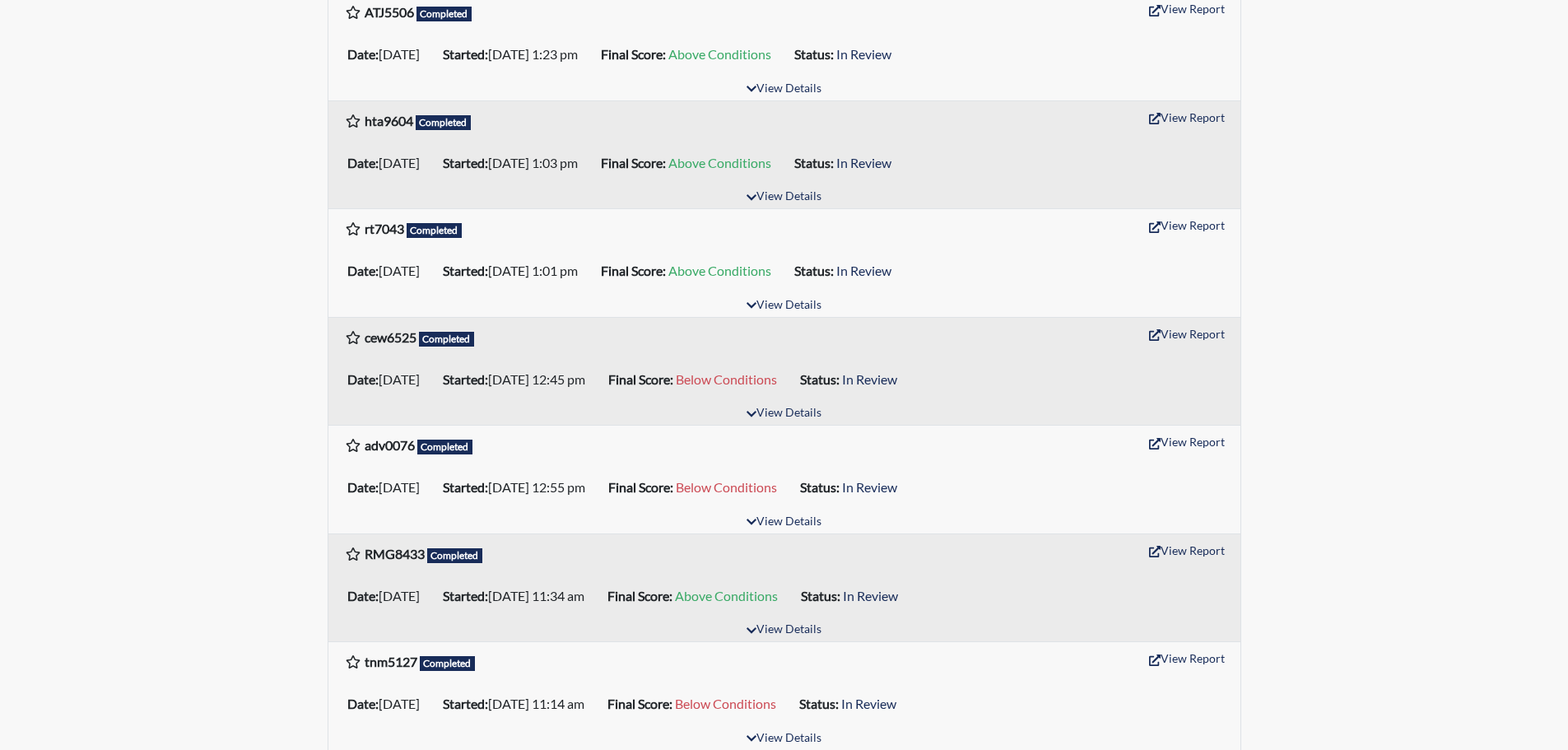
scroll to position [494, 0]
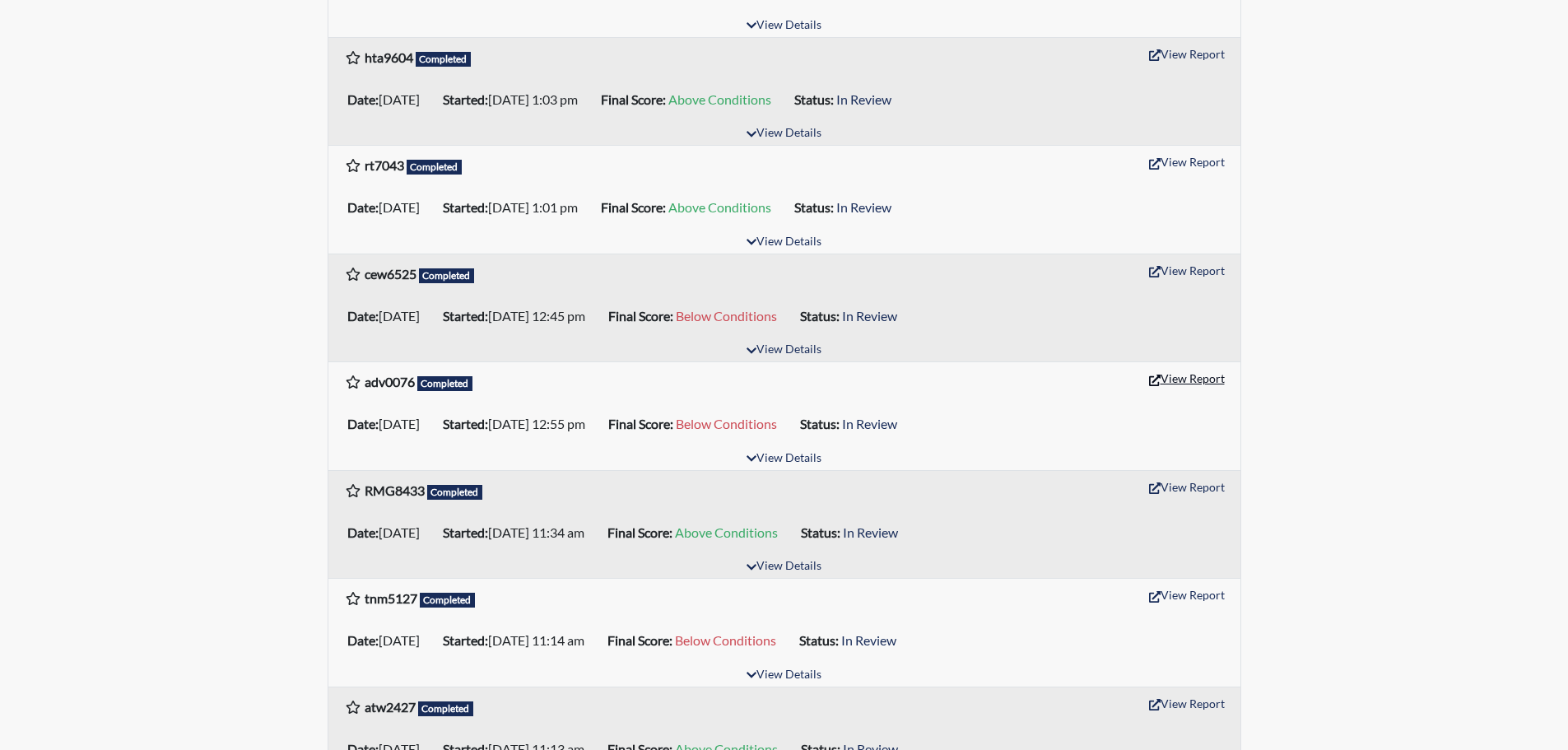
click at [1216, 379] on button "View Report" at bounding box center [1186, 378] width 91 height 26
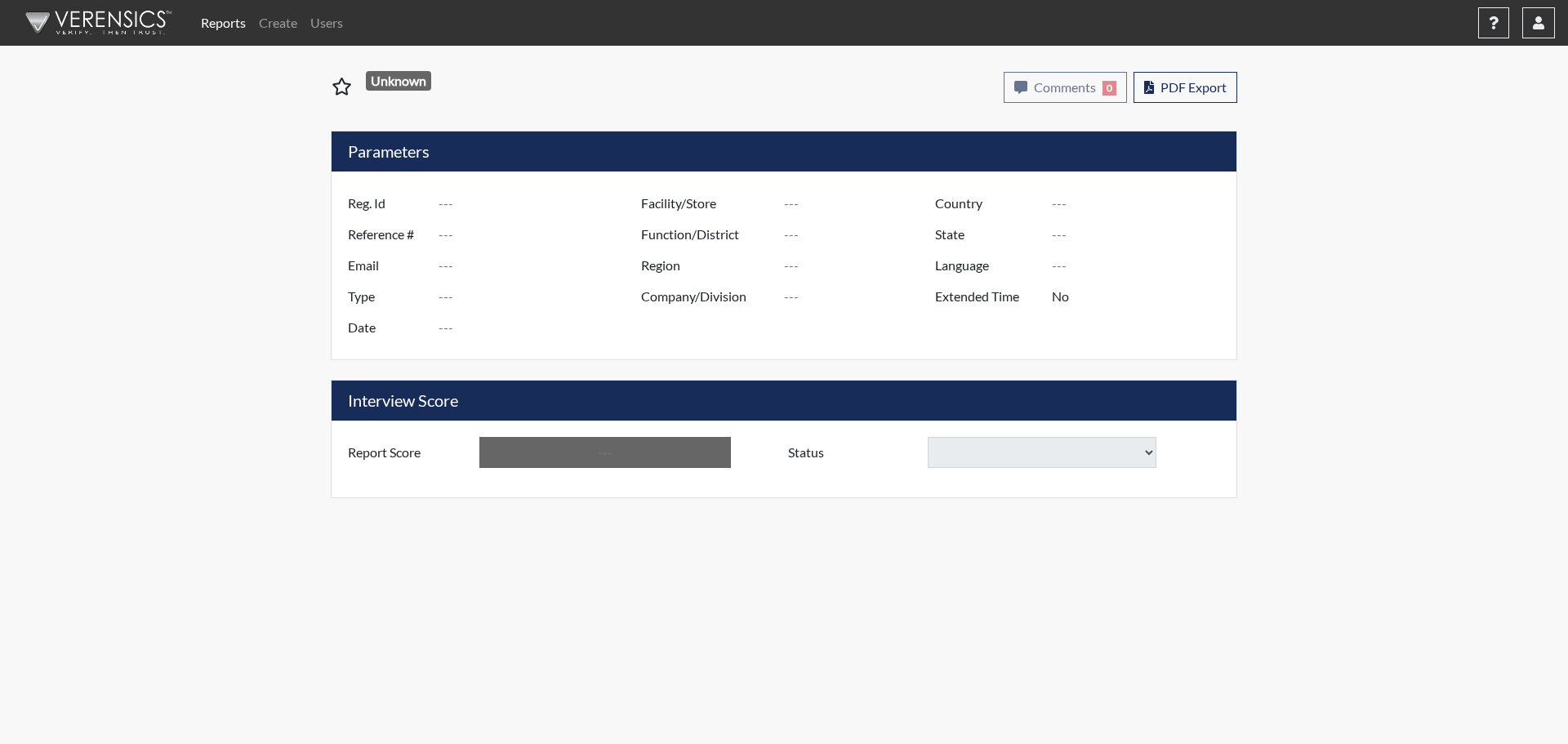
type input "JE7032"
type input "48910"
type input "---"
type input "Corrections Pre-Employment"
type input "[DATE]"
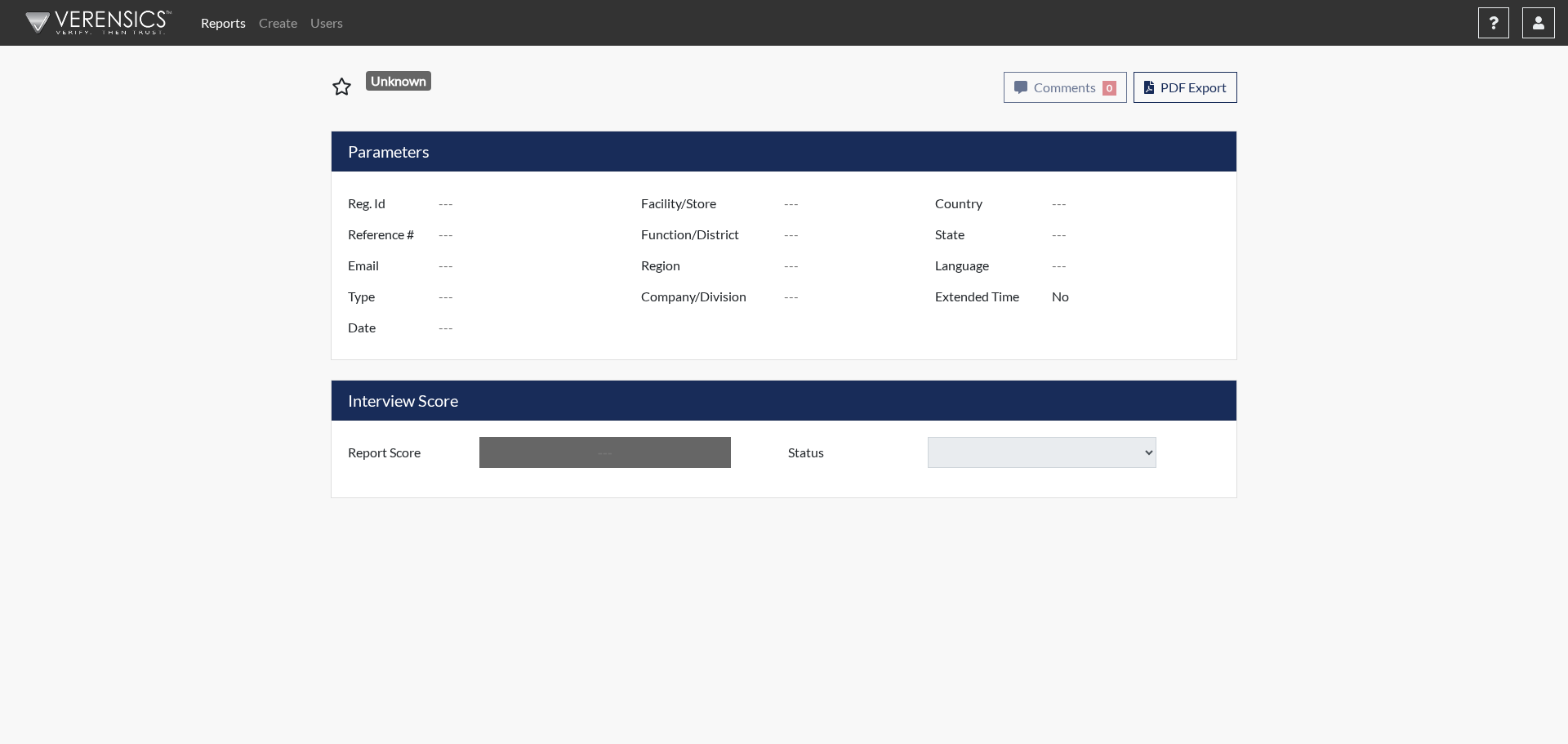
type input "[PERSON_NAME]"
type input "[GEOGRAPHIC_DATA]"
type input "[US_STATE]"
type input "English"
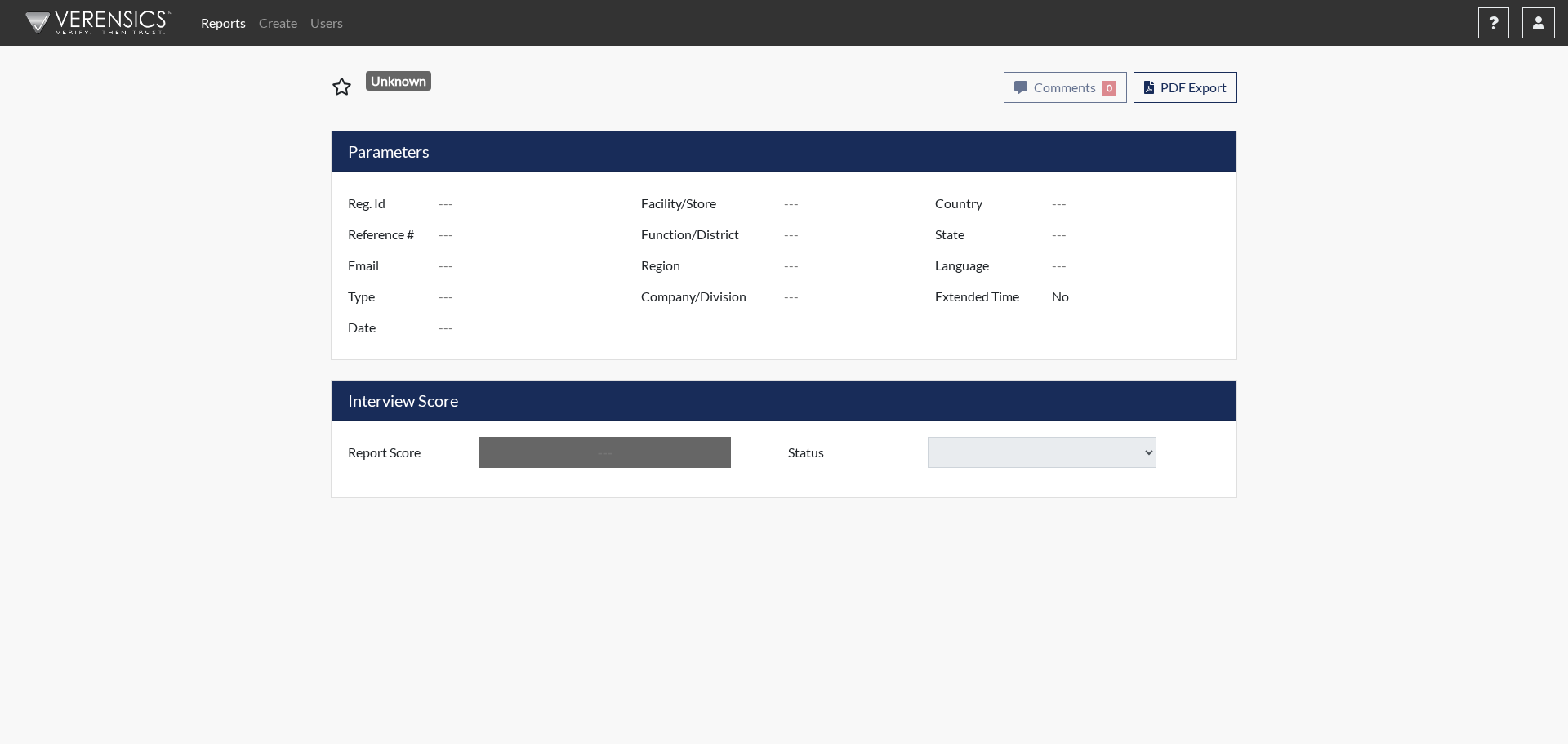
type input "Below Conditions"
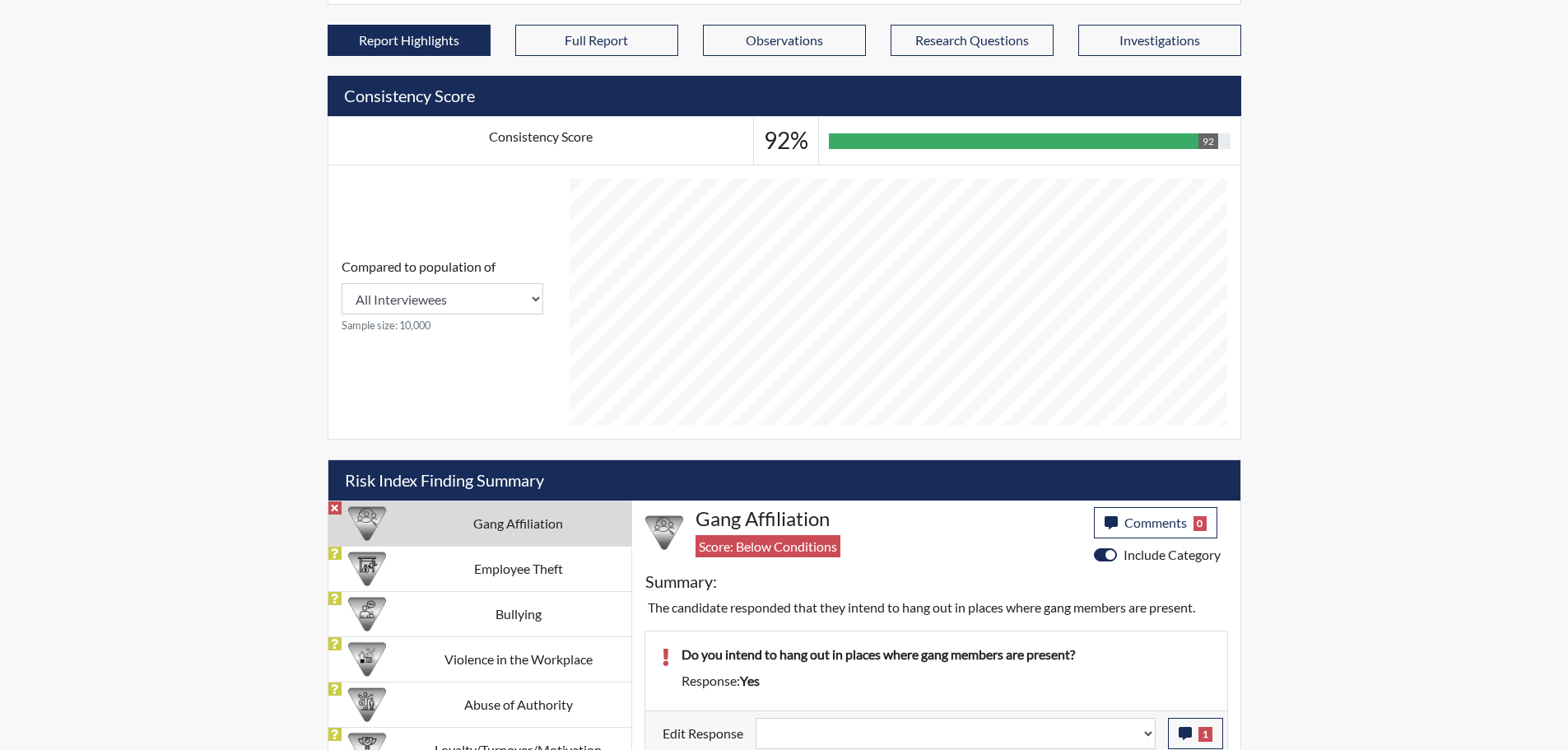
scroll to position [560, 0]
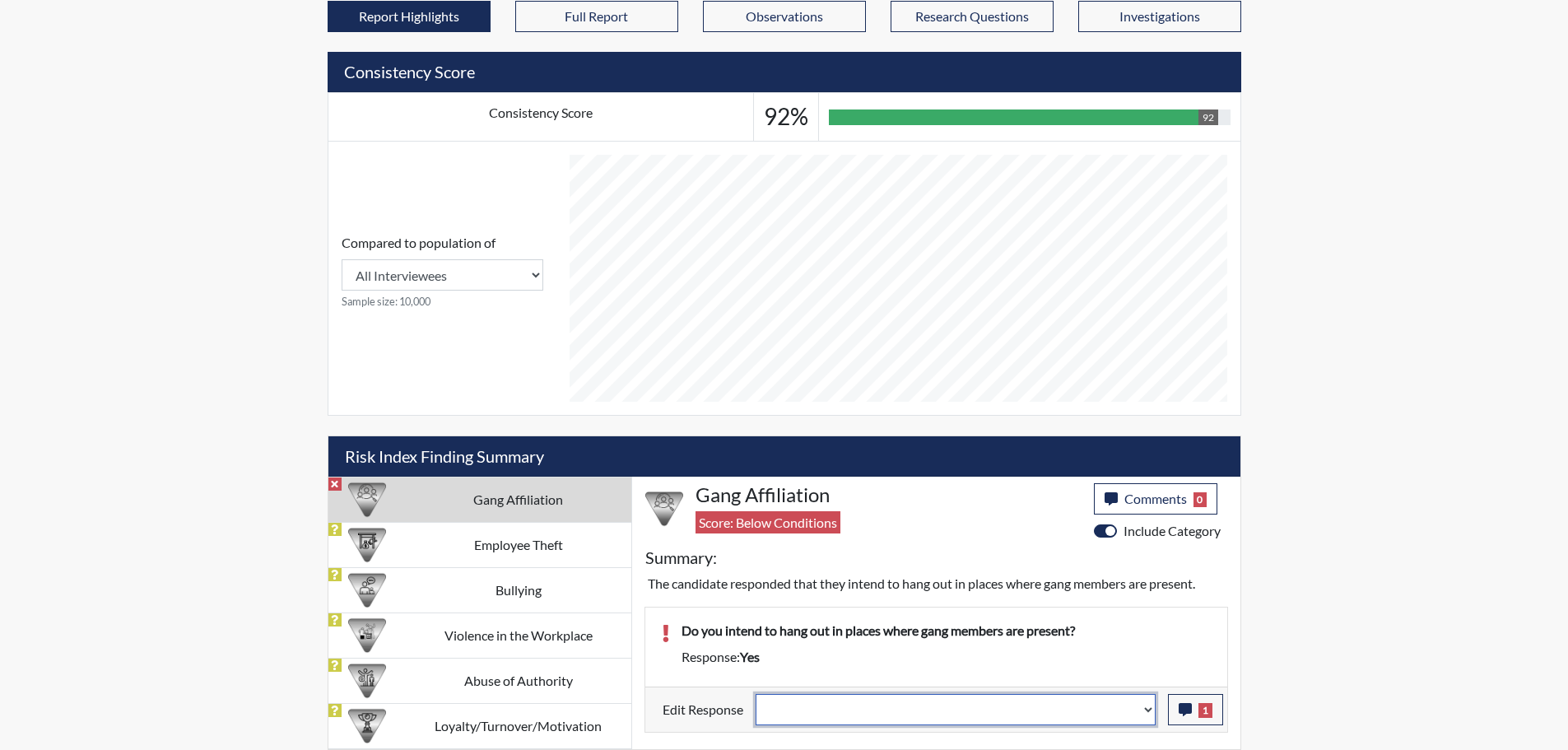
click at [1145, 707] on select "Question is not relevant. Results will be updated. Reasonable explanation provi…" at bounding box center [955, 709] width 400 height 31
select select "reasonable-explanation-provided"
click at [755, 694] on select "Question is not relevant. Results will be updated. Reasonable explanation provi…" at bounding box center [955, 709] width 400 height 31
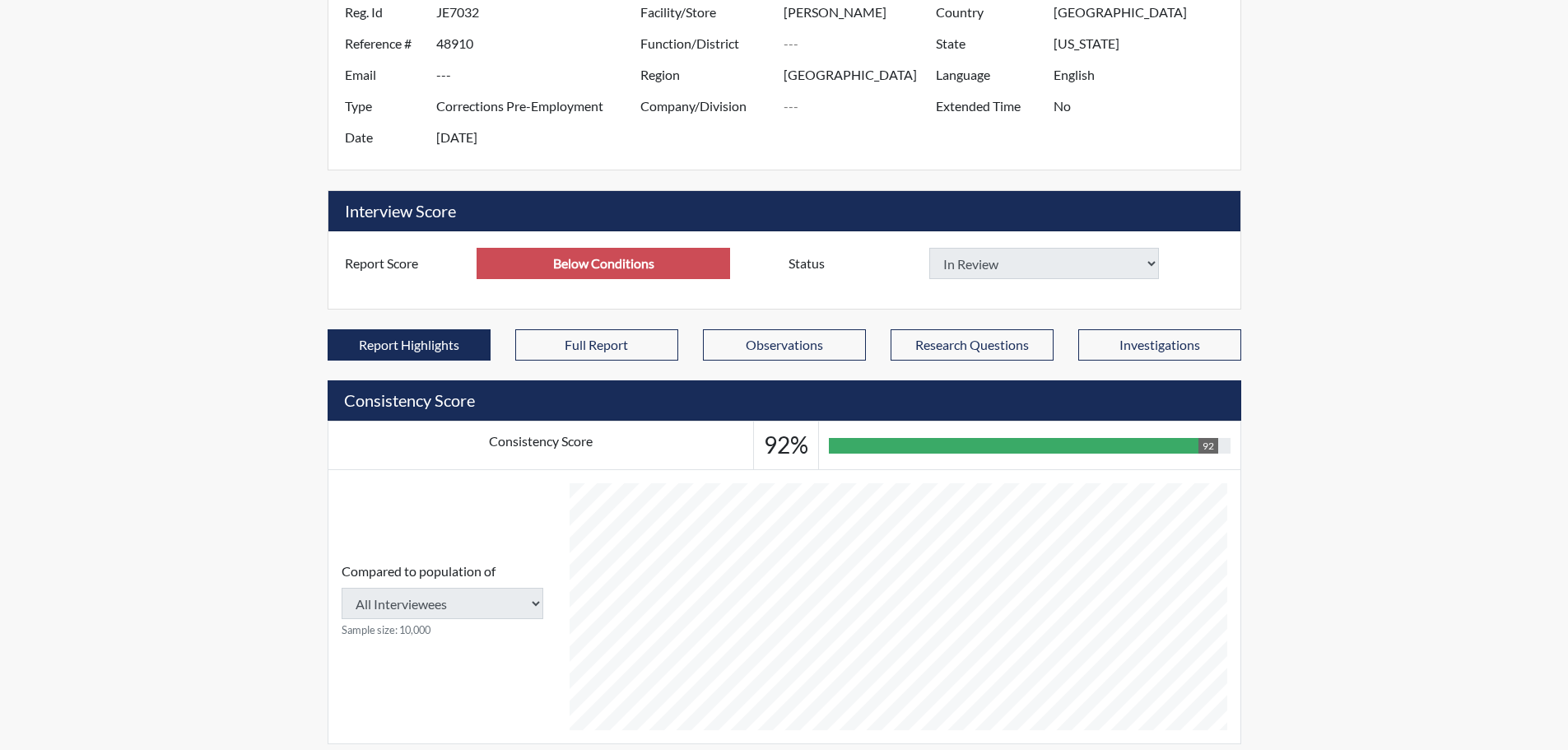
type input "Above Conditions"
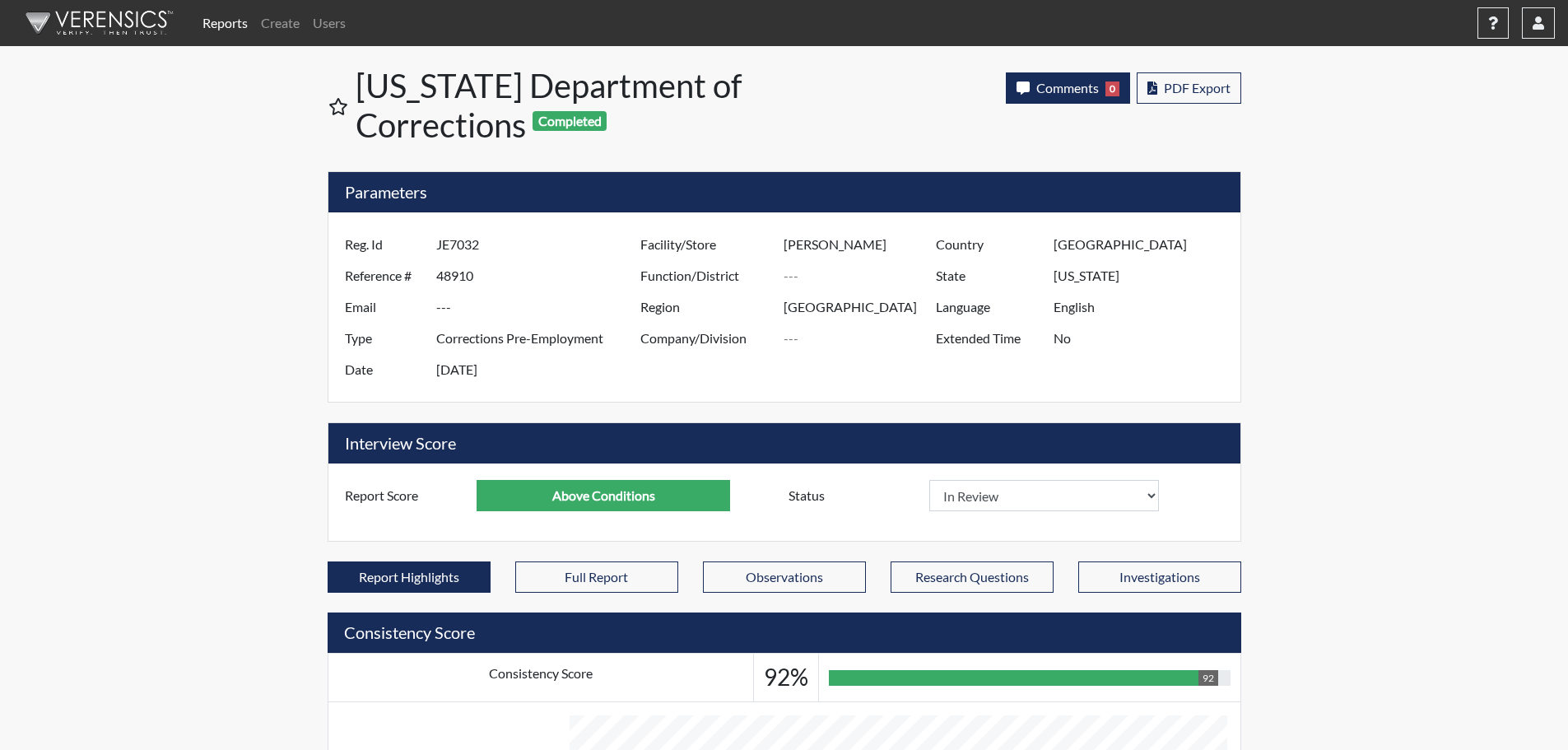
scroll to position [273, 684]
click at [1043, 86] on span "Comments" at bounding box center [1067, 88] width 63 height 16
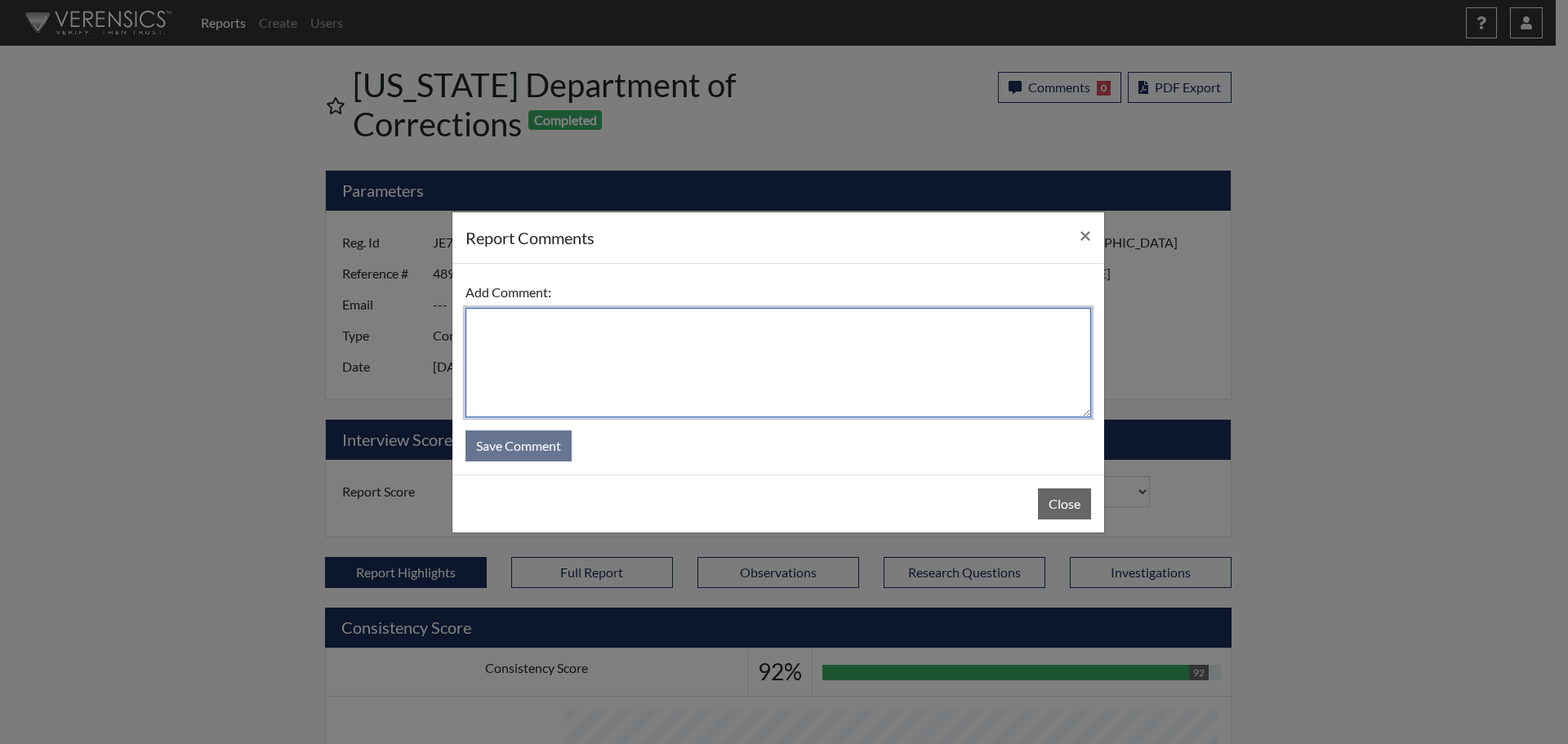
click at [920, 339] on textarea at bounding box center [778, 362] width 625 height 109
type textarea "1"
type textarea "SL [DATE]"
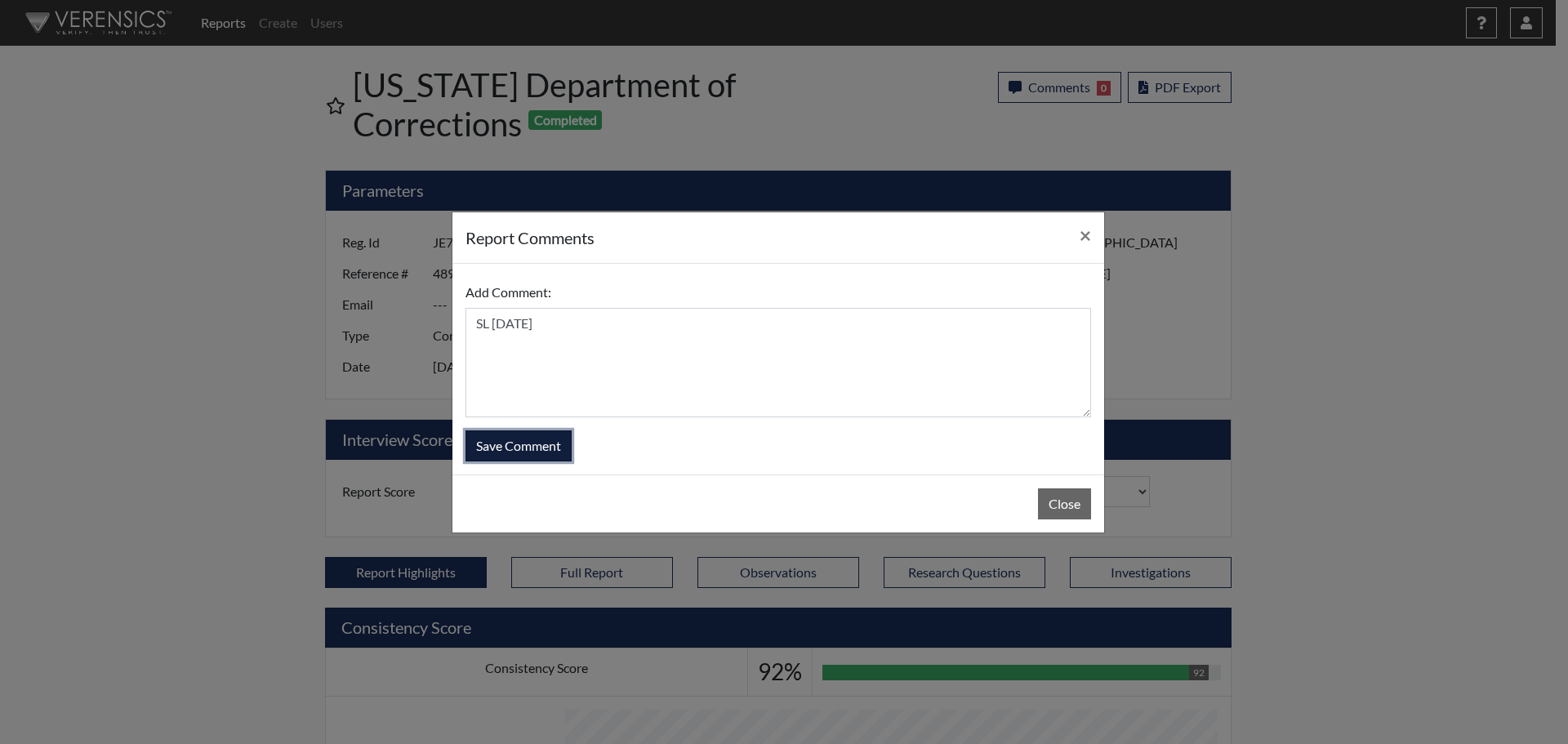
click at [549, 444] on button "Save Comment" at bounding box center [518, 445] width 106 height 31
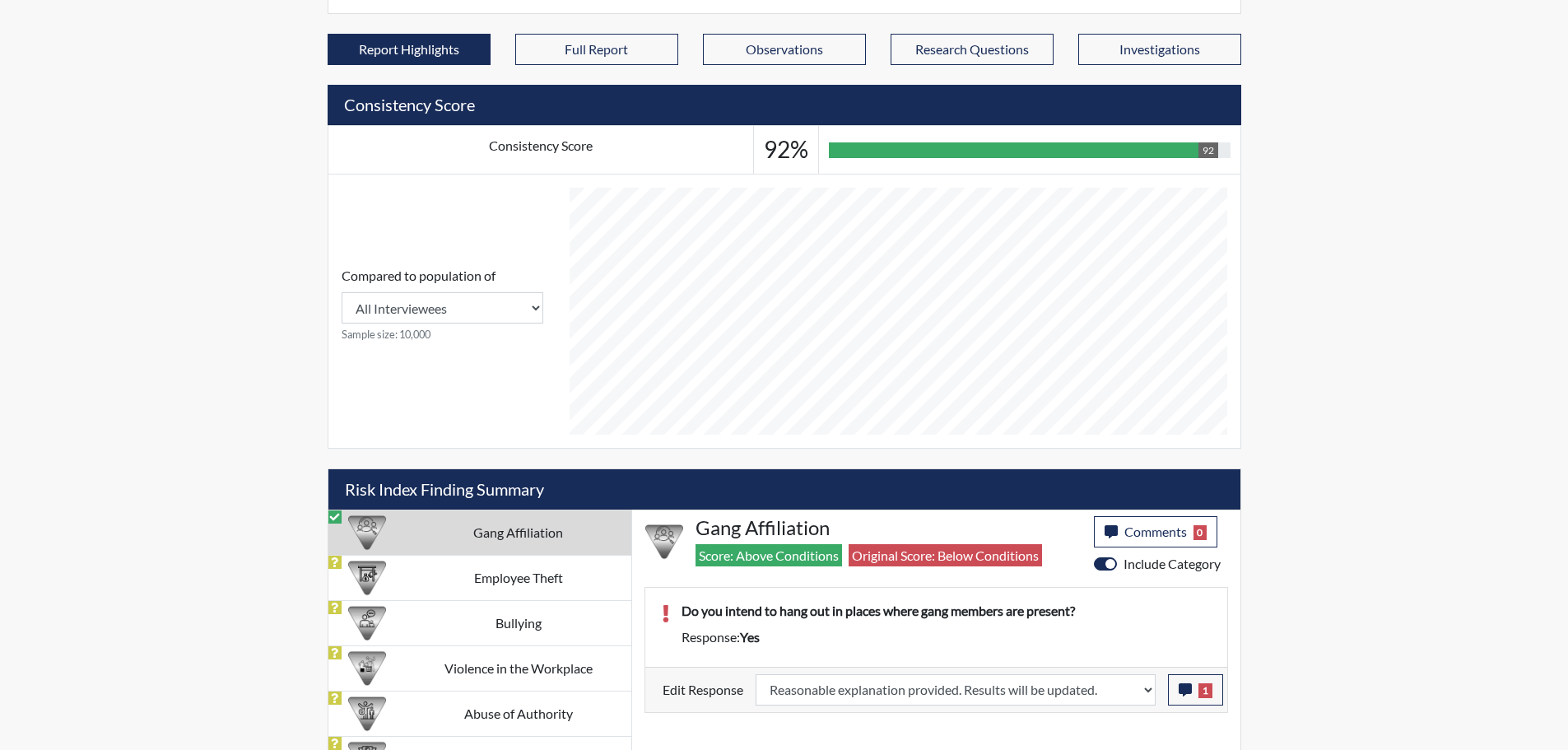
scroll to position [560, 0]
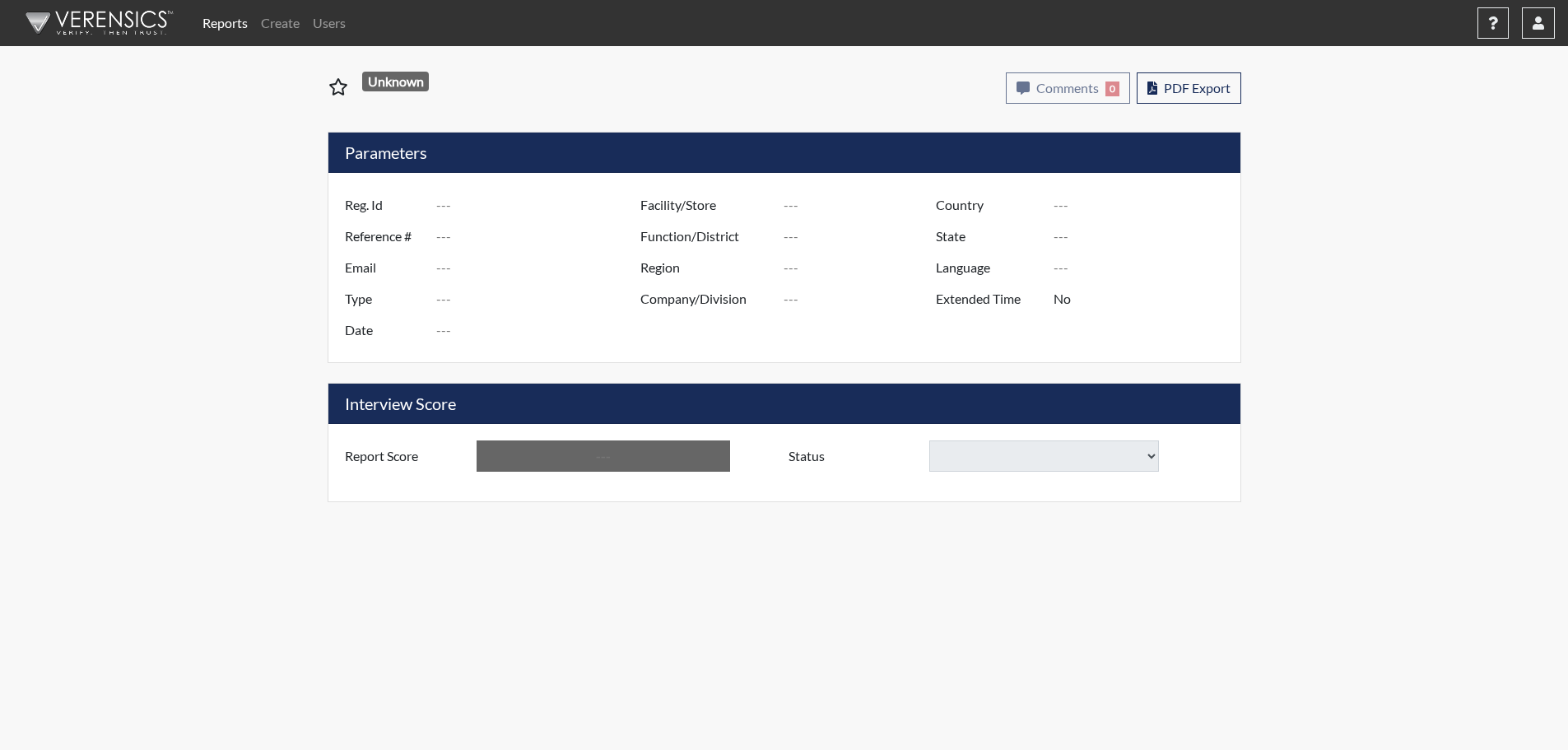
type input "IKS0835"
type input "51268"
type input "---"
type input "Corrections Pre-Employment"
type input "[DATE]"
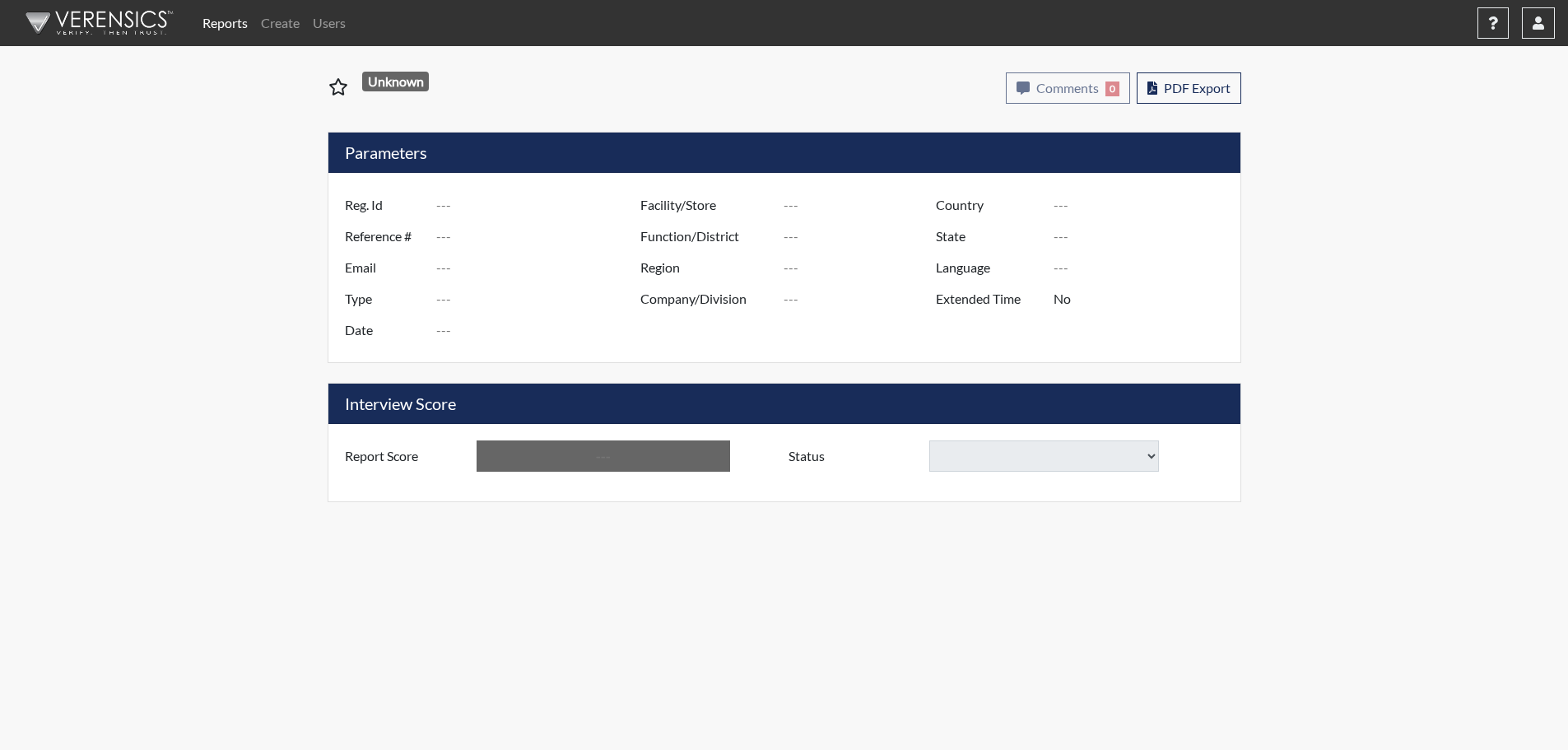
type input "GD&CP SMU*+"
type input "[GEOGRAPHIC_DATA]"
type input "[US_STATE]"
type input "English"
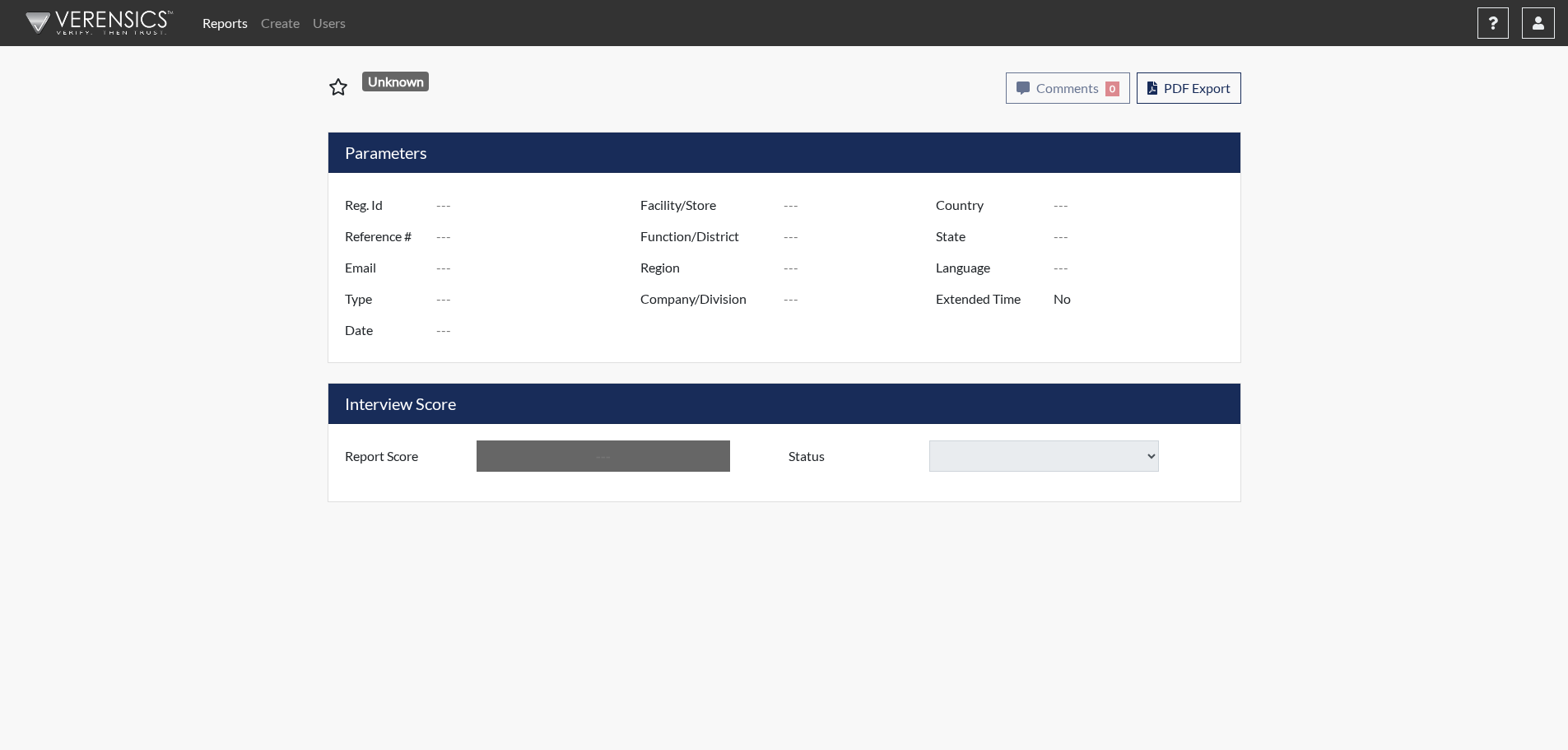
type input "Below Conditions"
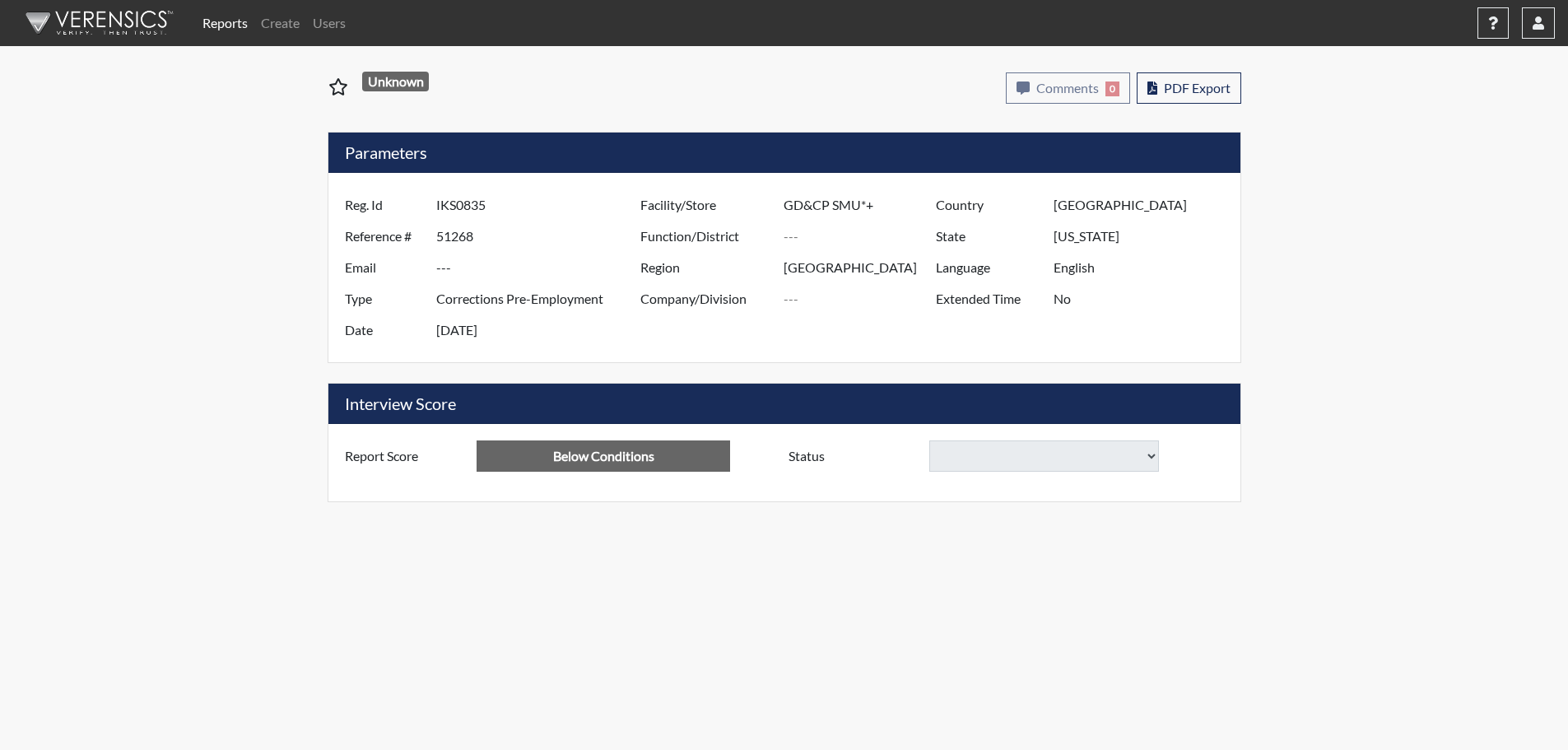
select select
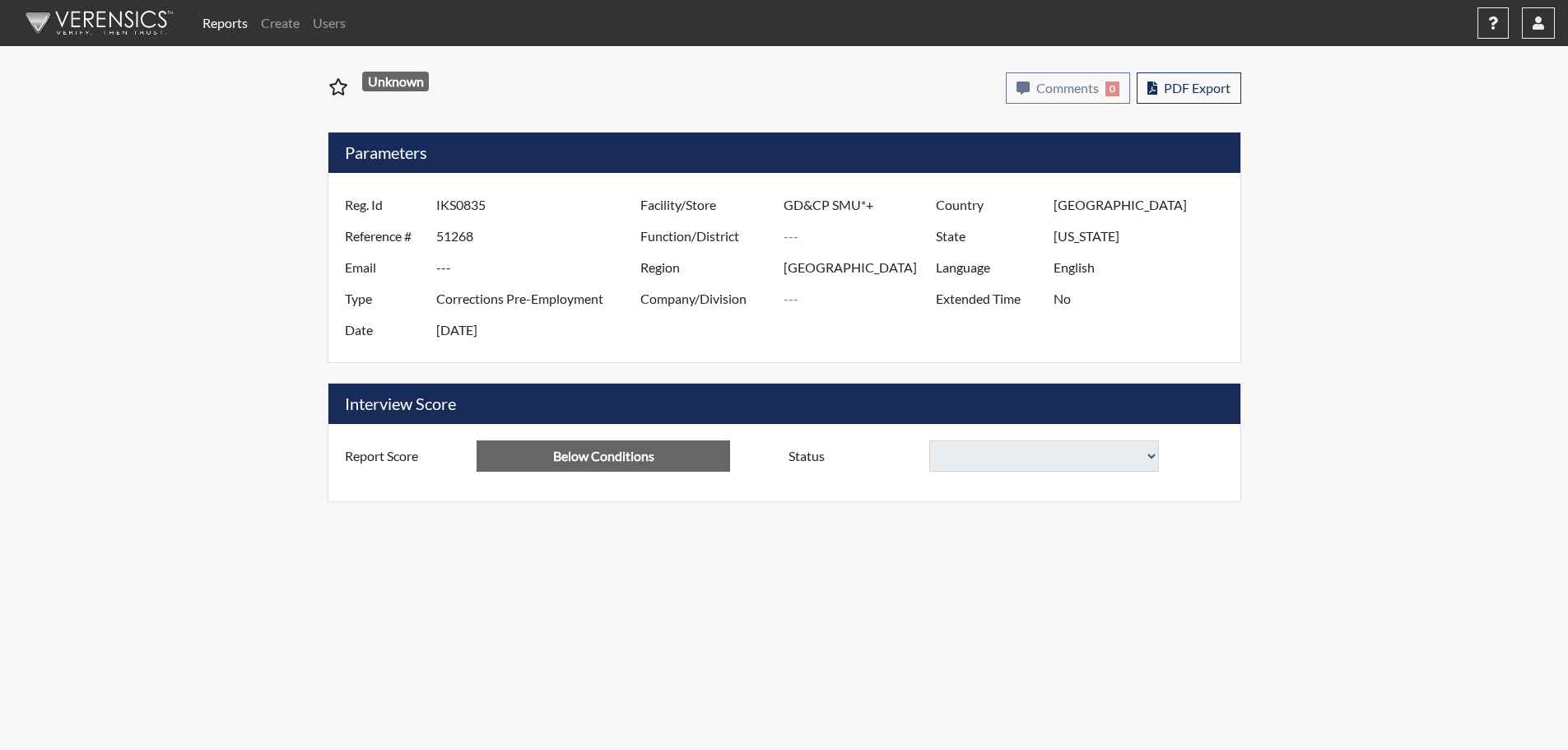
select select
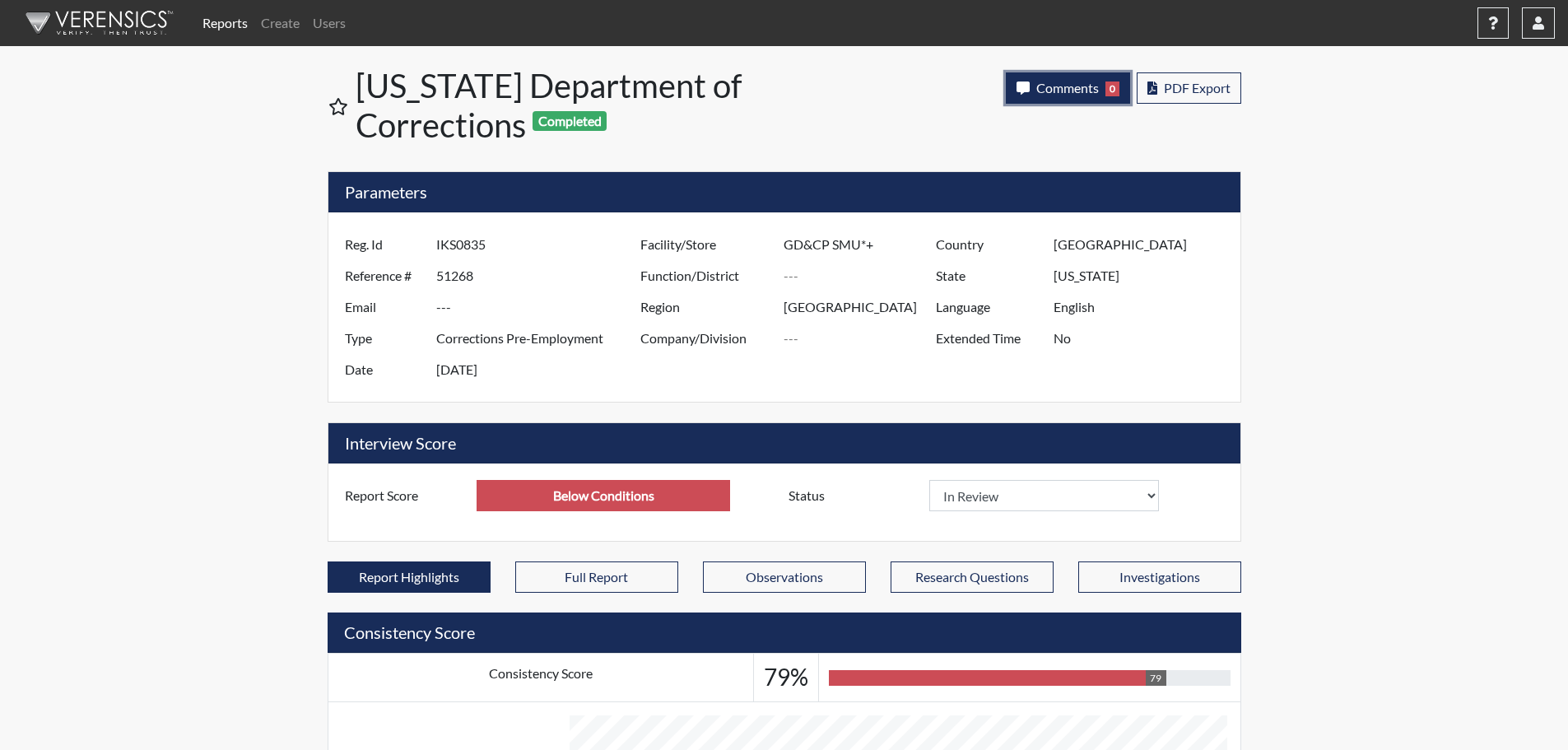
click at [1075, 95] on button "Comments 0" at bounding box center [1068, 87] width 124 height 31
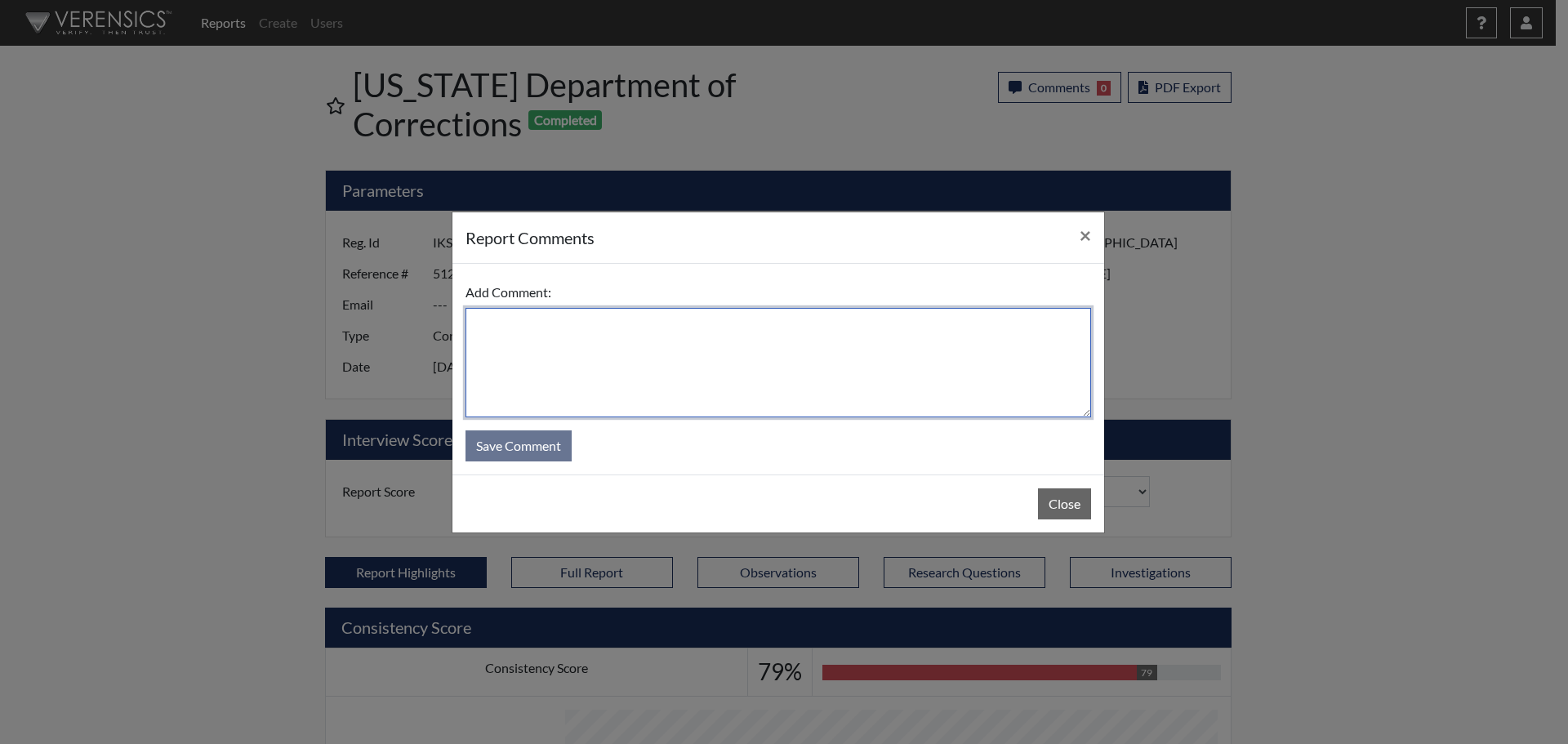
click at [811, 339] on textarea at bounding box center [778, 362] width 625 height 109
type textarea "Below conditions in 5 categories. May retest [DATE]. SL [DATE]"
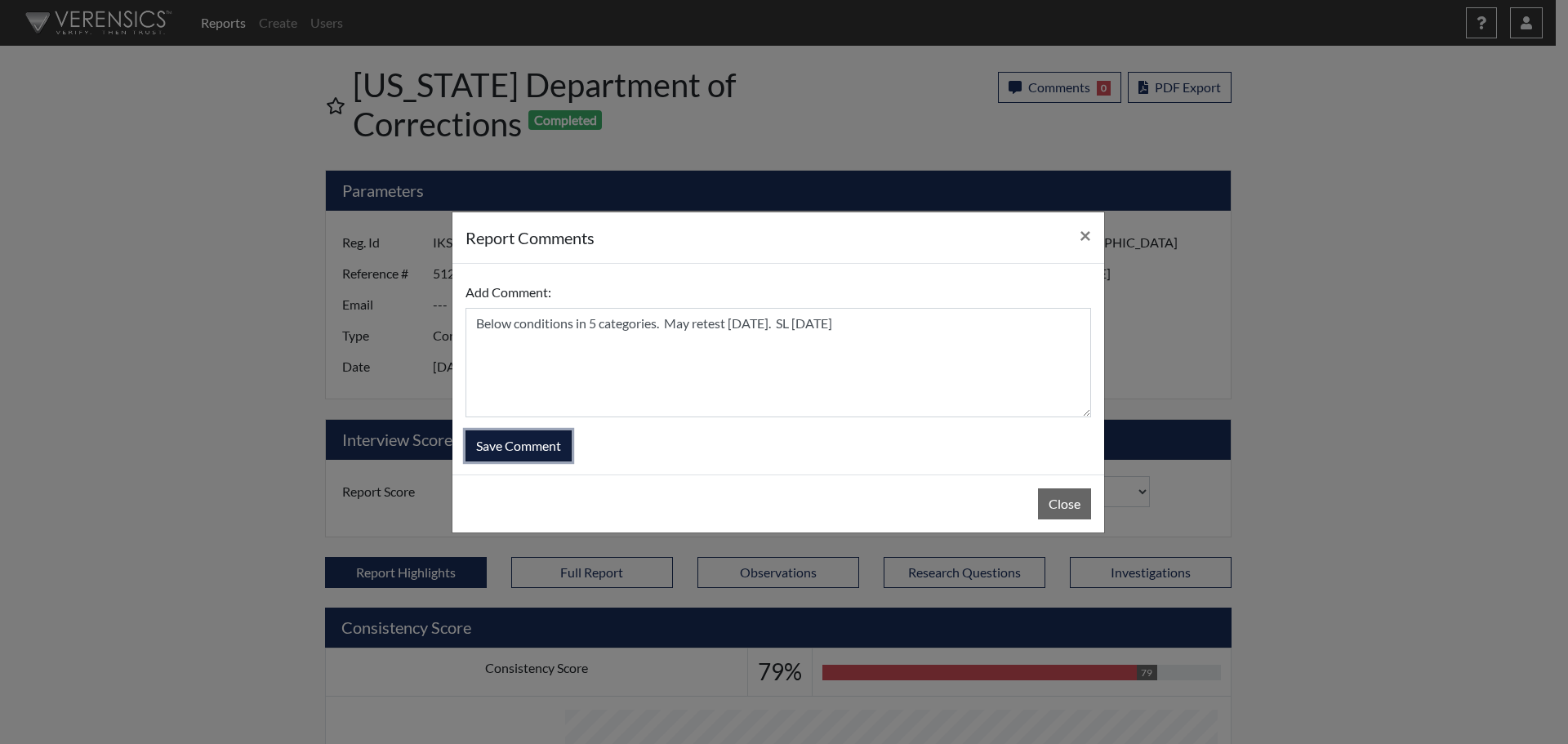
click at [534, 439] on button "Save Comment" at bounding box center [518, 445] width 106 height 31
select select
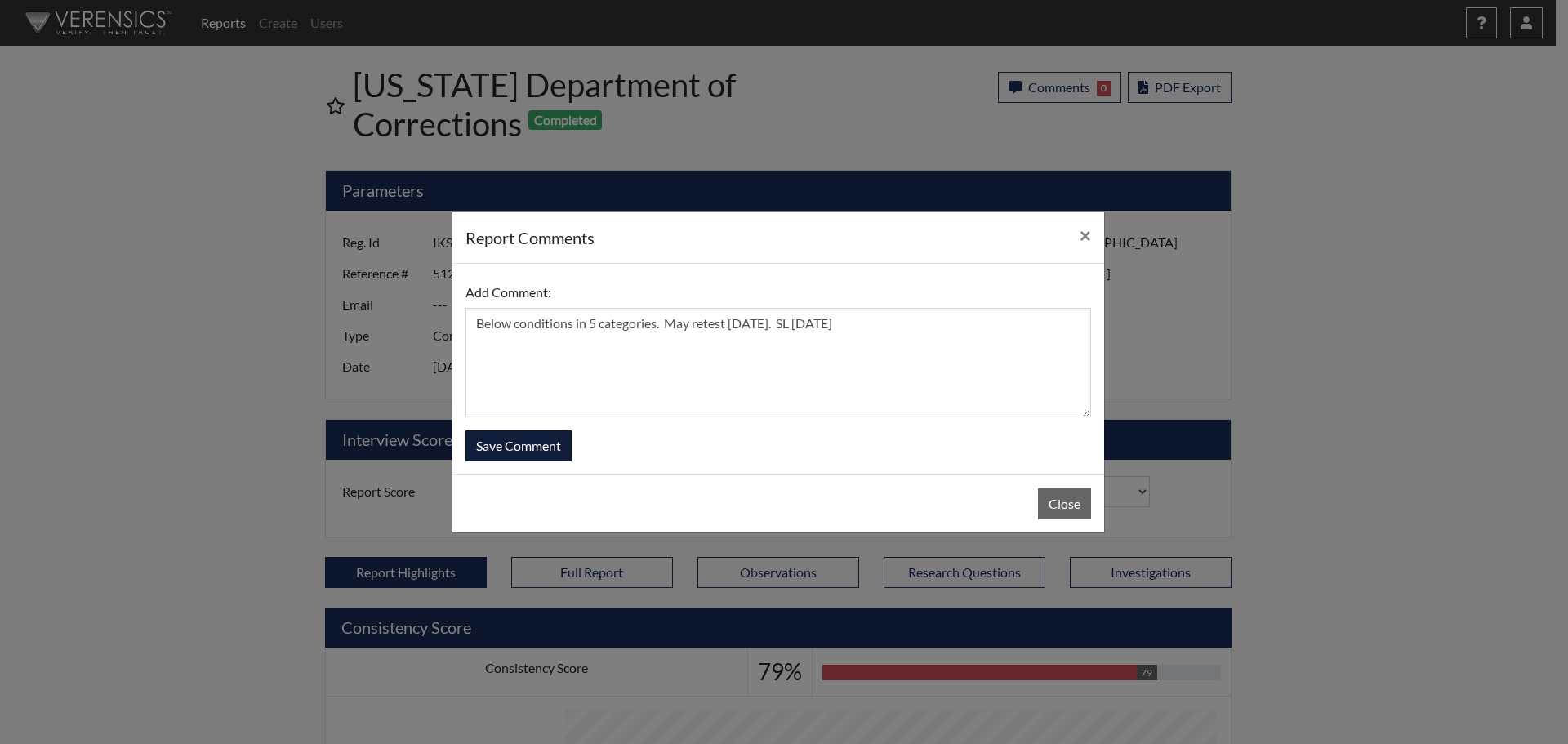
select select
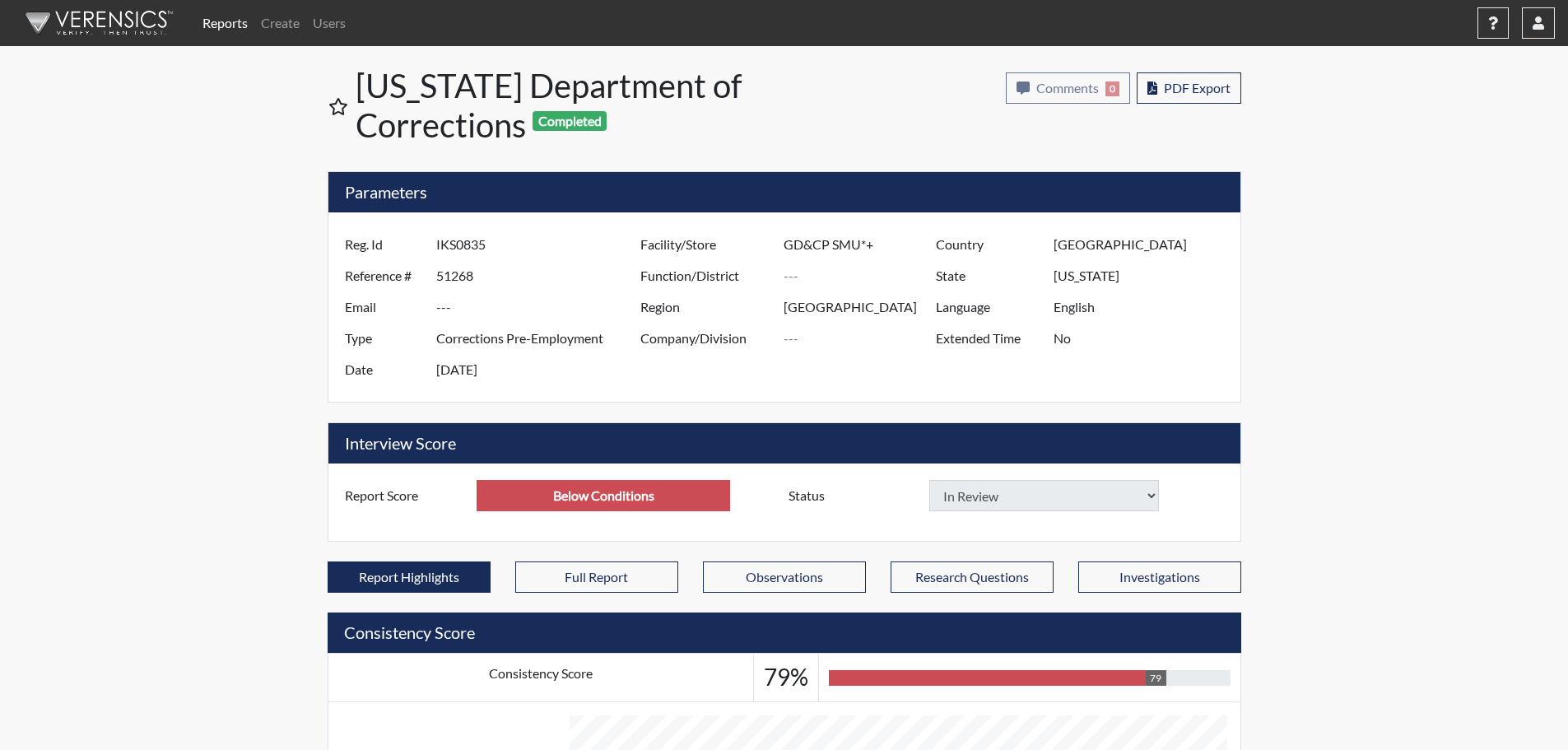
select select
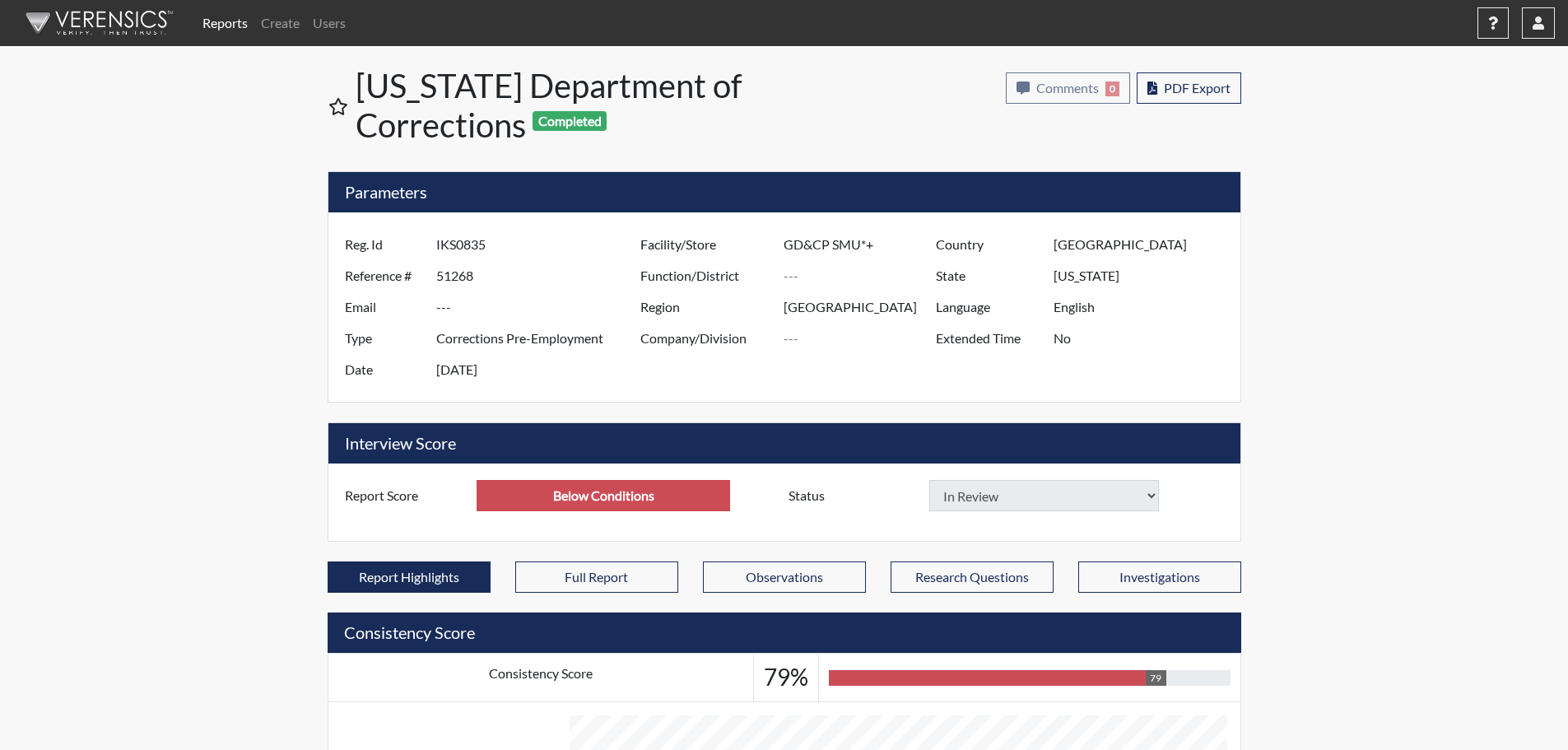
select select
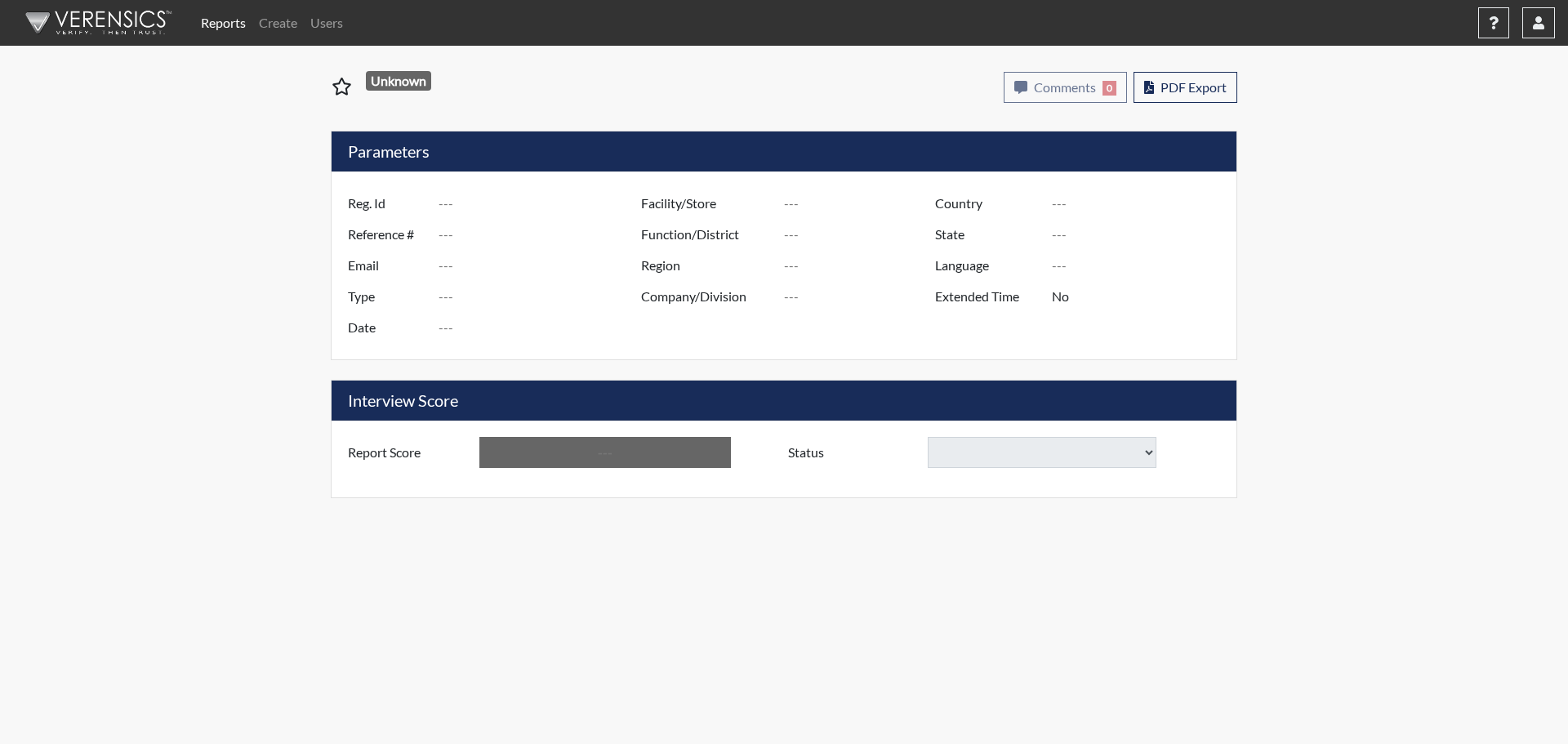
type input "jad6372"
type input "50960"
type input "---"
type input "Corrections Pre-Employment"
type input "[DATE]"
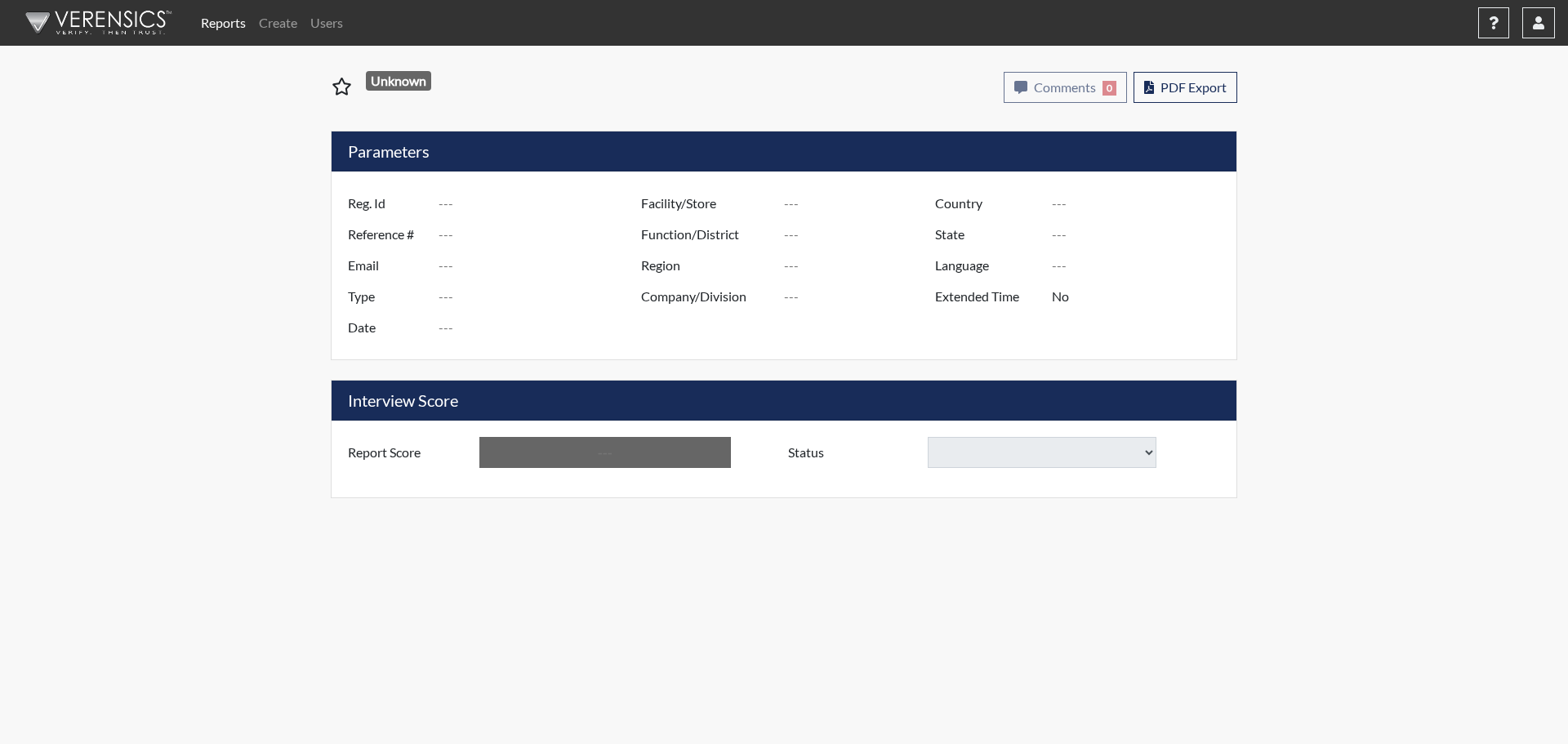
type input "Pulaski SP"
type input "[GEOGRAPHIC_DATA]"
type input "[US_STATE]"
type input "English"
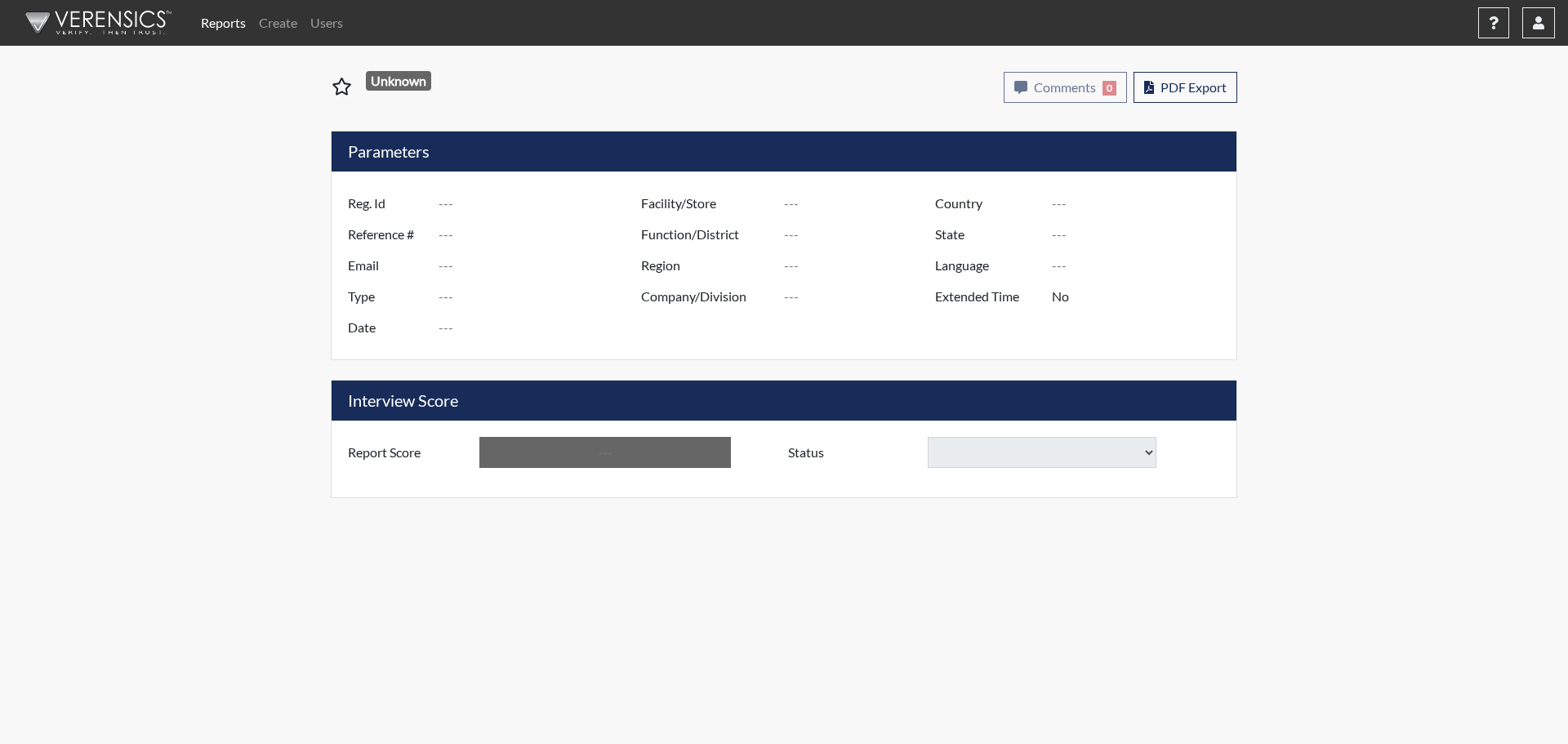
type input "Above Conditions"
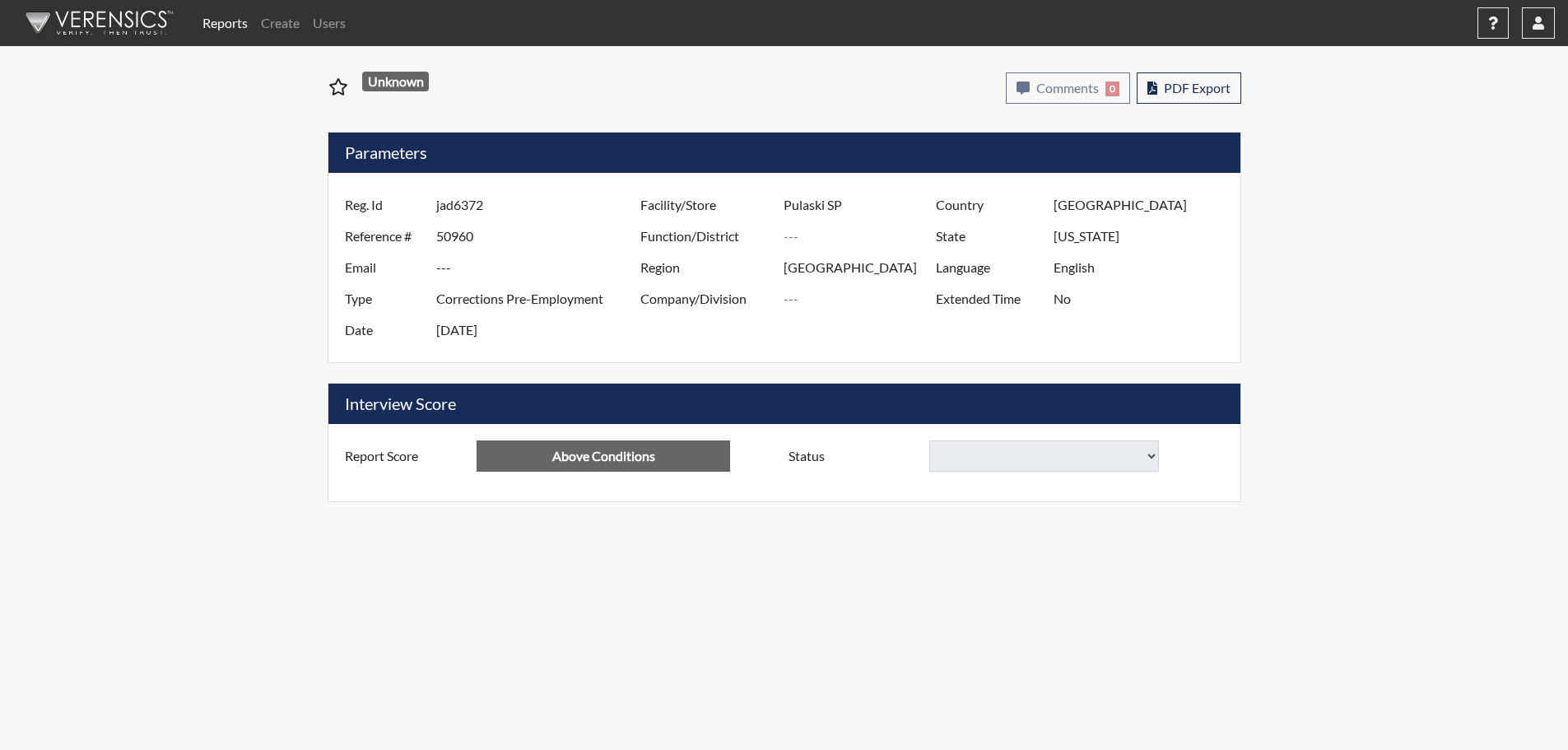
select select "reasonable-explanation-provided"
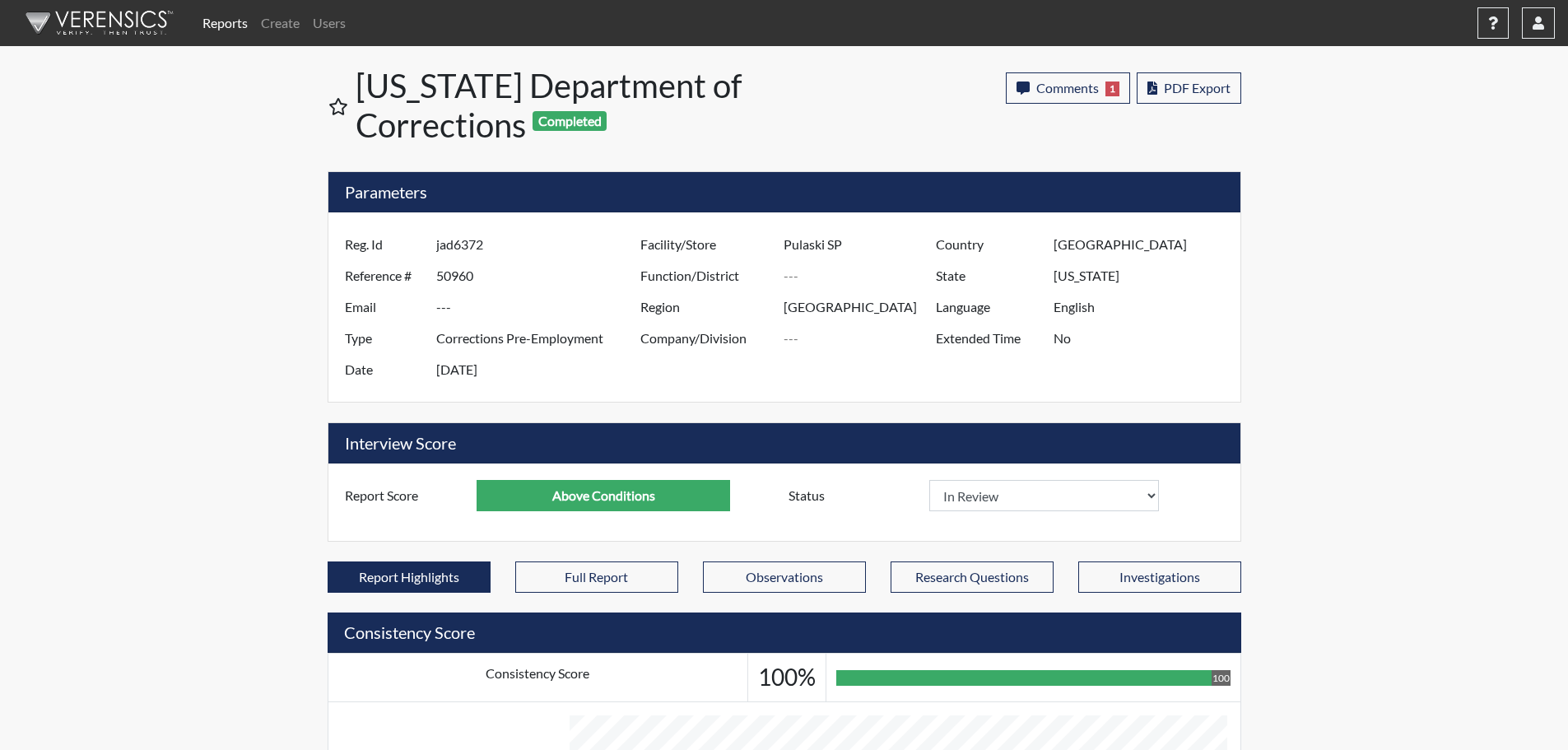
scroll to position [273, 684]
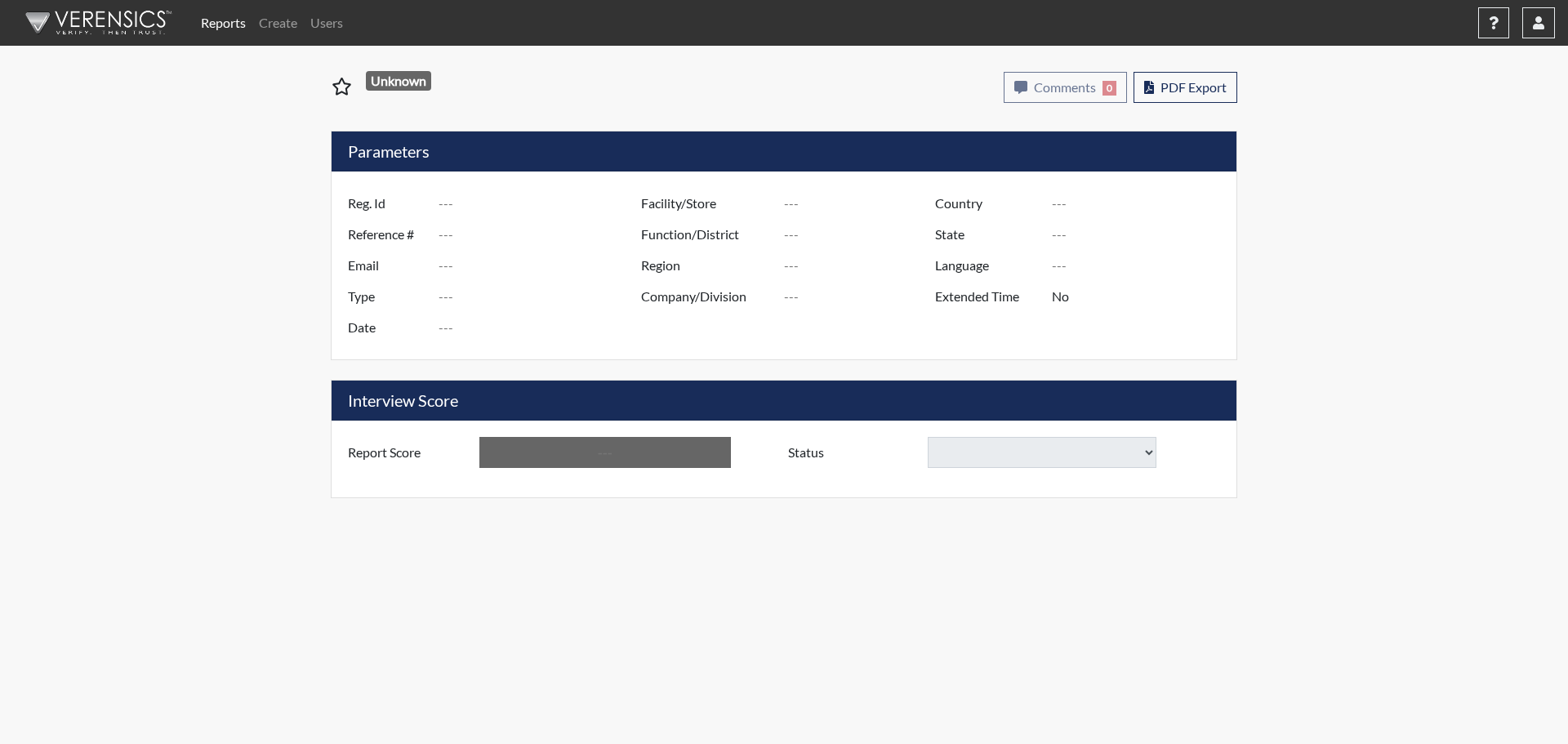
type input "adv0076"
type input "51263"
type input "---"
type input "Corrections Pre-Employment"
type input "[DATE]"
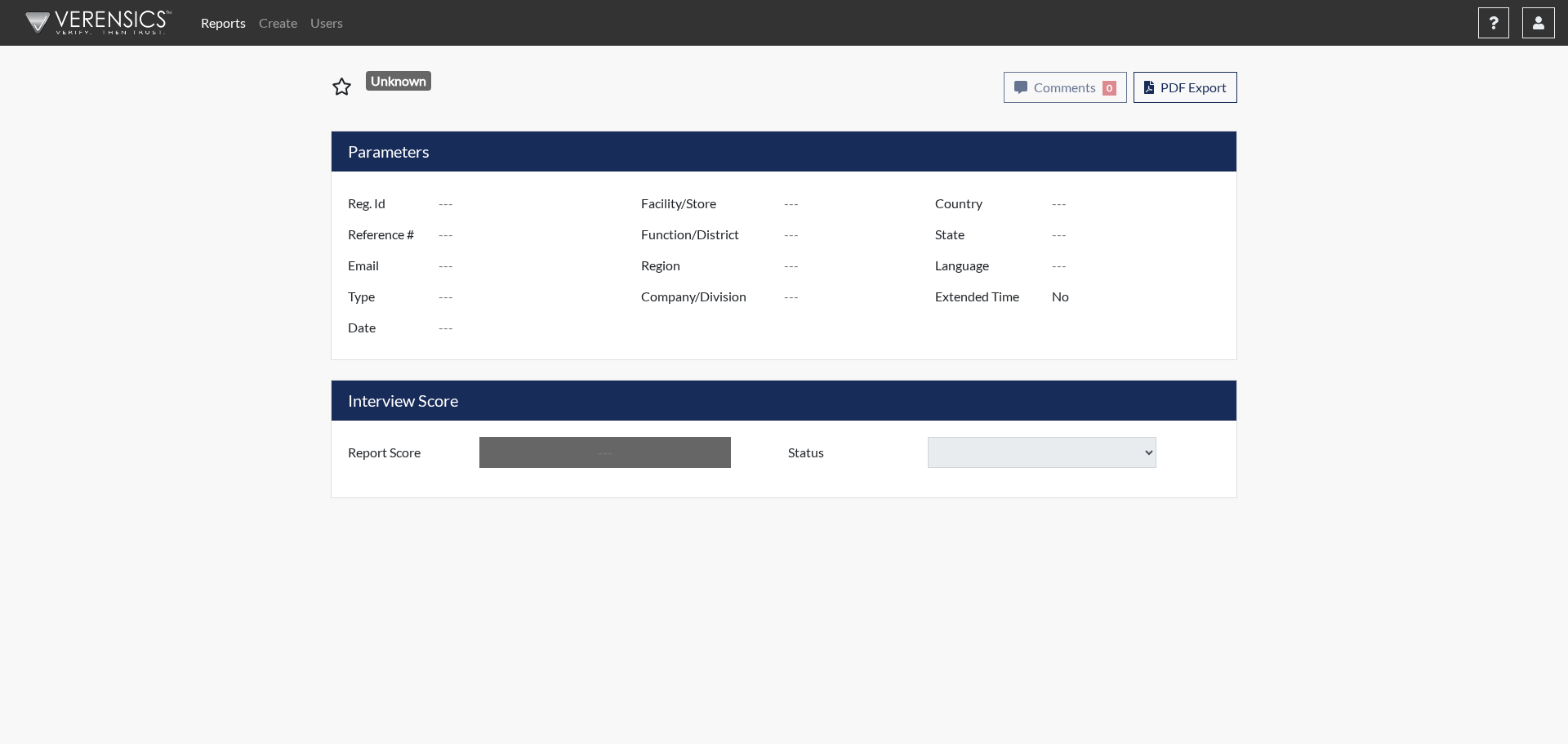
type input "Macon SP"
type input "[GEOGRAPHIC_DATA]"
type input "[US_STATE]"
type input "English"
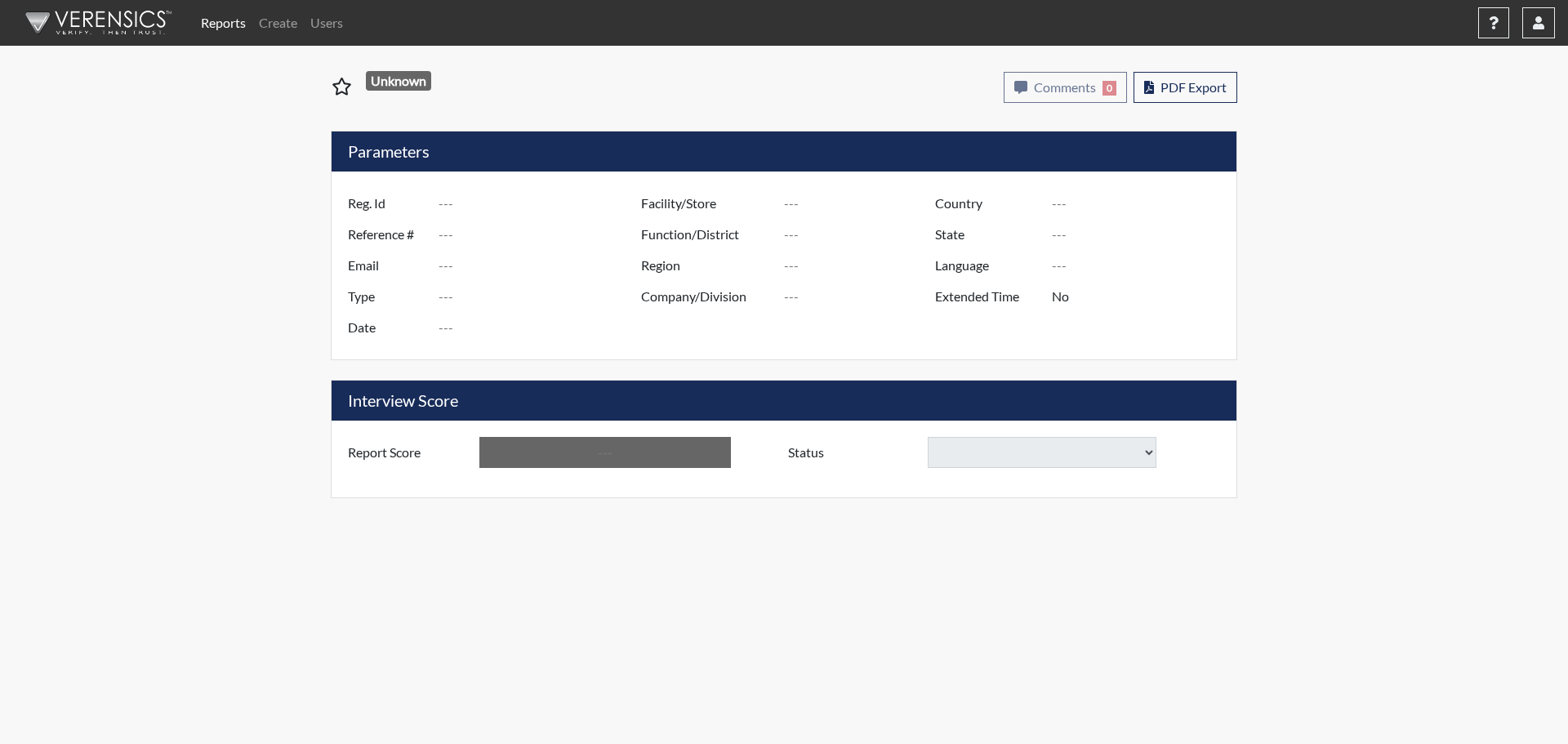
type input "Below Conditions"
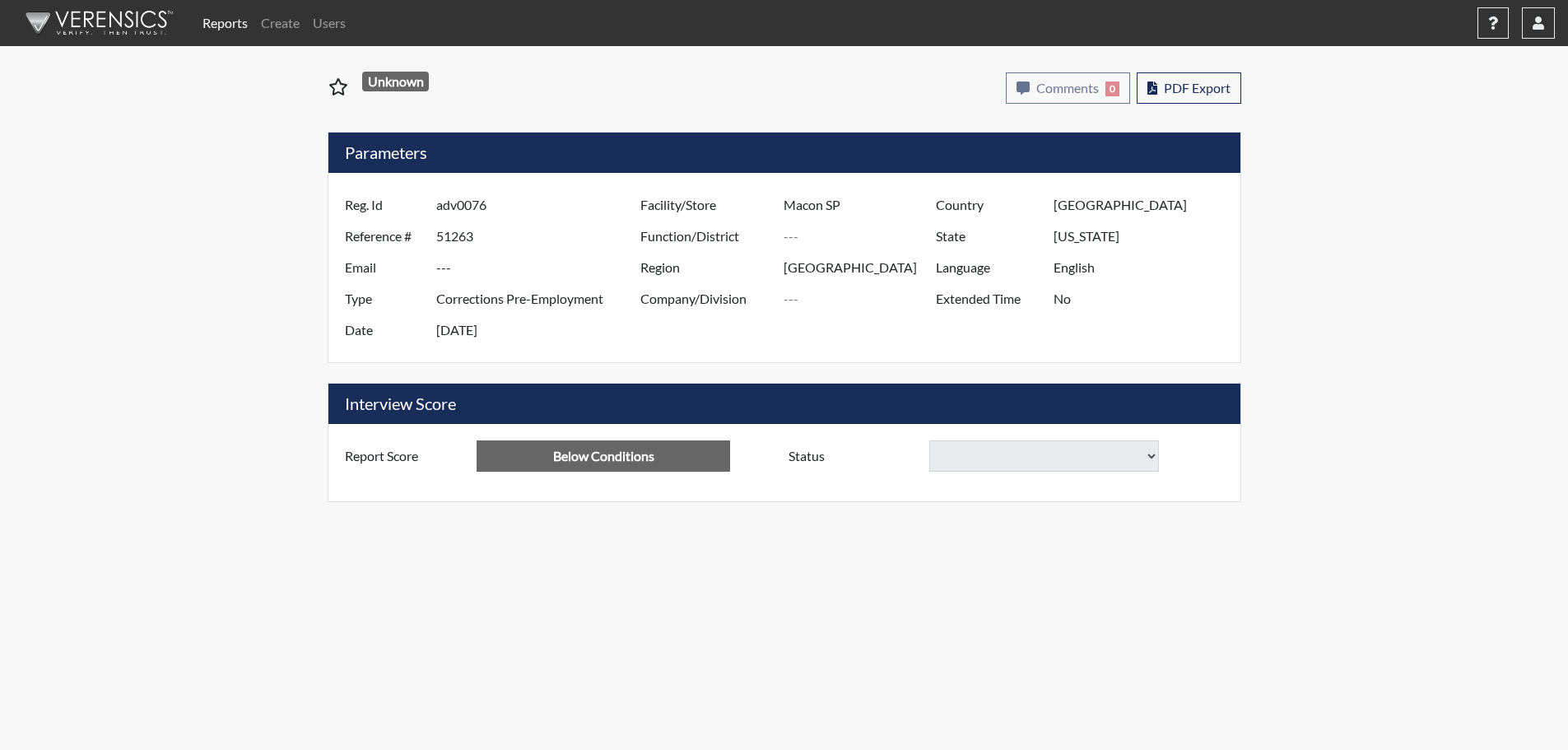
select select
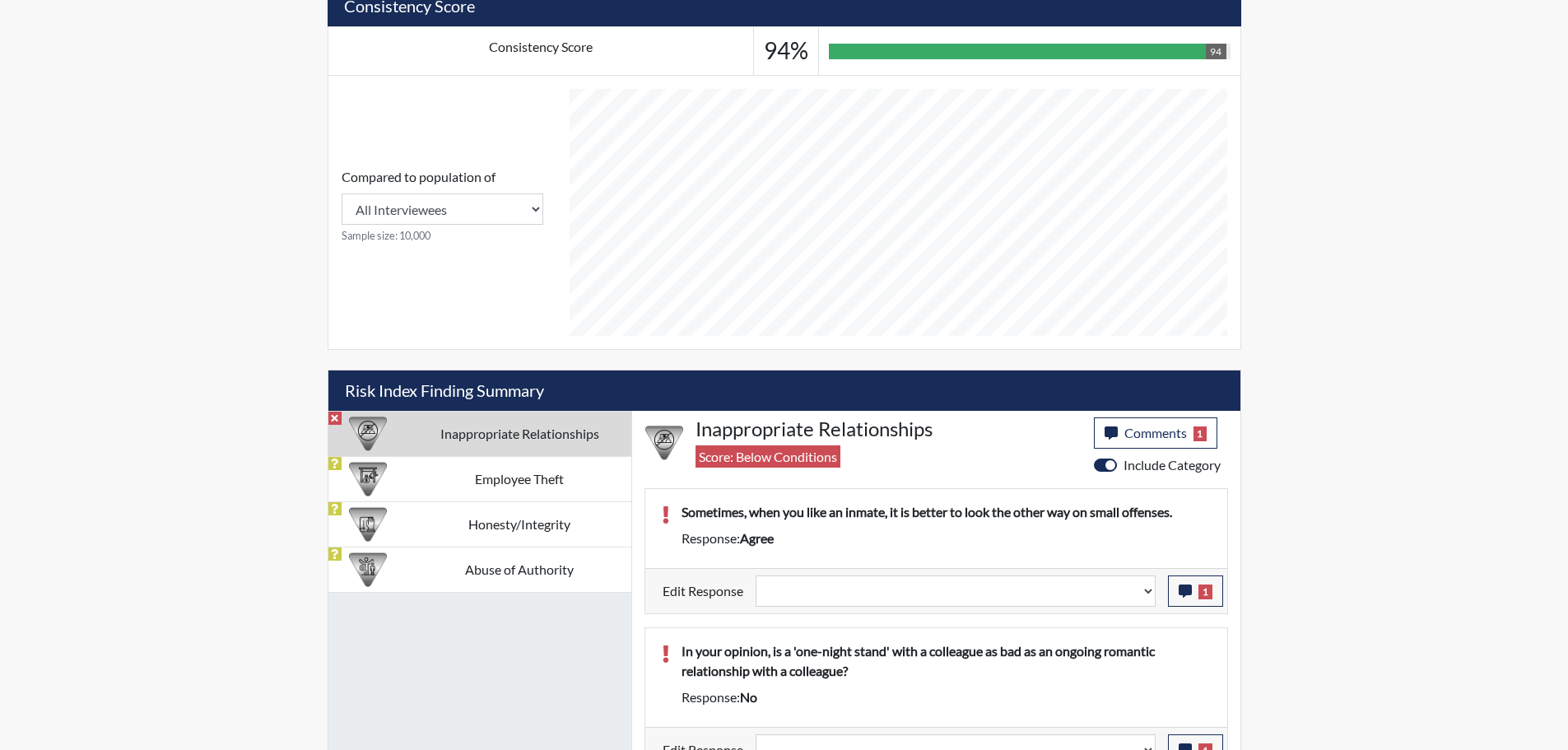
scroll to position [650, 0]
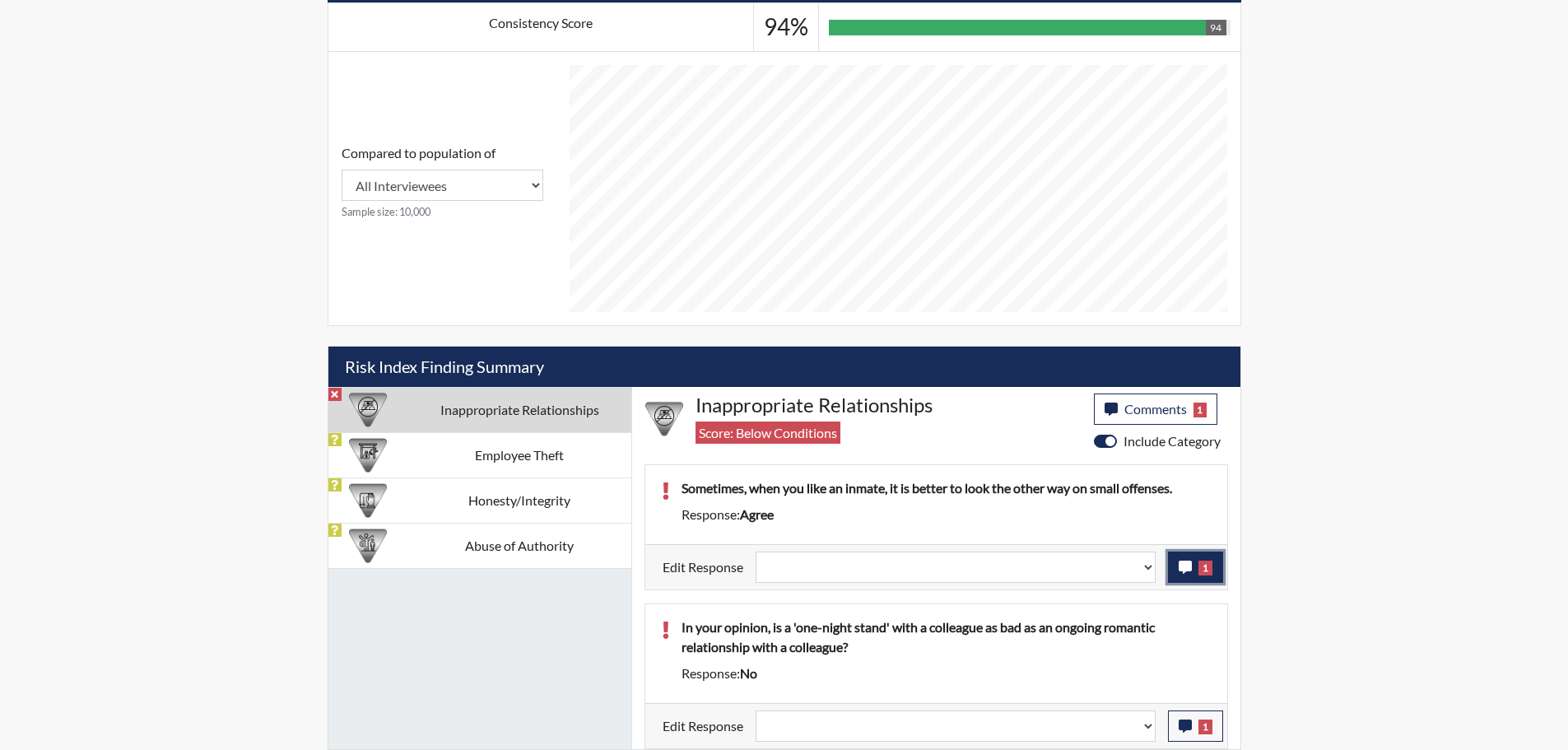
click at [1187, 572] on icon "button" at bounding box center [1184, 566] width 13 height 13
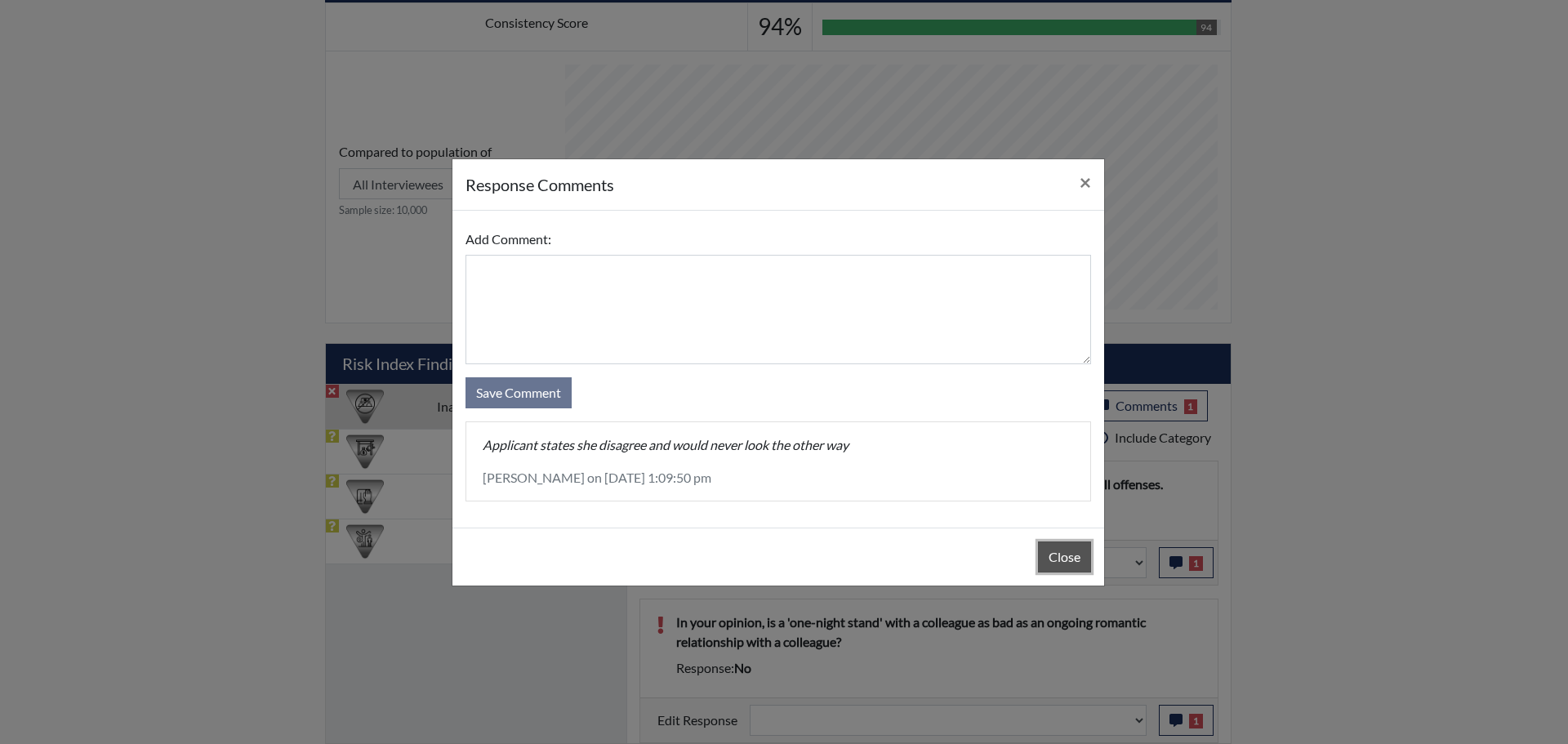
click at [1052, 564] on button "Close" at bounding box center [1064, 557] width 53 height 31
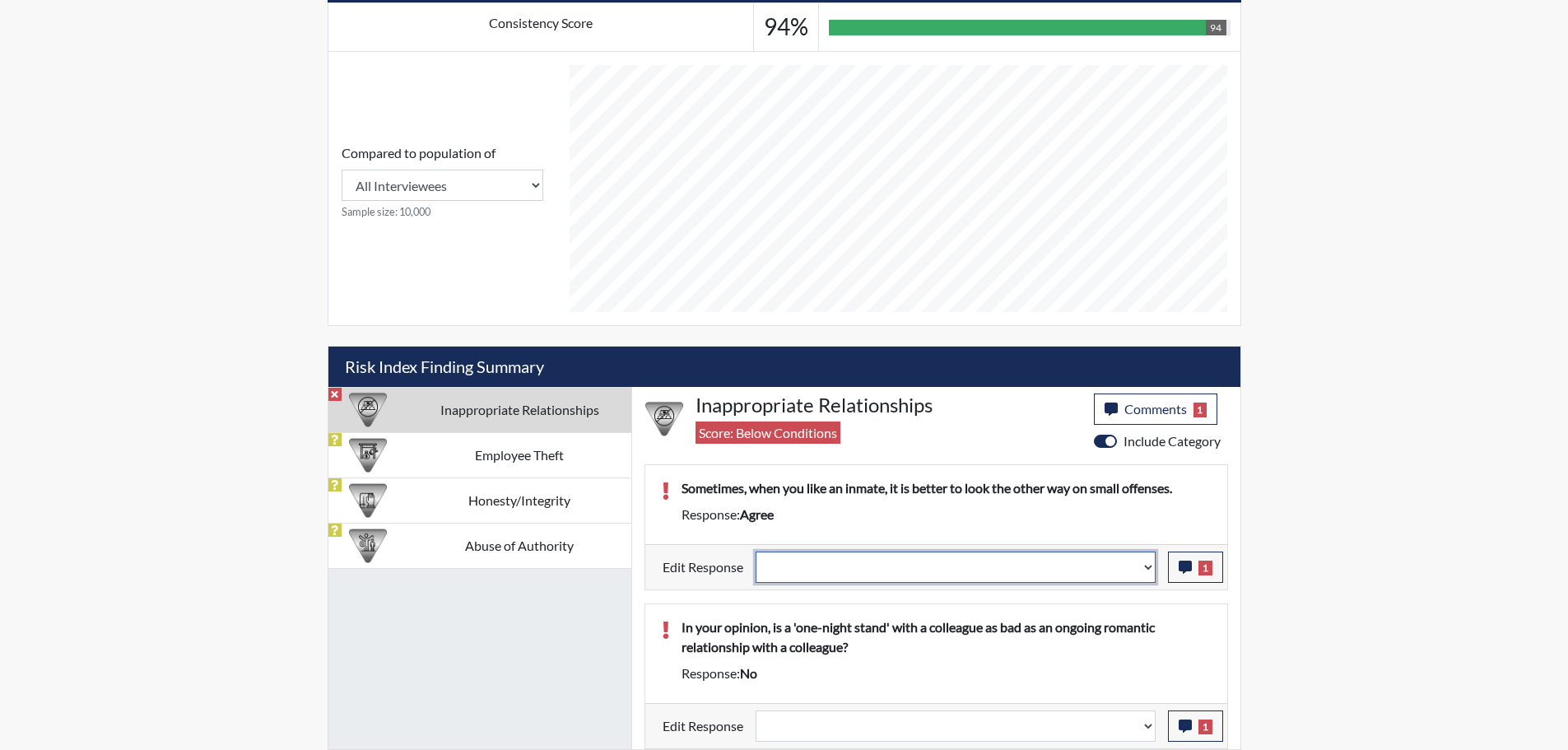
click at [1144, 570] on select "Question is not relevant. Results will be updated. Reasonable explanation provi…" at bounding box center [955, 566] width 400 height 31
select select "reasonable-explanation-provided"
click at [755, 551] on select "Question is not relevant. Results will be updated. Reasonable explanation provi…" at bounding box center [955, 566] width 400 height 31
select select
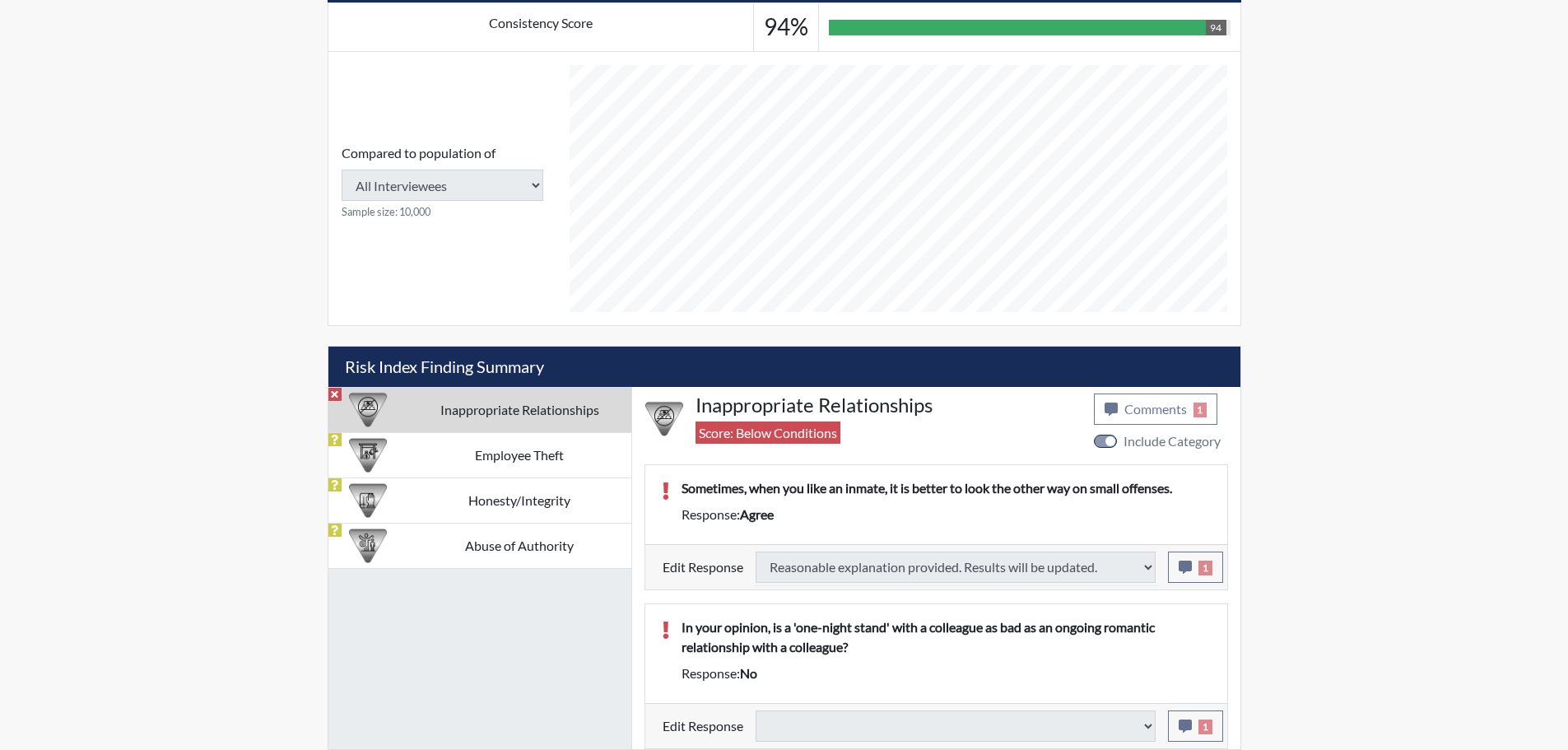
type input "Above Conditions"
select select
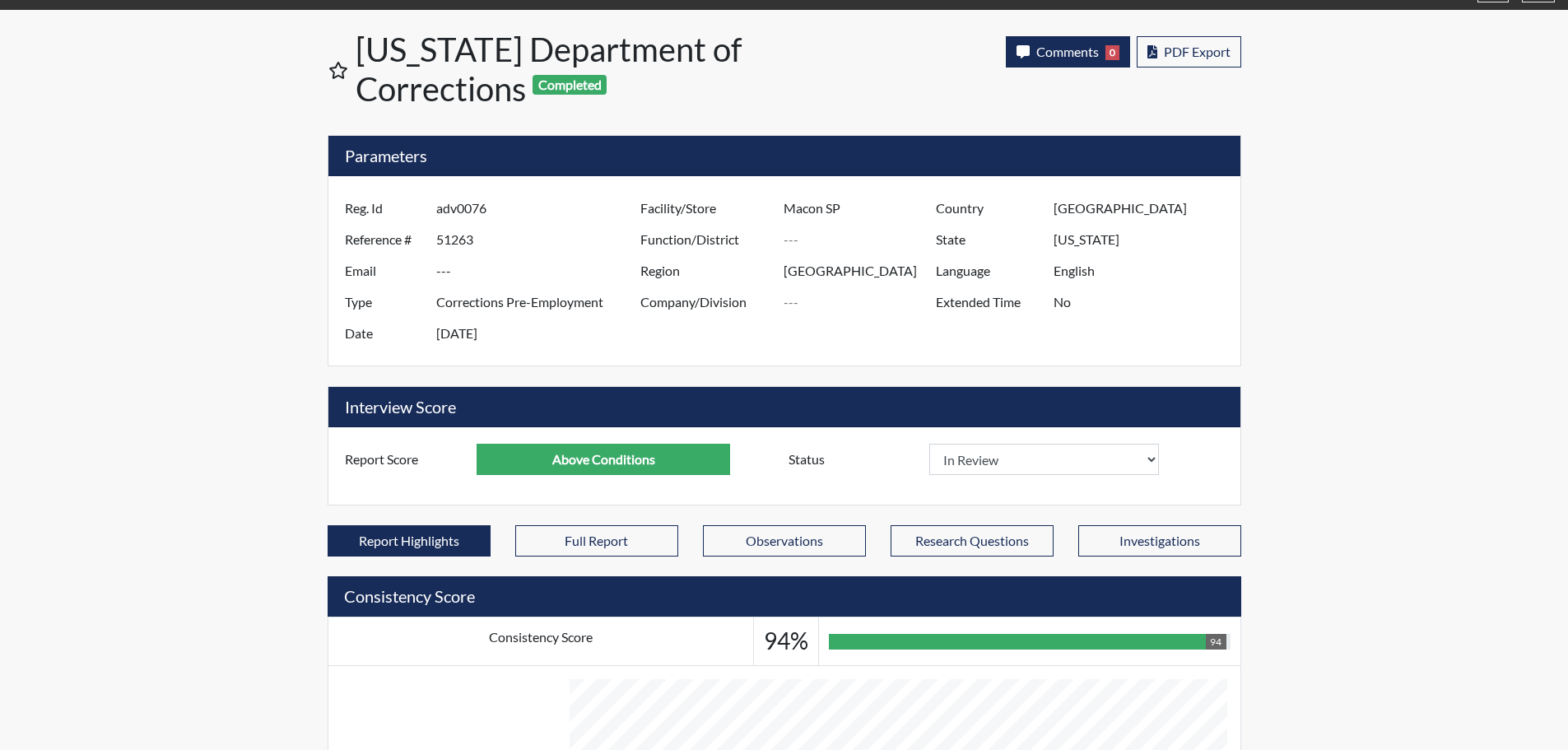
scroll to position [0, 0]
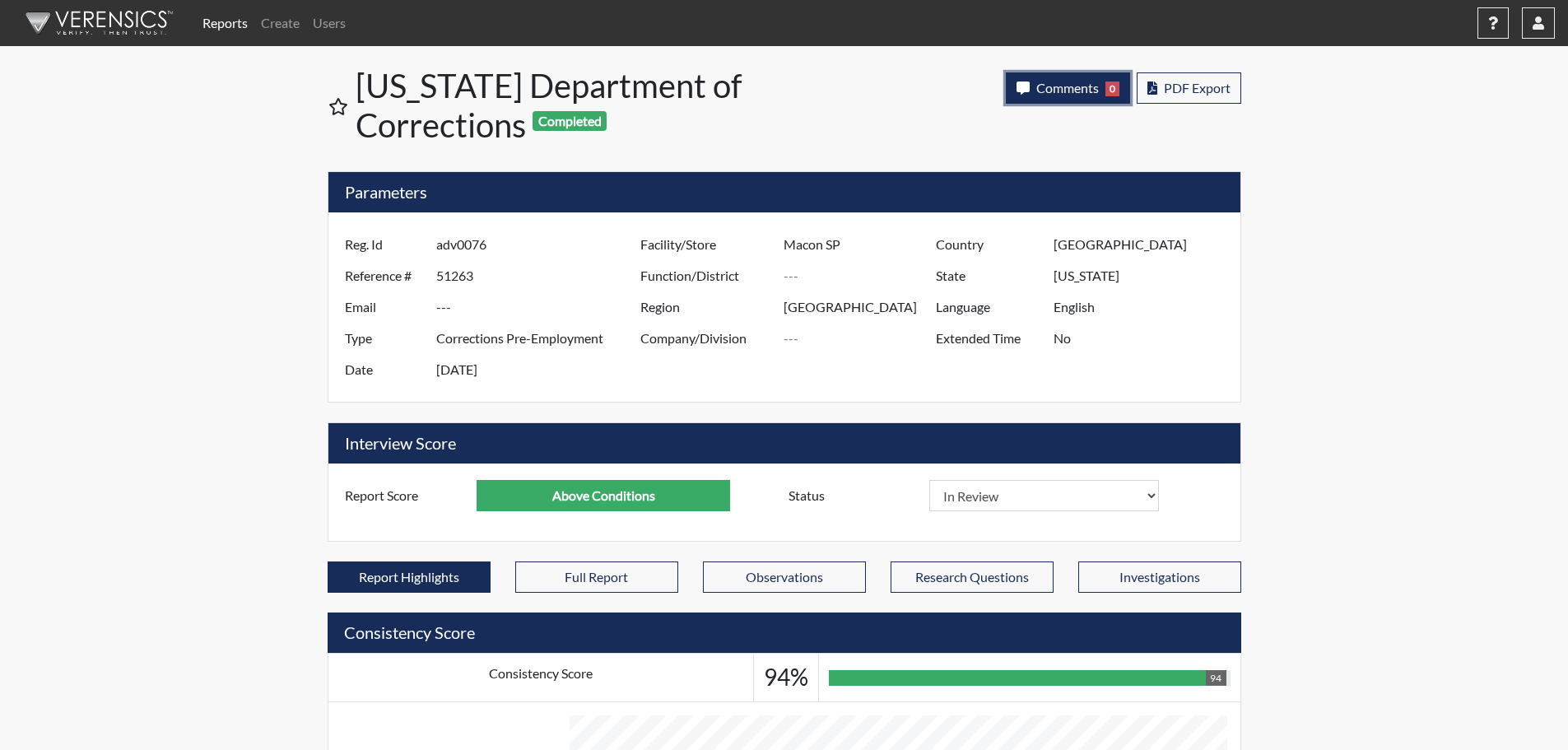
click at [1079, 89] on span "Comments" at bounding box center [1067, 88] width 63 height 16
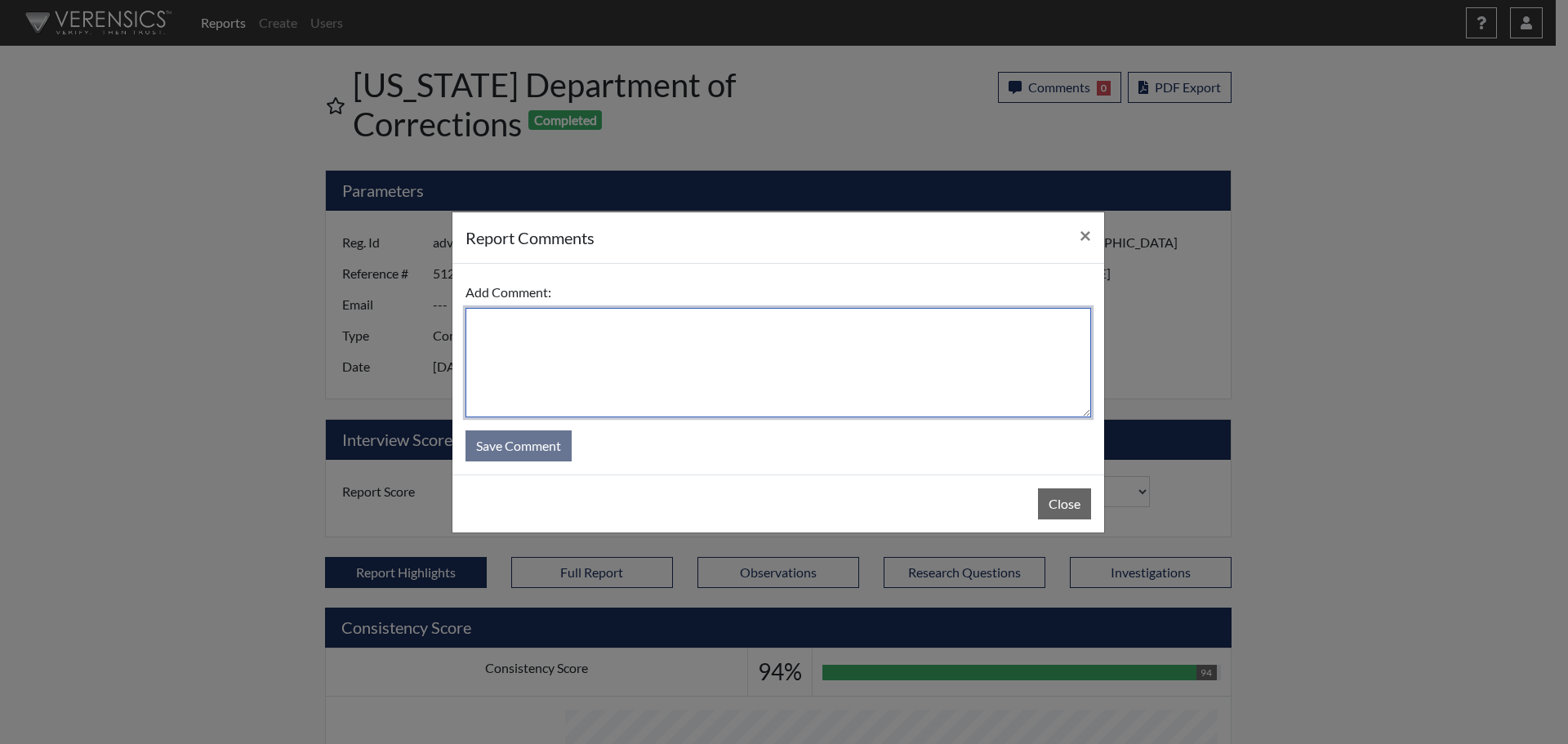
click at [875, 334] on textarea at bounding box center [778, 362] width 625 height 109
type textarea "SL [DATE]"
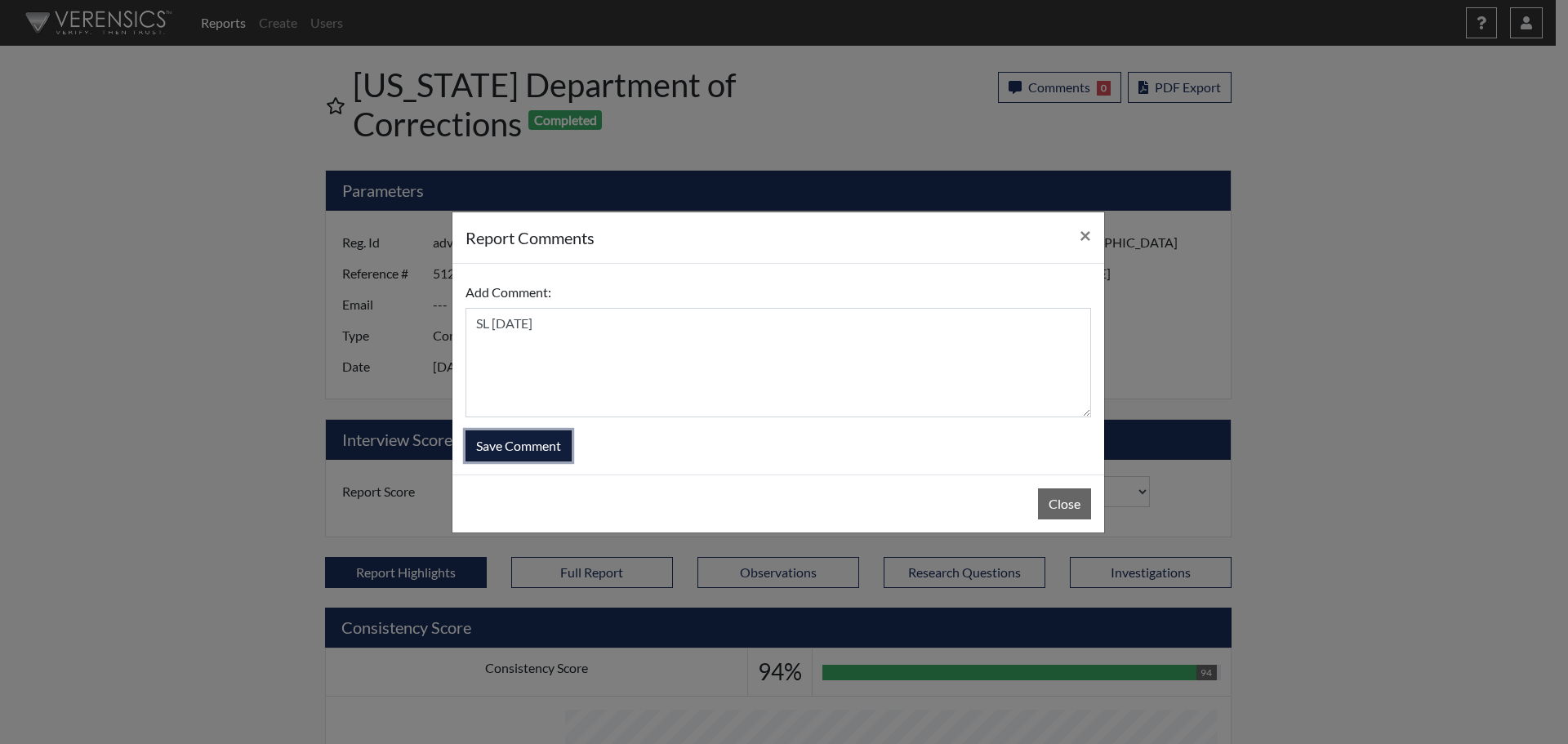
click at [547, 449] on button "Save Comment" at bounding box center [518, 445] width 106 height 31
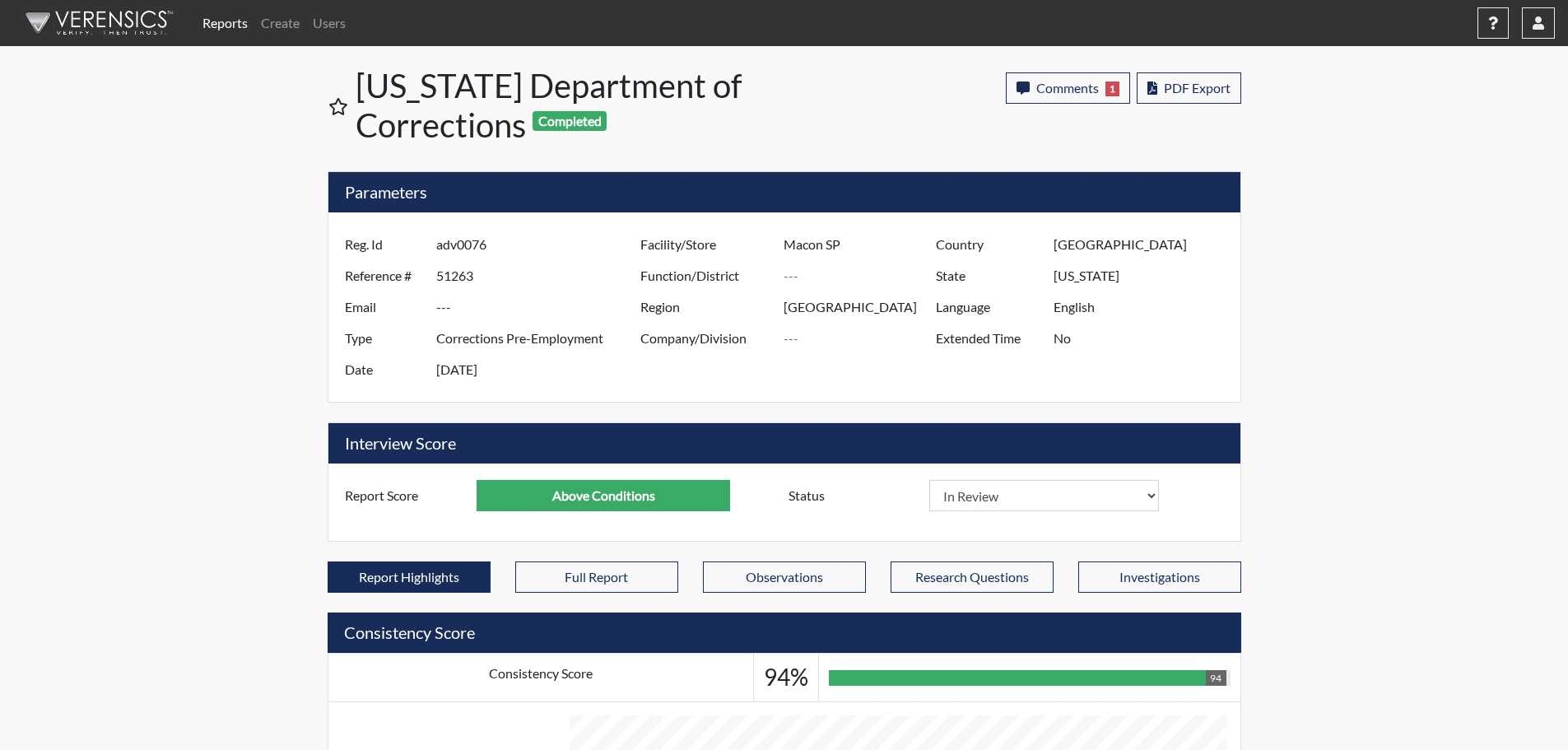
scroll to position [273, 684]
select select
